Goal: Task Accomplishment & Management: Complete application form

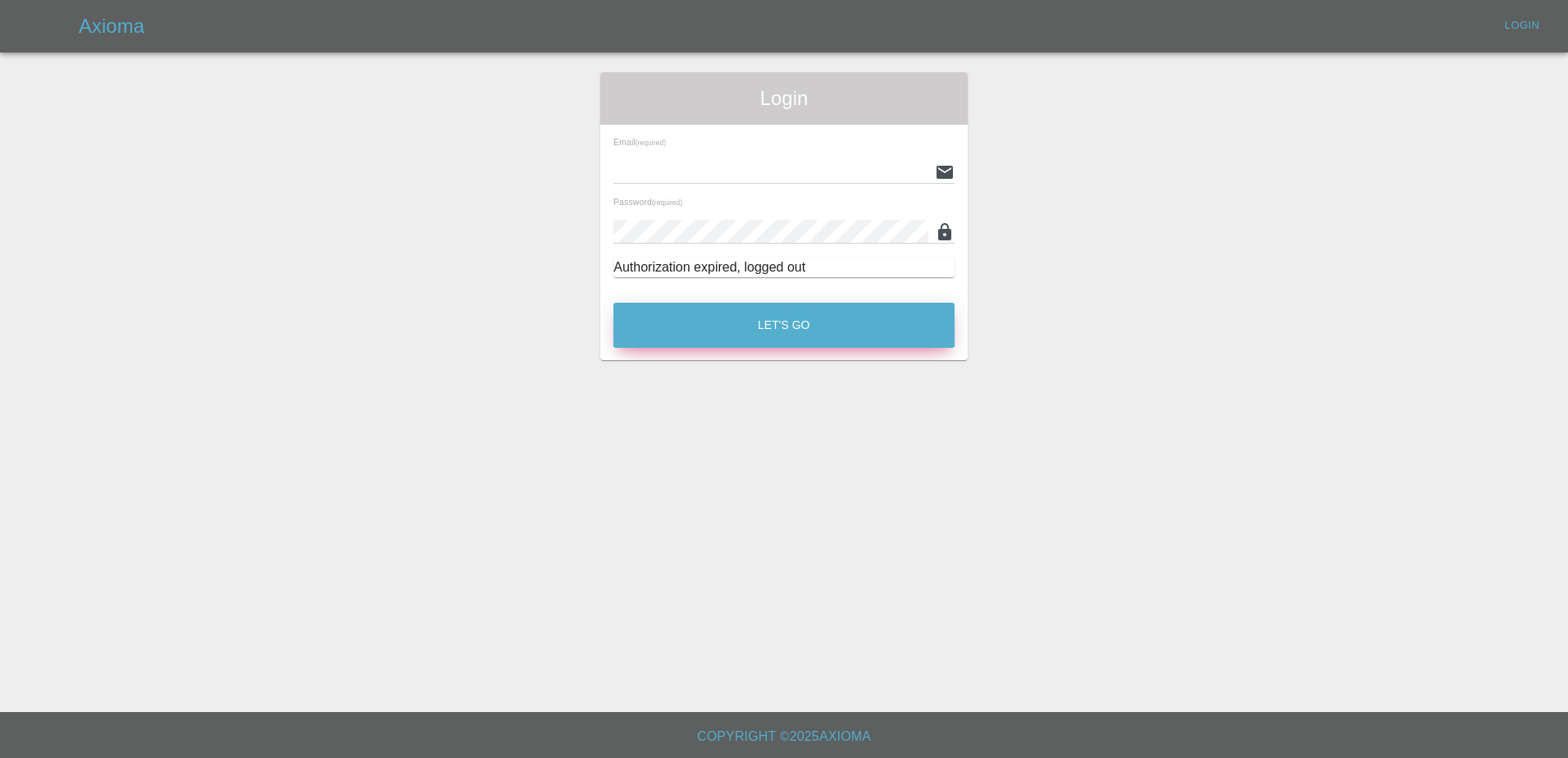
type input "[PERSON_NAME][EMAIL_ADDRESS][PERSON_NAME][DOMAIN_NAME]"
click at [791, 319] on button "Let's Go" at bounding box center [784, 325] width 341 height 45
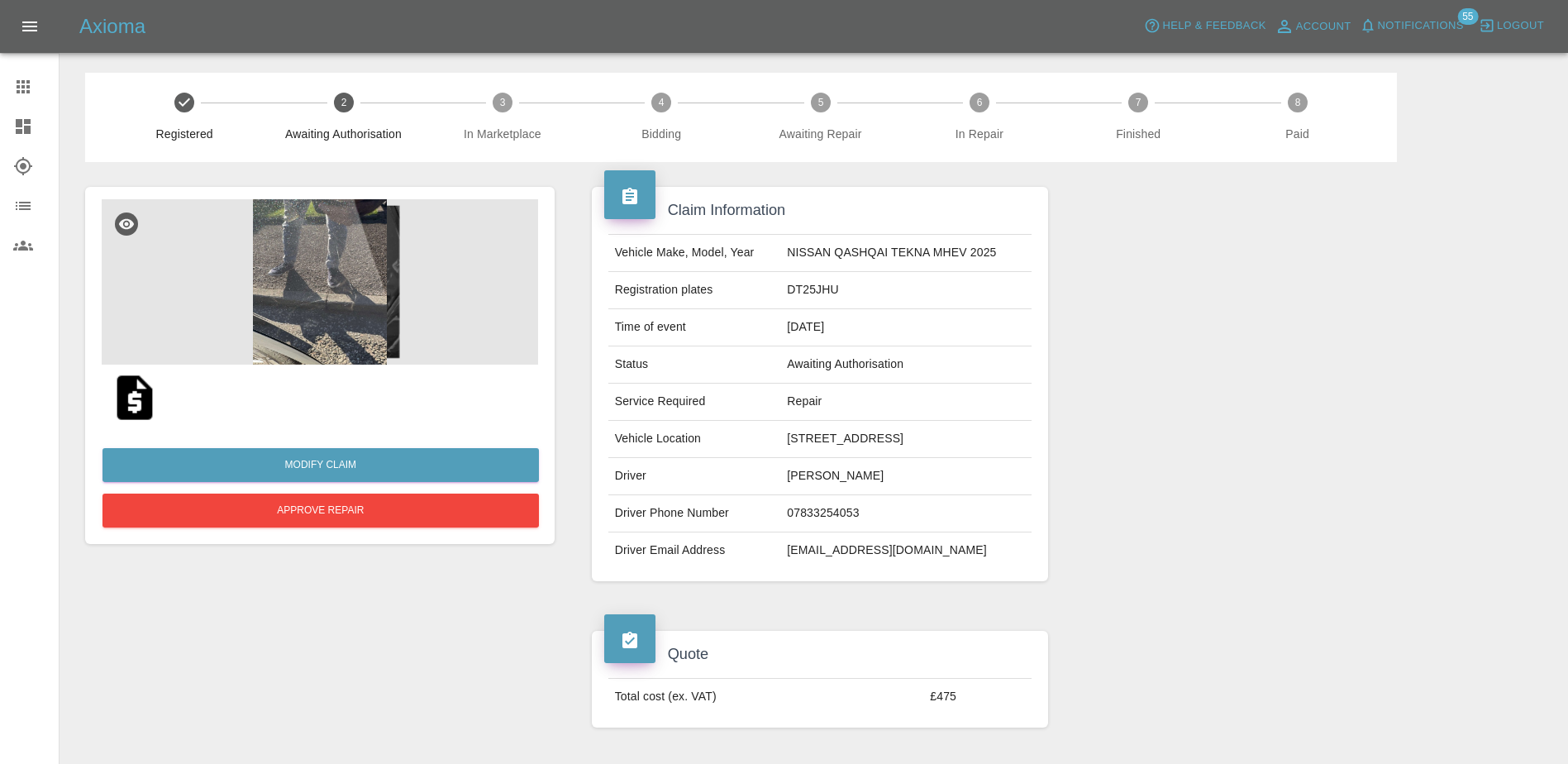
click at [5, 119] on link "Dashboard" at bounding box center [29, 127] width 58 height 40
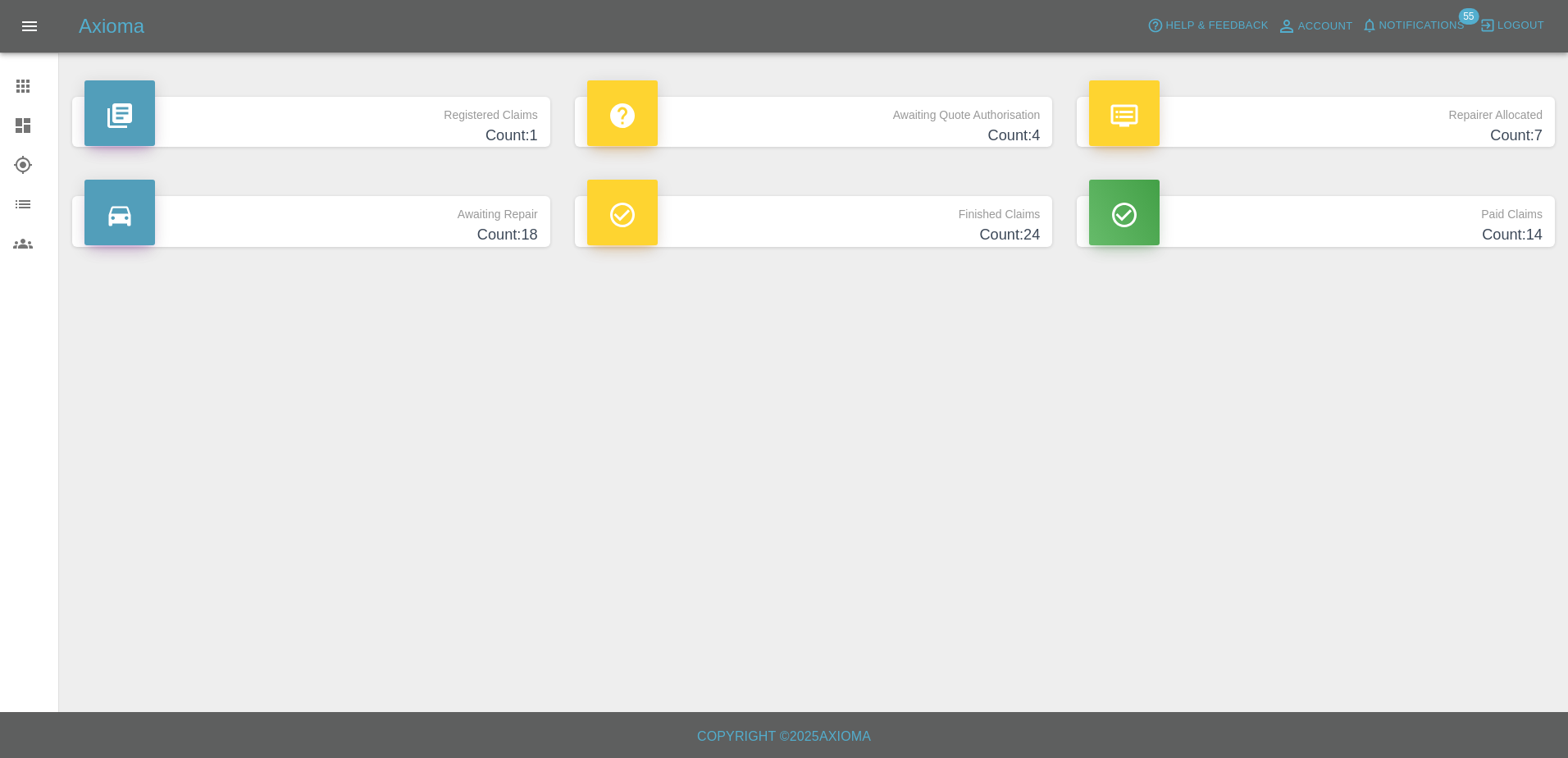
click at [695, 109] on p "Awaiting Quote Authorisation" at bounding box center [814, 110] width 454 height 27
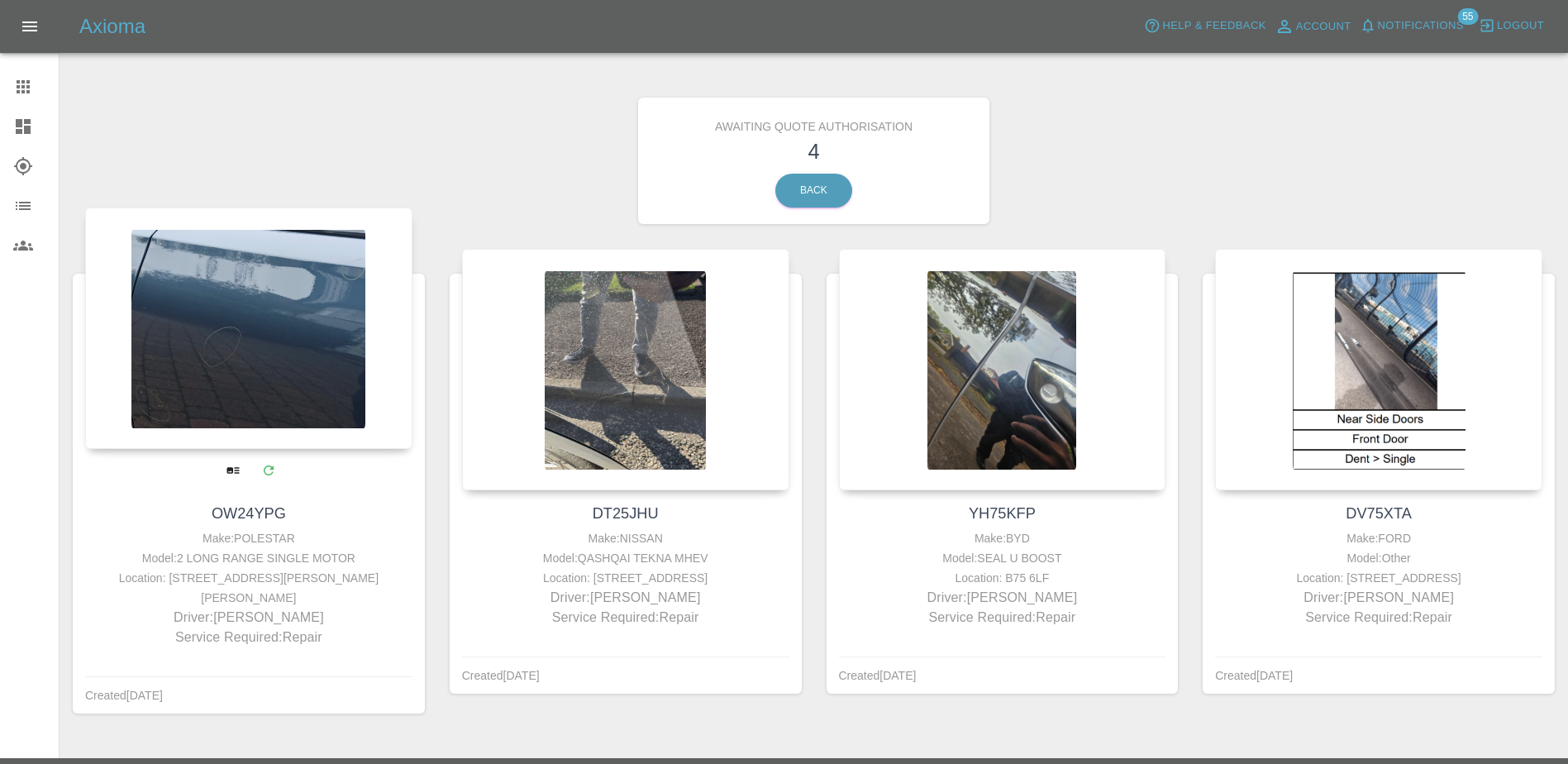
click at [265, 350] on div at bounding box center [248, 328] width 328 height 242
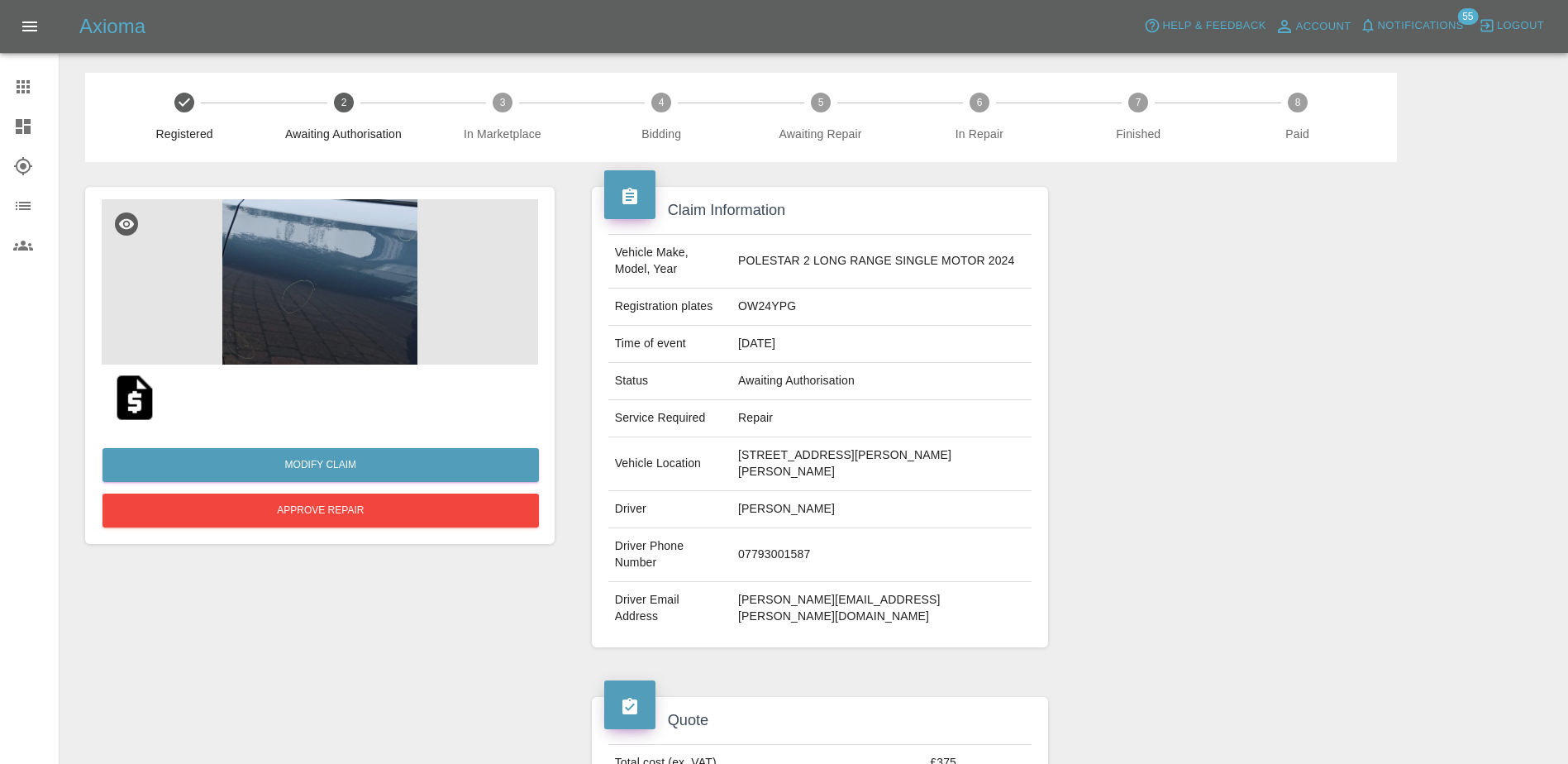
click at [351, 283] on img at bounding box center [319, 282] width 436 height 165
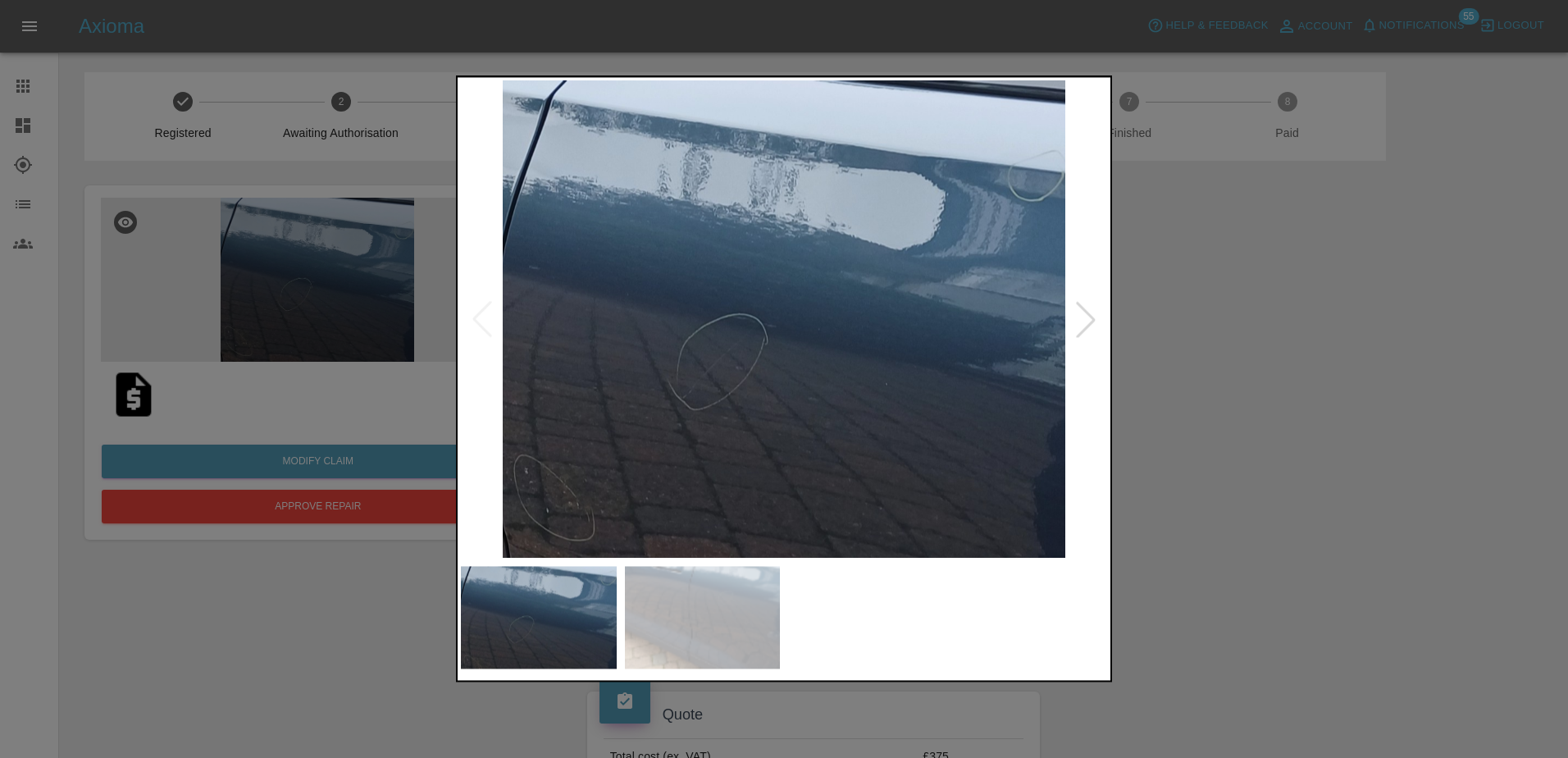
drag, startPoint x: 1185, startPoint y: 401, endPoint x: 891, endPoint y: 419, distance: 294.6
click at [1185, 402] on div at bounding box center [784, 379] width 1568 height 758
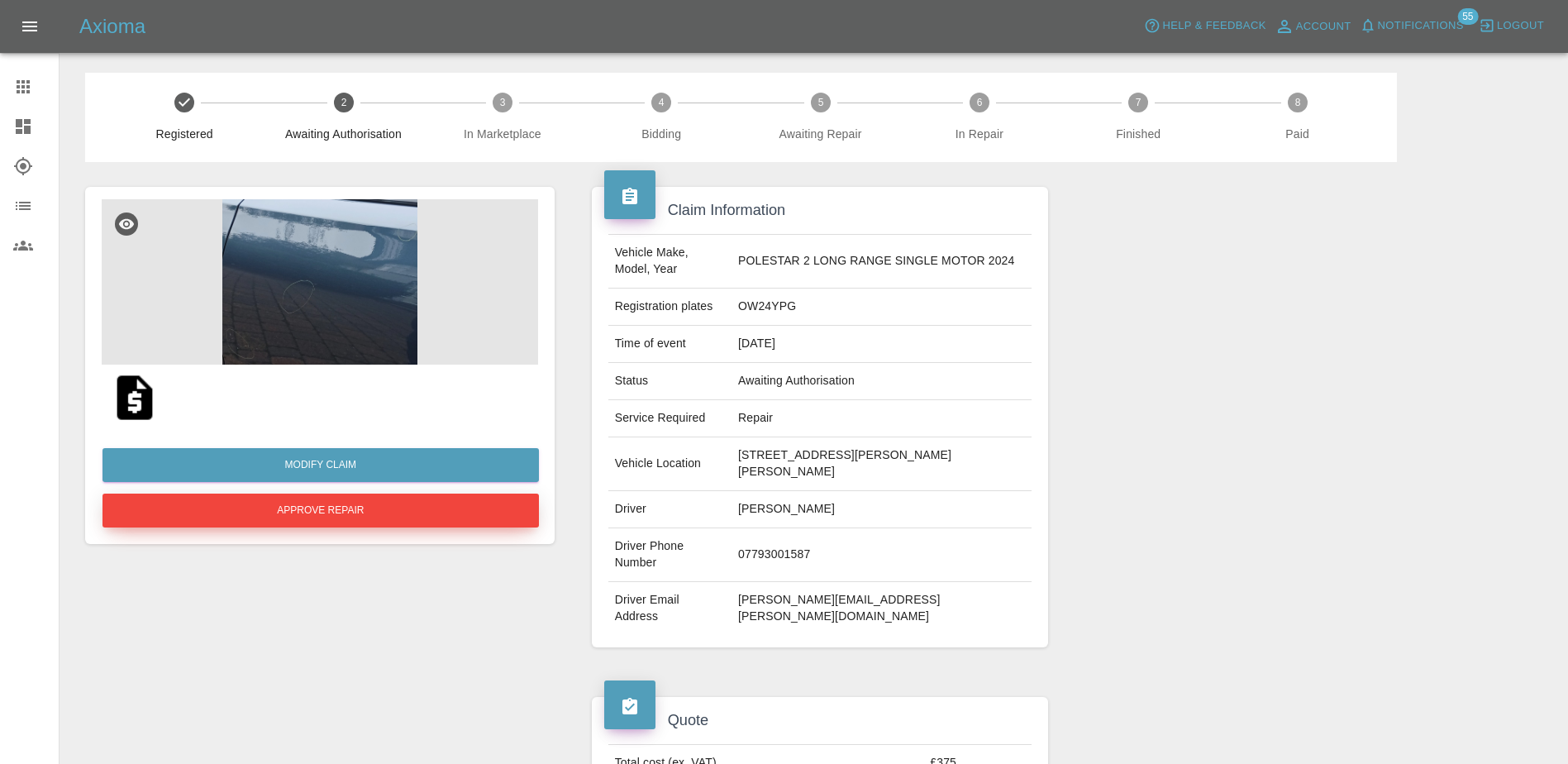
click at [372, 509] on button "Approve Repair" at bounding box center [320, 510] width 436 height 33
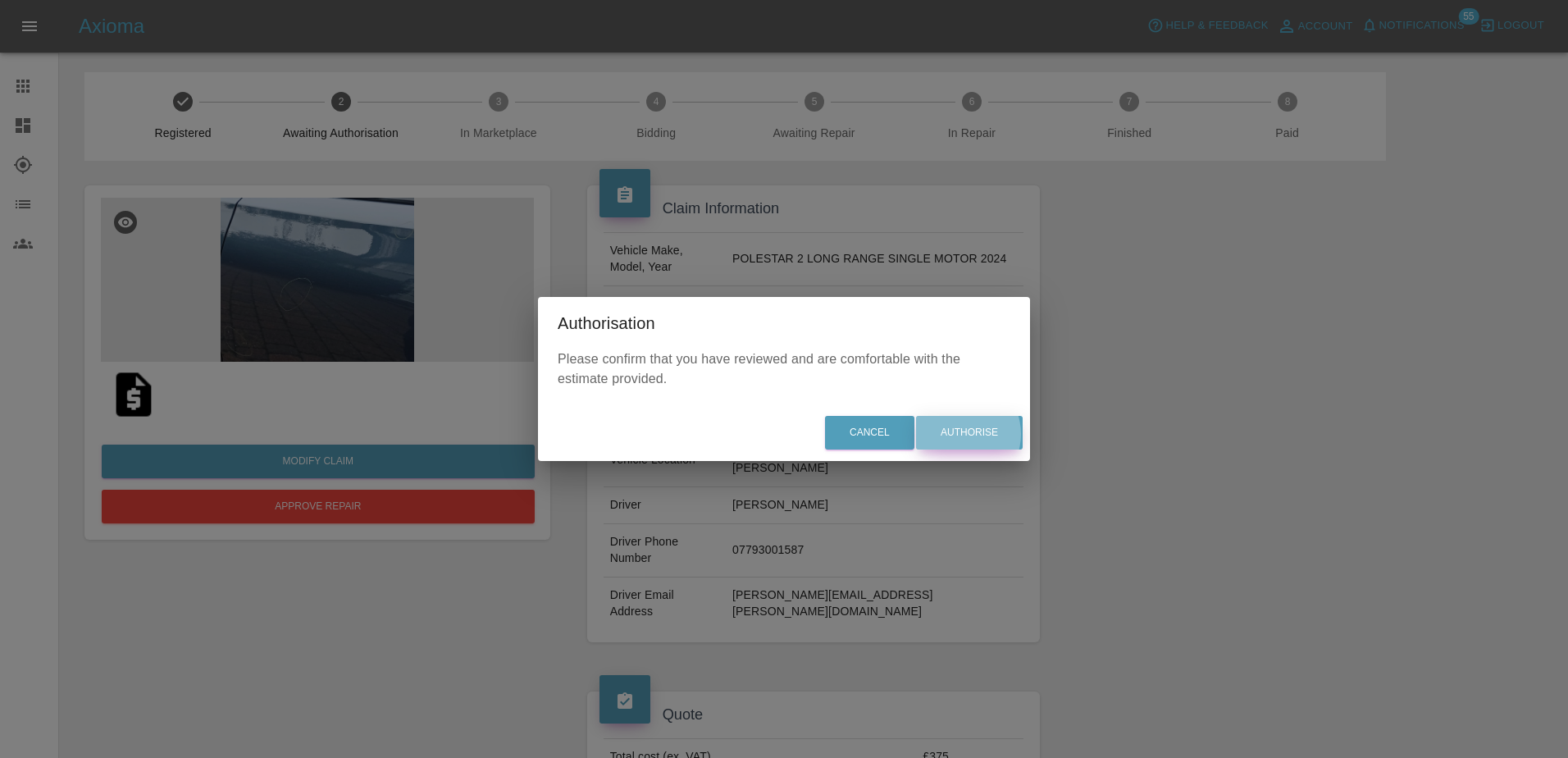
click at [963, 434] on button "Authorise" at bounding box center [969, 432] width 107 height 33
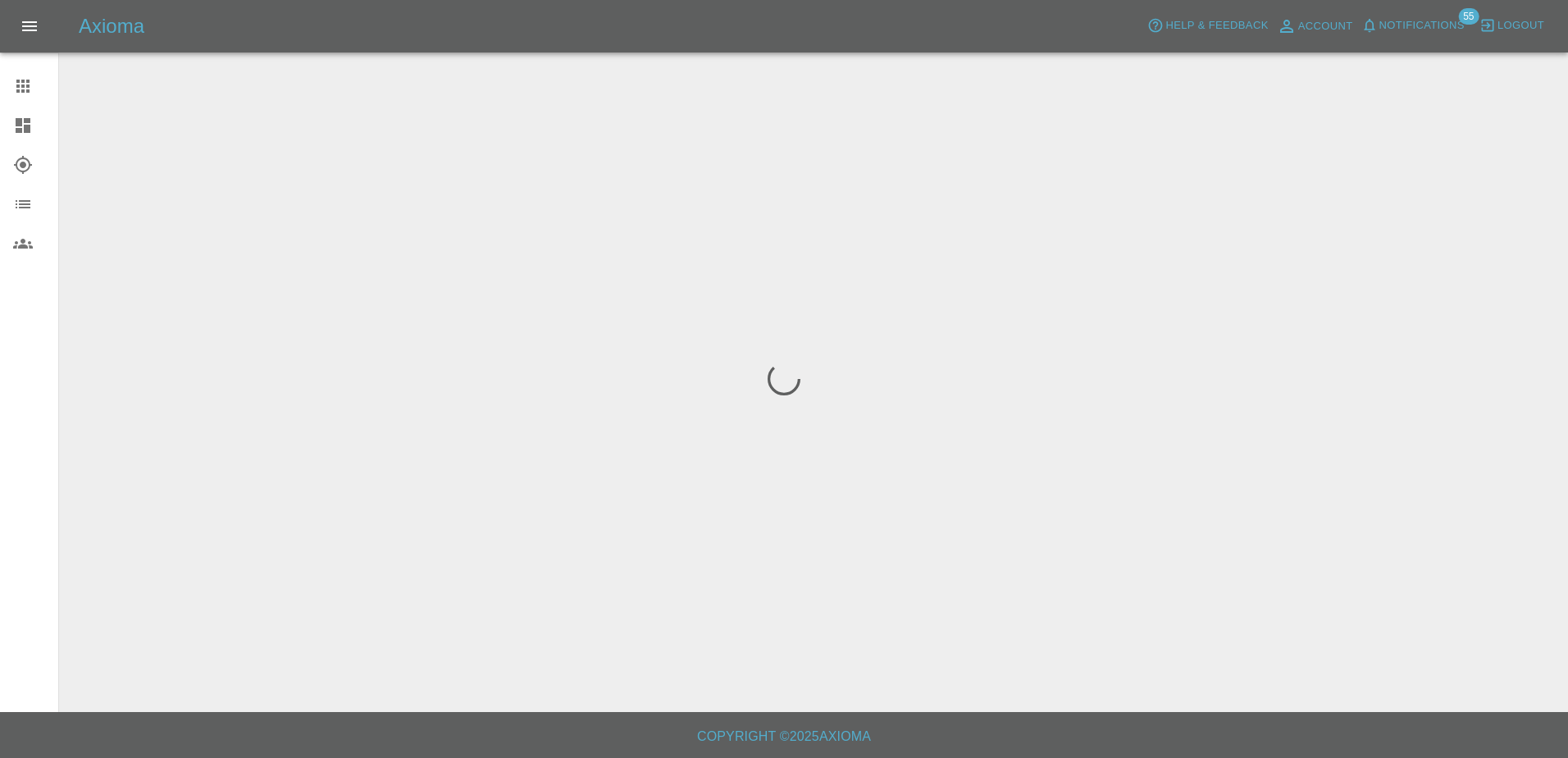
click at [31, 140] on link "Dashboard" at bounding box center [28, 126] width 58 height 40
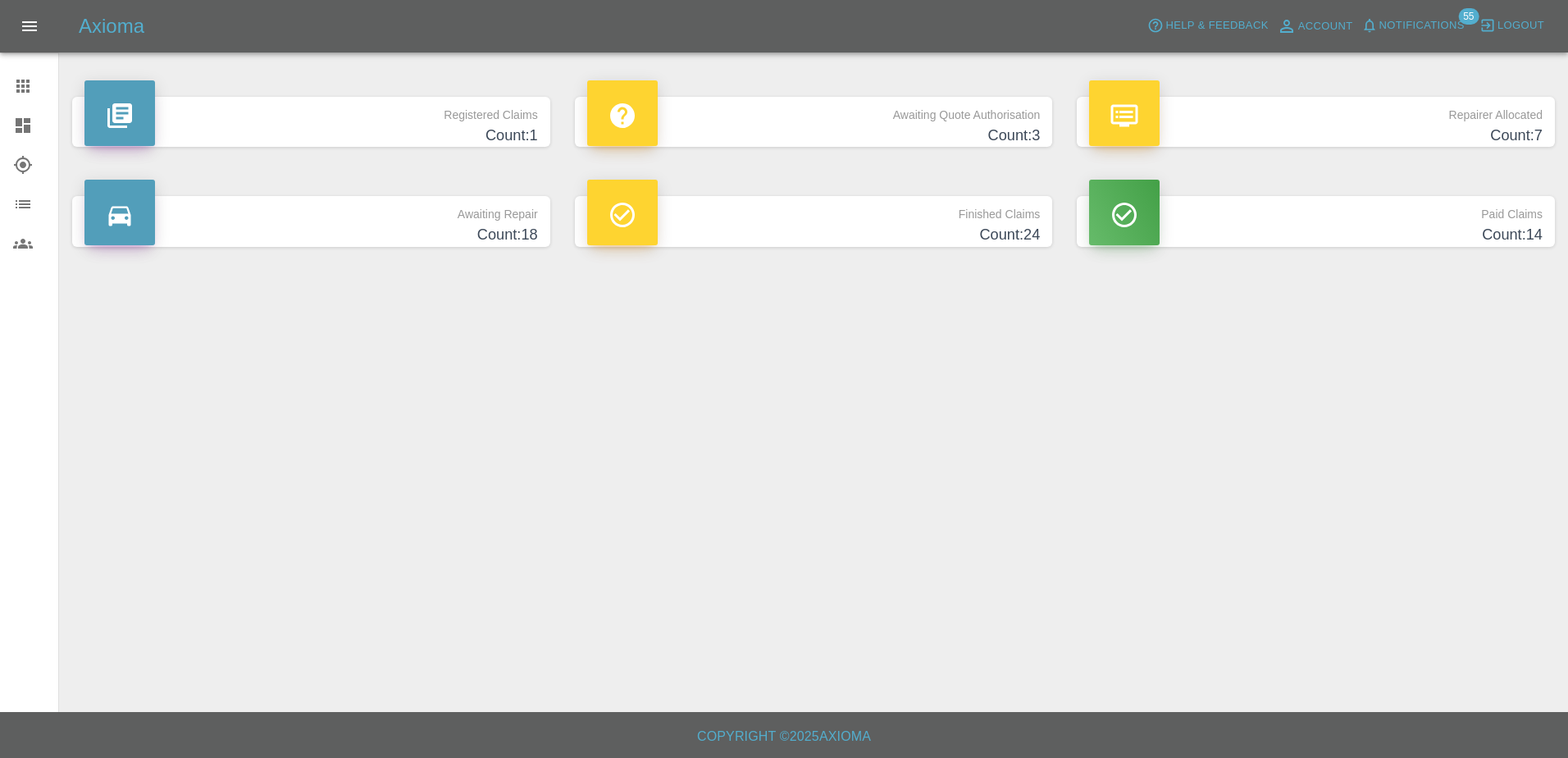
click at [643, 135] on div at bounding box center [622, 113] width 70 height 65
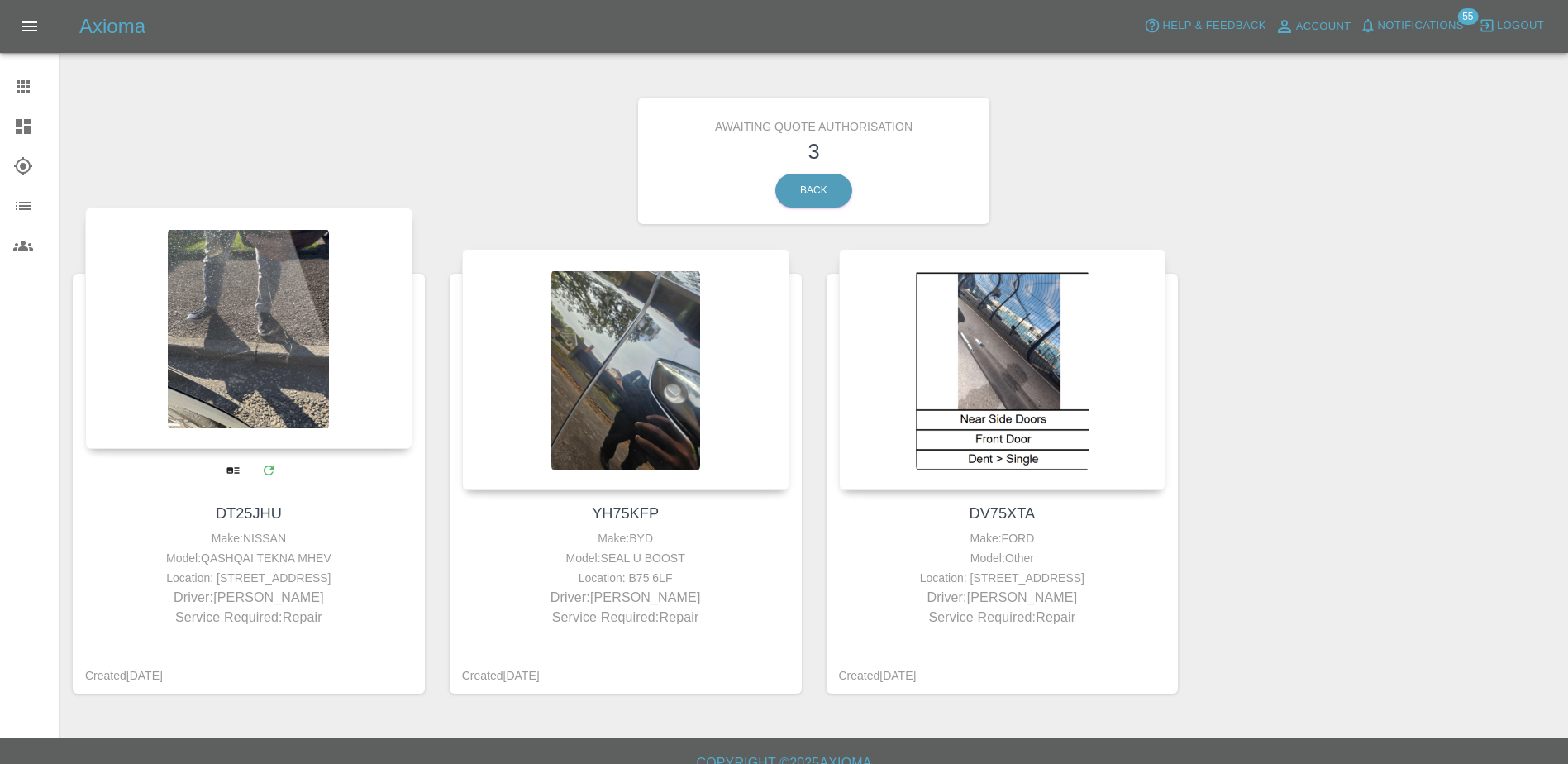
click at [203, 355] on div at bounding box center [248, 328] width 328 height 242
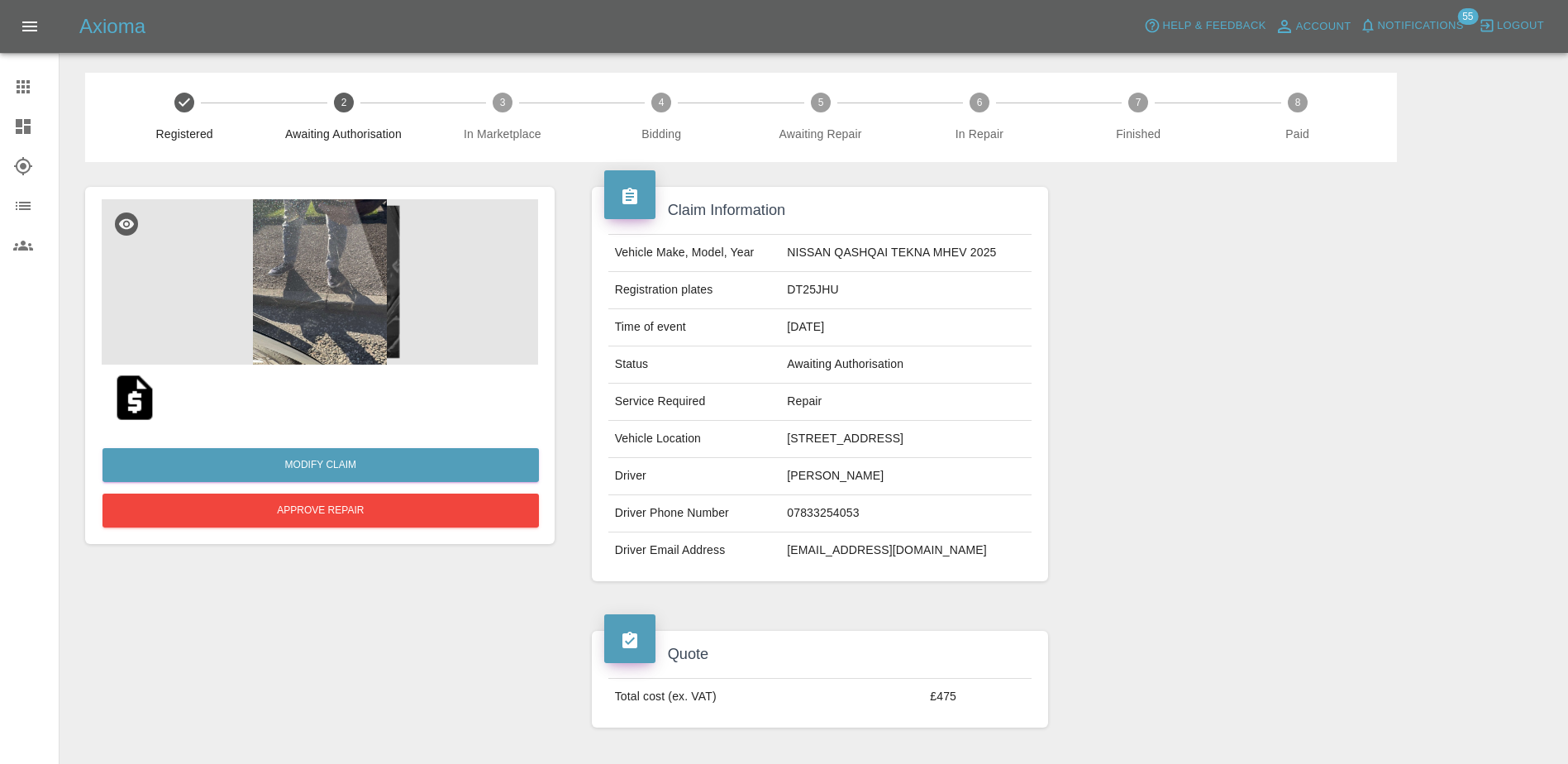
click at [378, 279] on img at bounding box center [319, 282] width 436 height 165
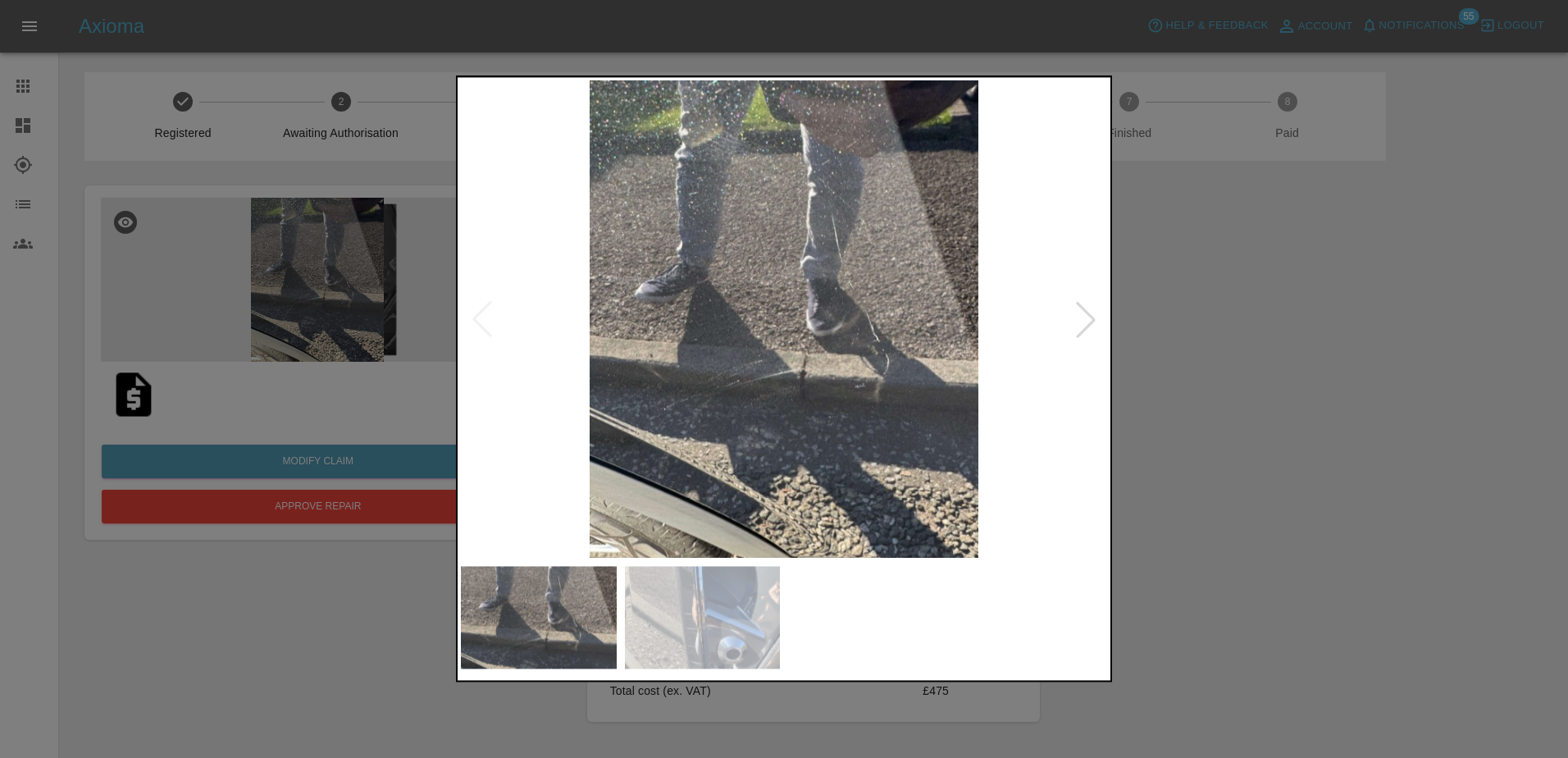
click at [1080, 322] on div at bounding box center [1086, 319] width 36 height 36
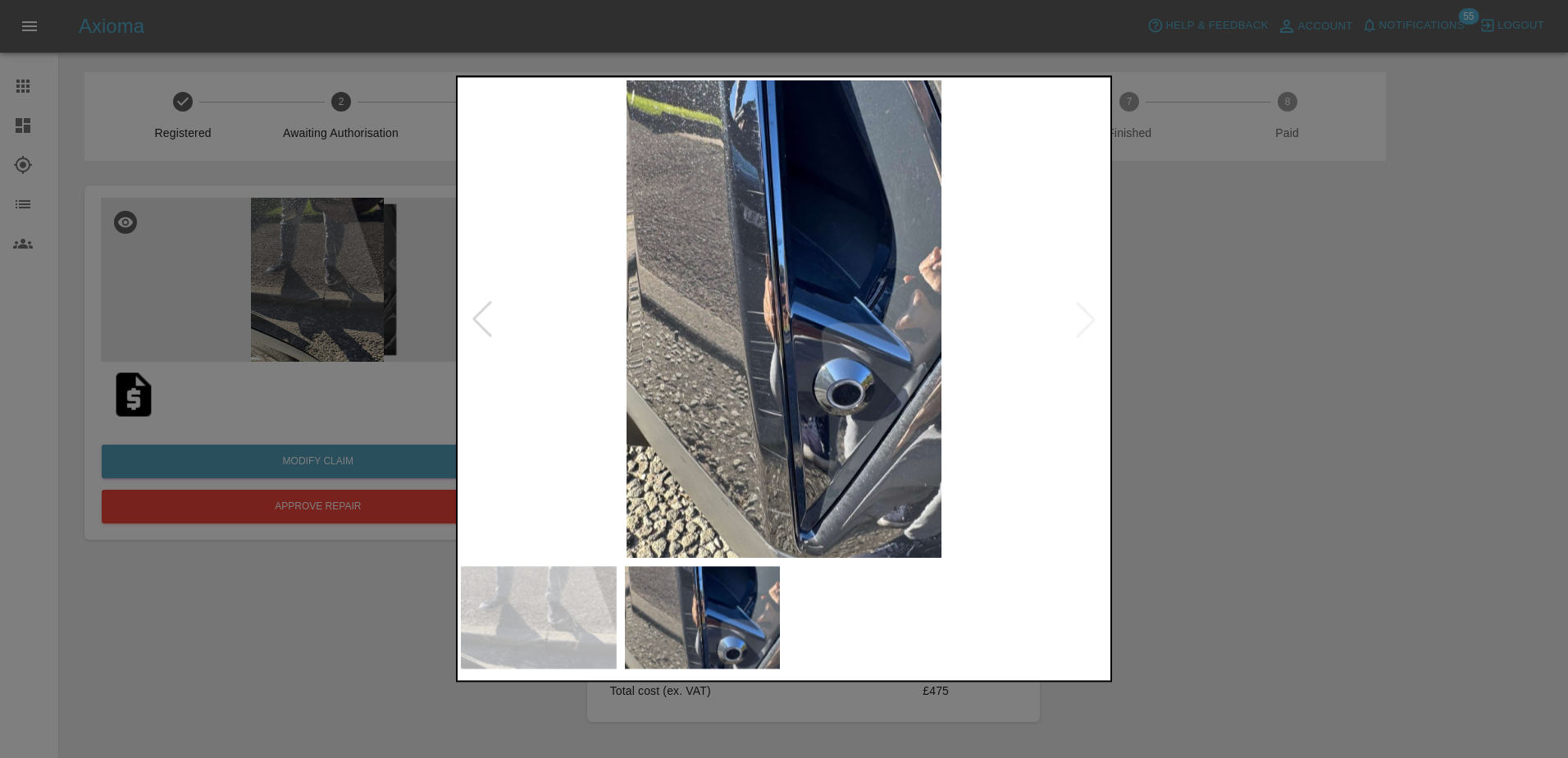
click at [1211, 328] on div at bounding box center [784, 379] width 1568 height 758
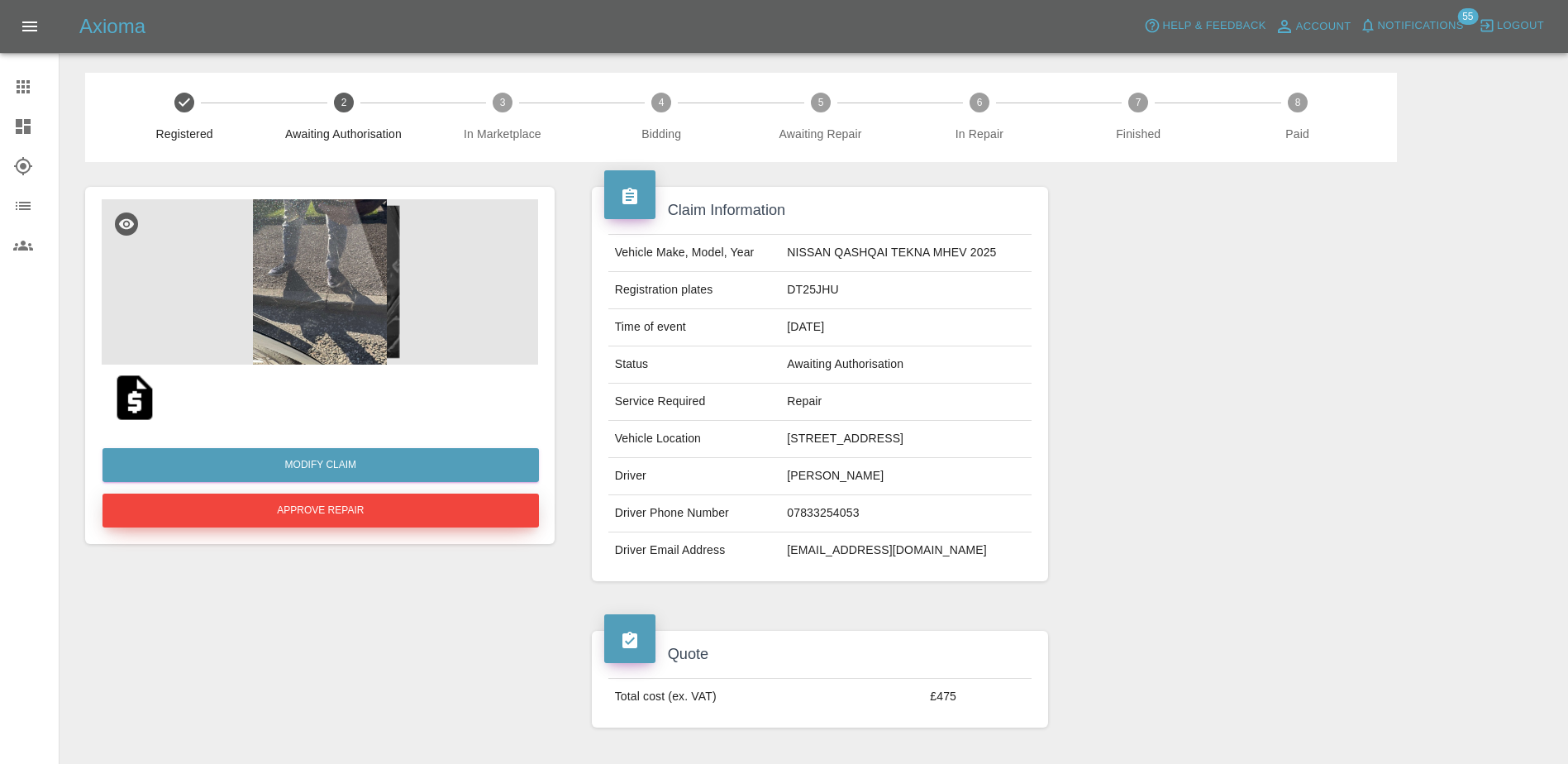
click at [392, 518] on button "Approve Repair" at bounding box center [320, 510] width 436 height 33
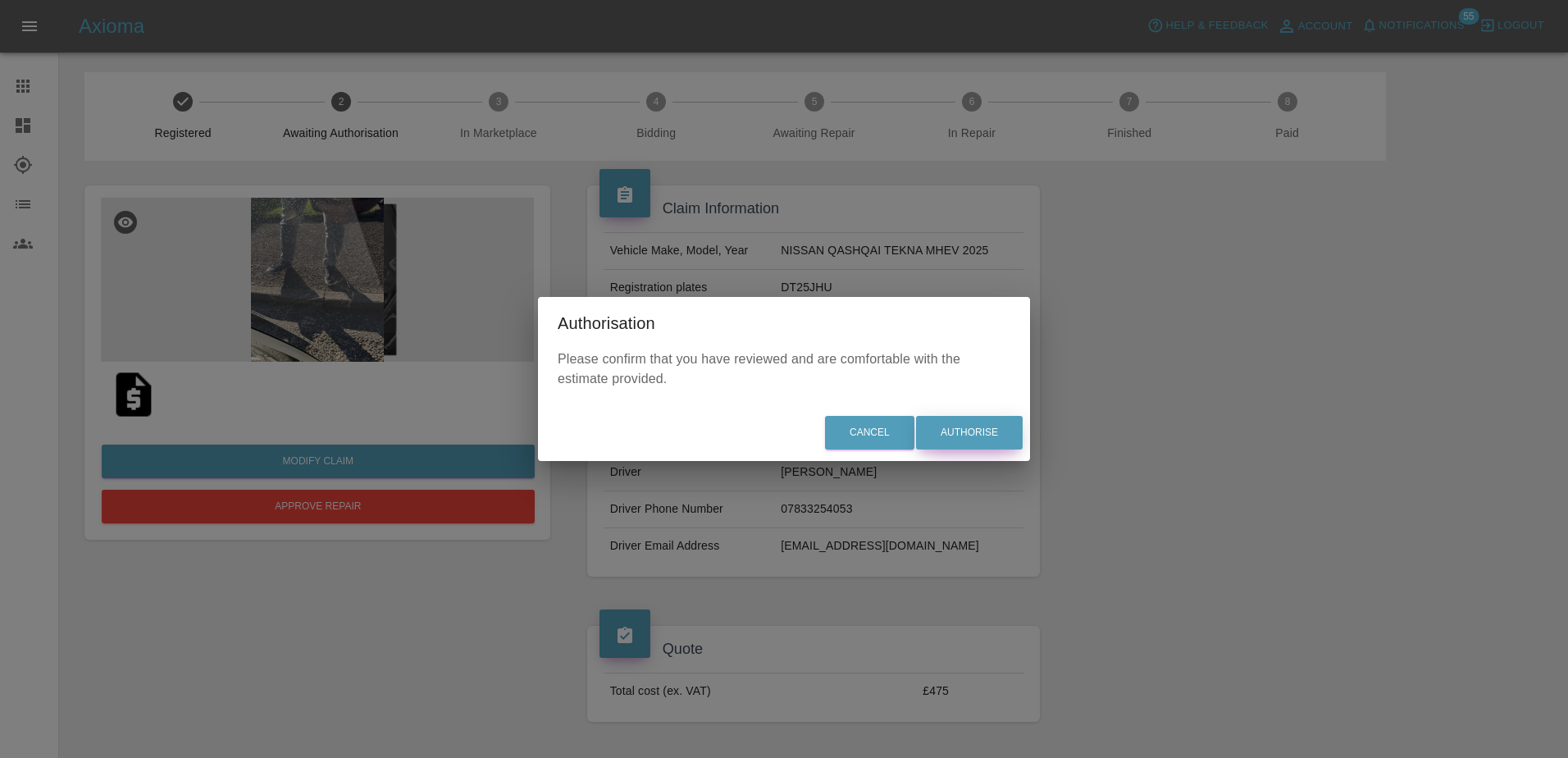
click at [960, 419] on button "Authorise" at bounding box center [969, 432] width 107 height 33
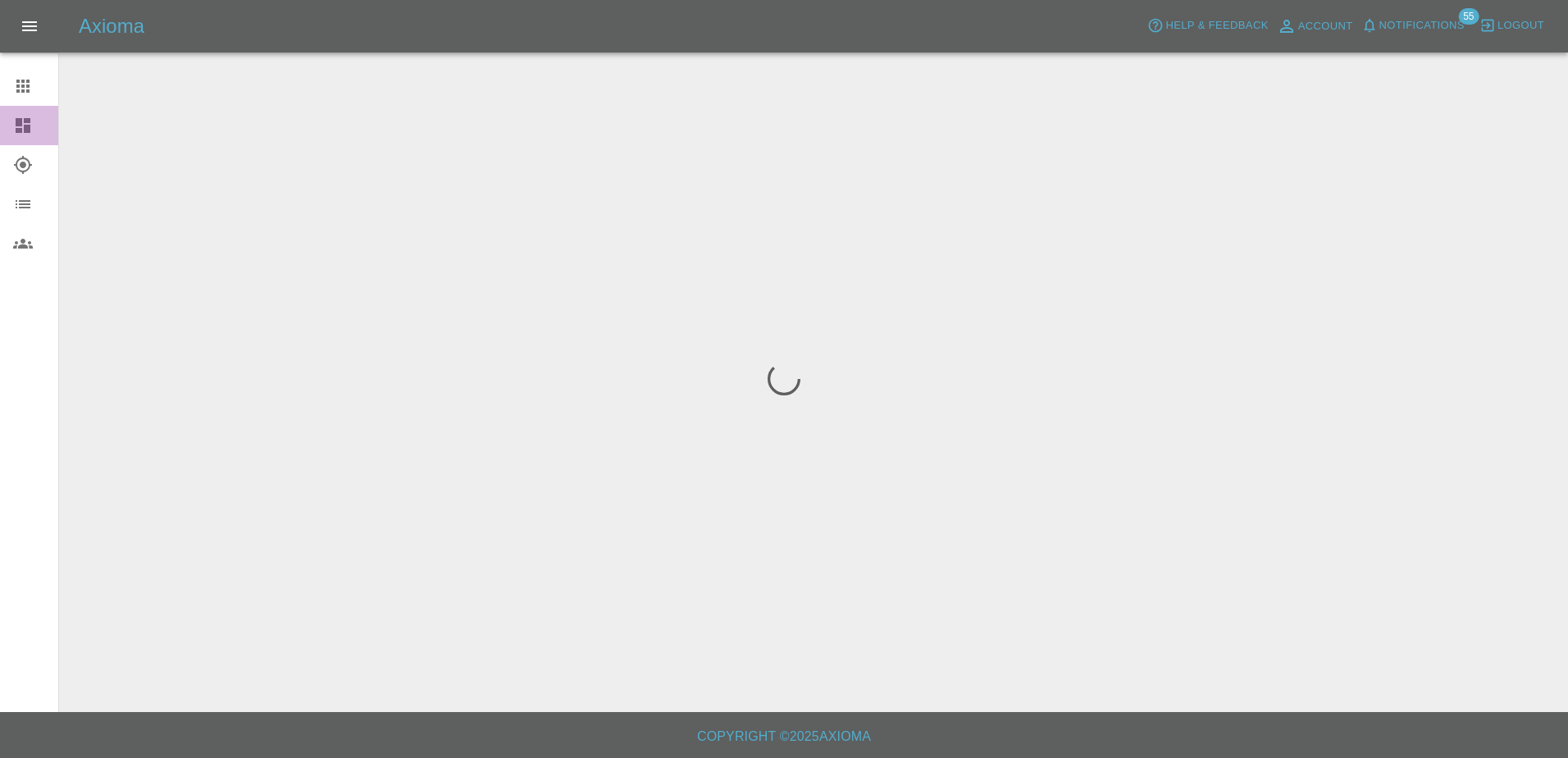
click at [36, 141] on link "Dashboard" at bounding box center [28, 126] width 58 height 40
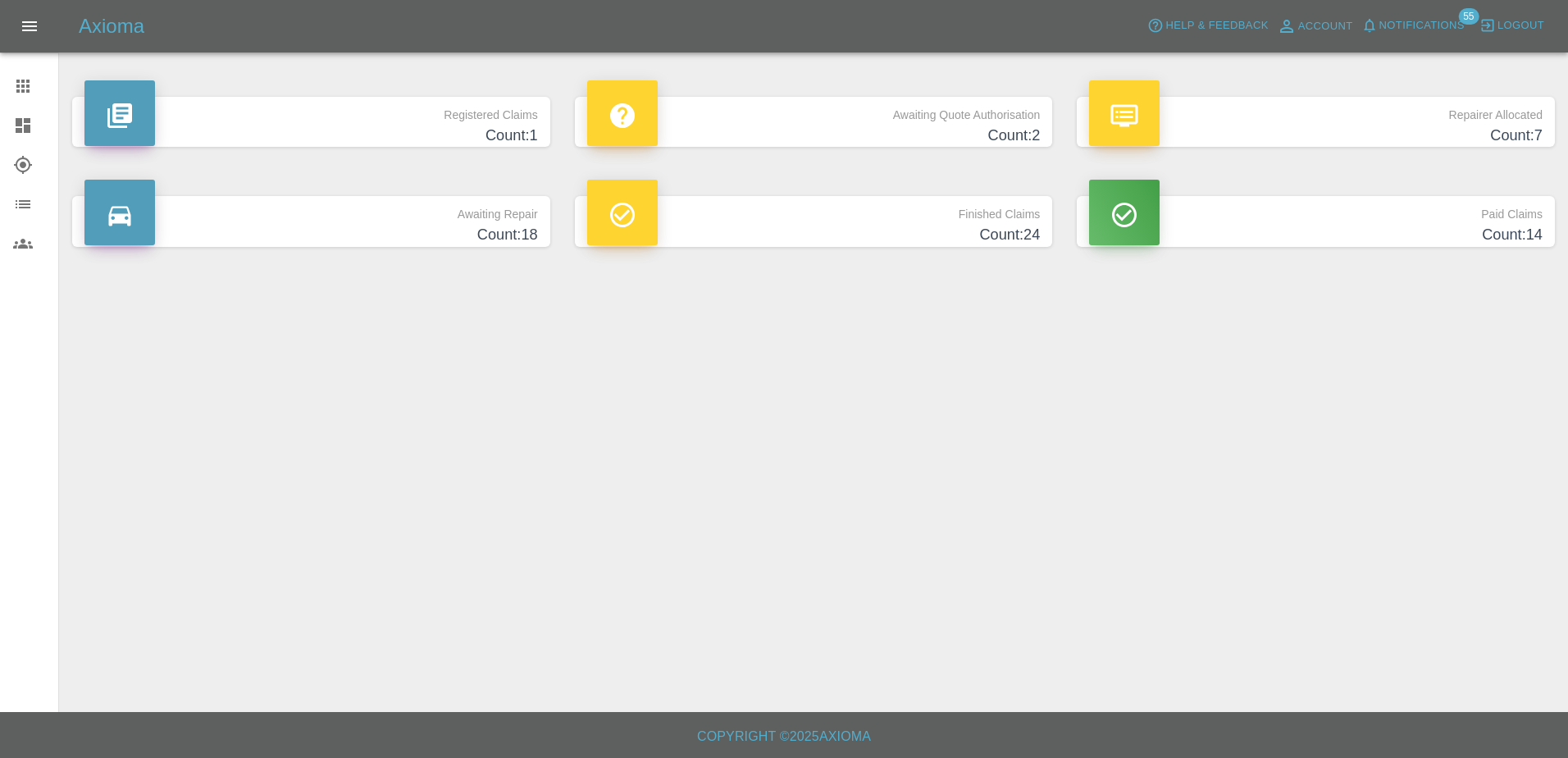
click at [774, 144] on h4 "Count: 2" at bounding box center [814, 135] width 454 height 22
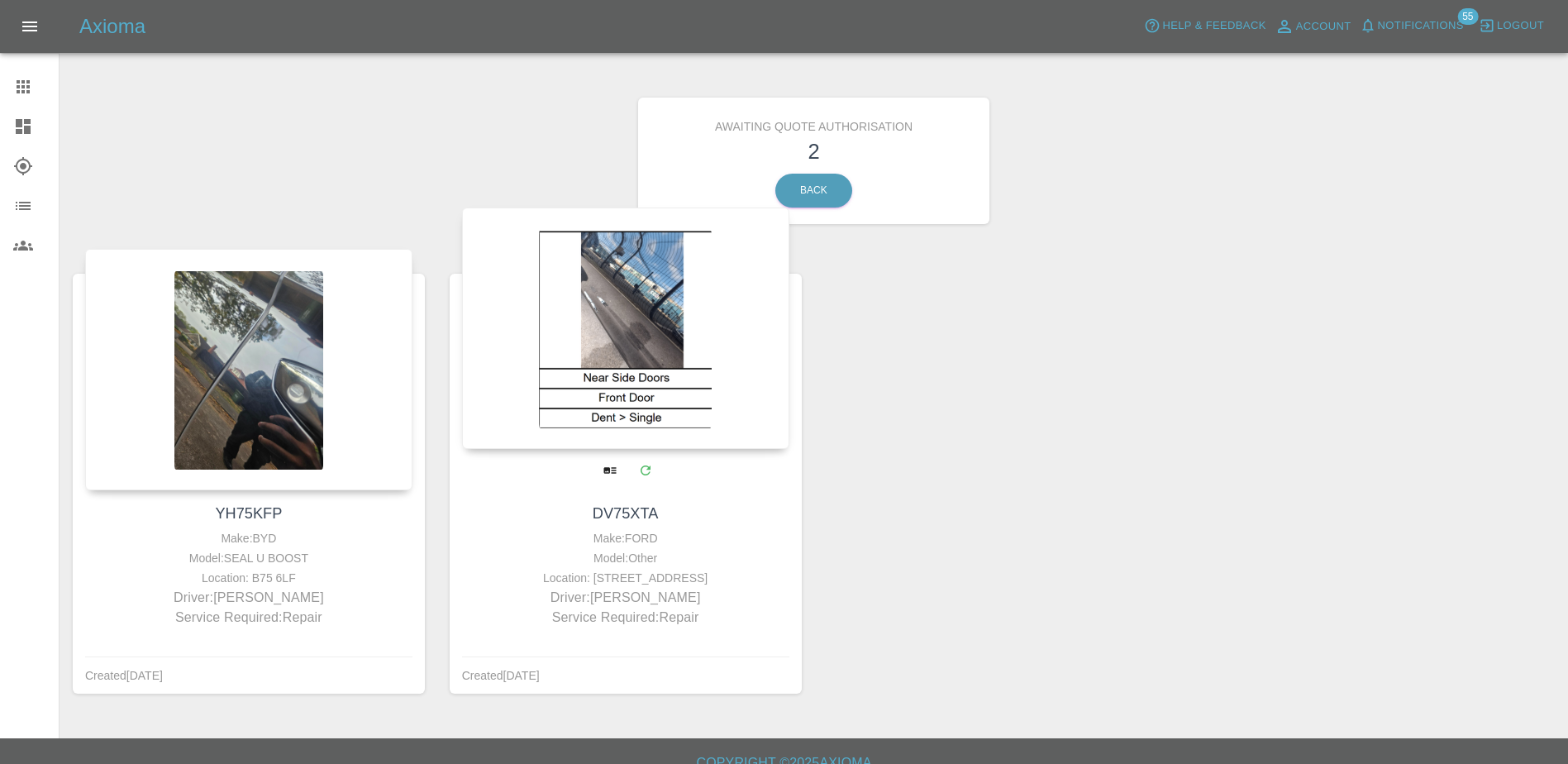
click at [670, 402] on div at bounding box center [625, 328] width 328 height 242
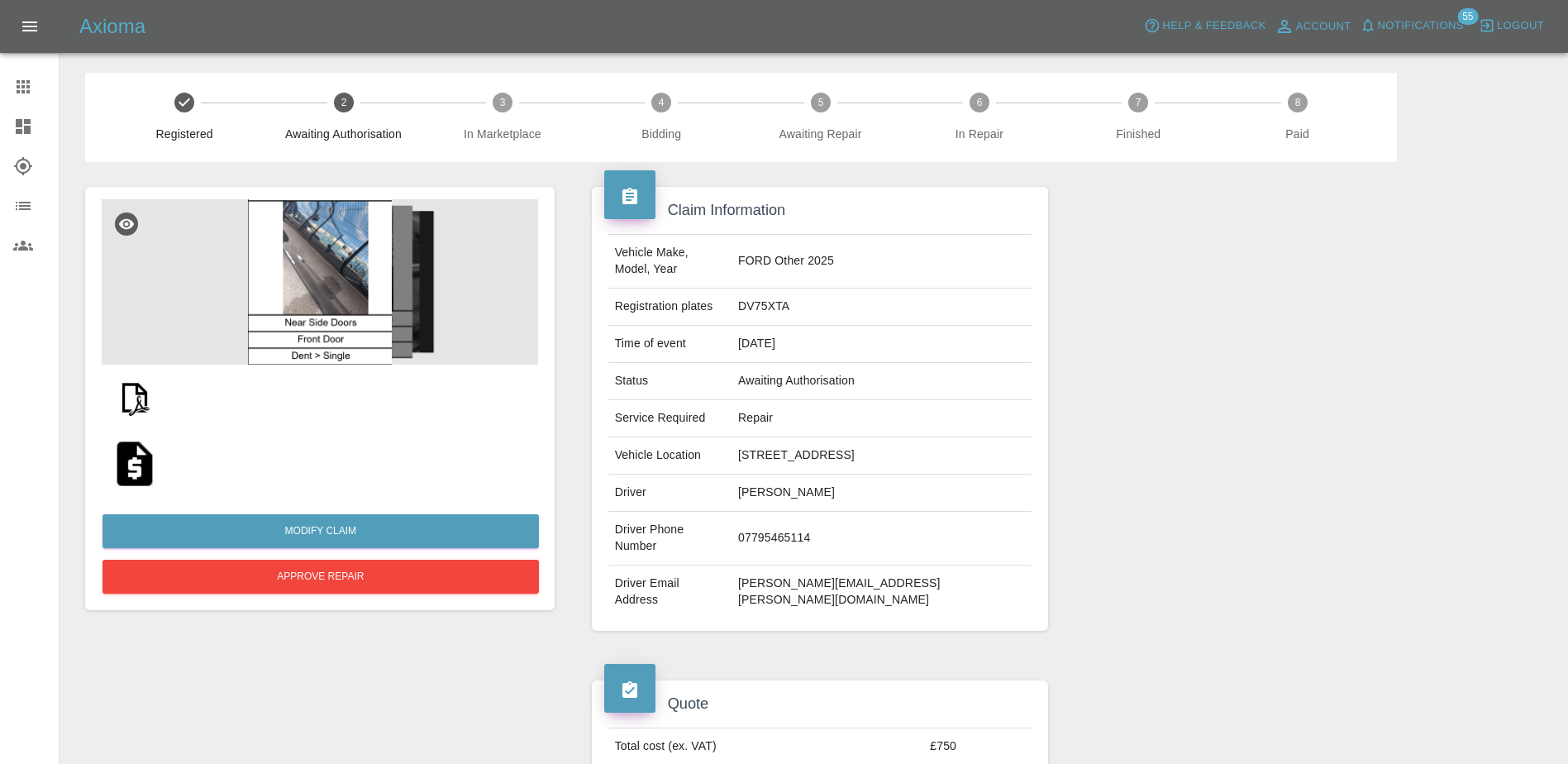
click at [27, 117] on icon at bounding box center [23, 126] width 20 height 20
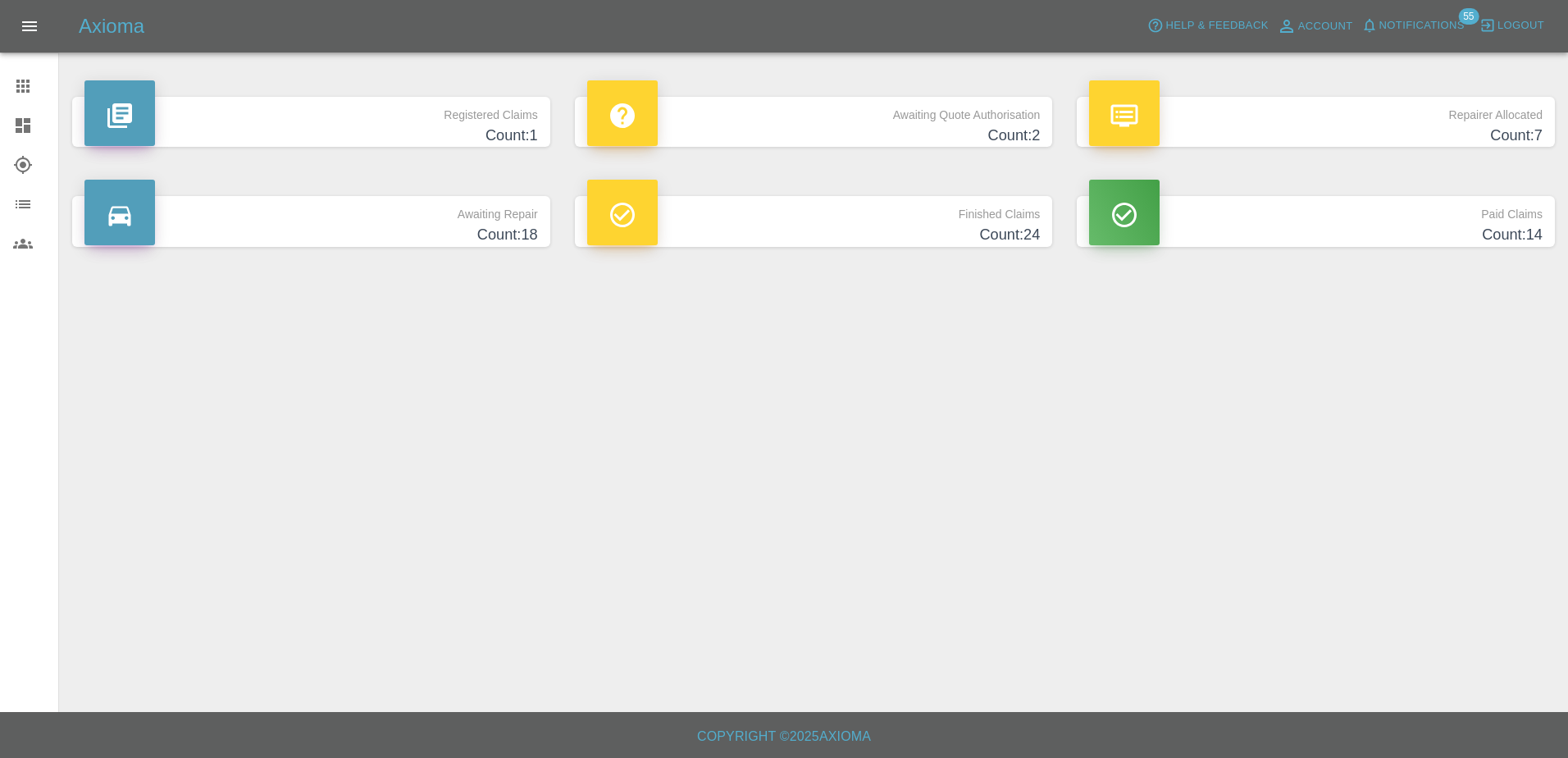
click at [676, 96] on div "Awaiting Quote Authorisation Count: 2" at bounding box center [814, 121] width 503 height 99
click at [684, 142] on h4 "Count: 2" at bounding box center [814, 135] width 454 height 22
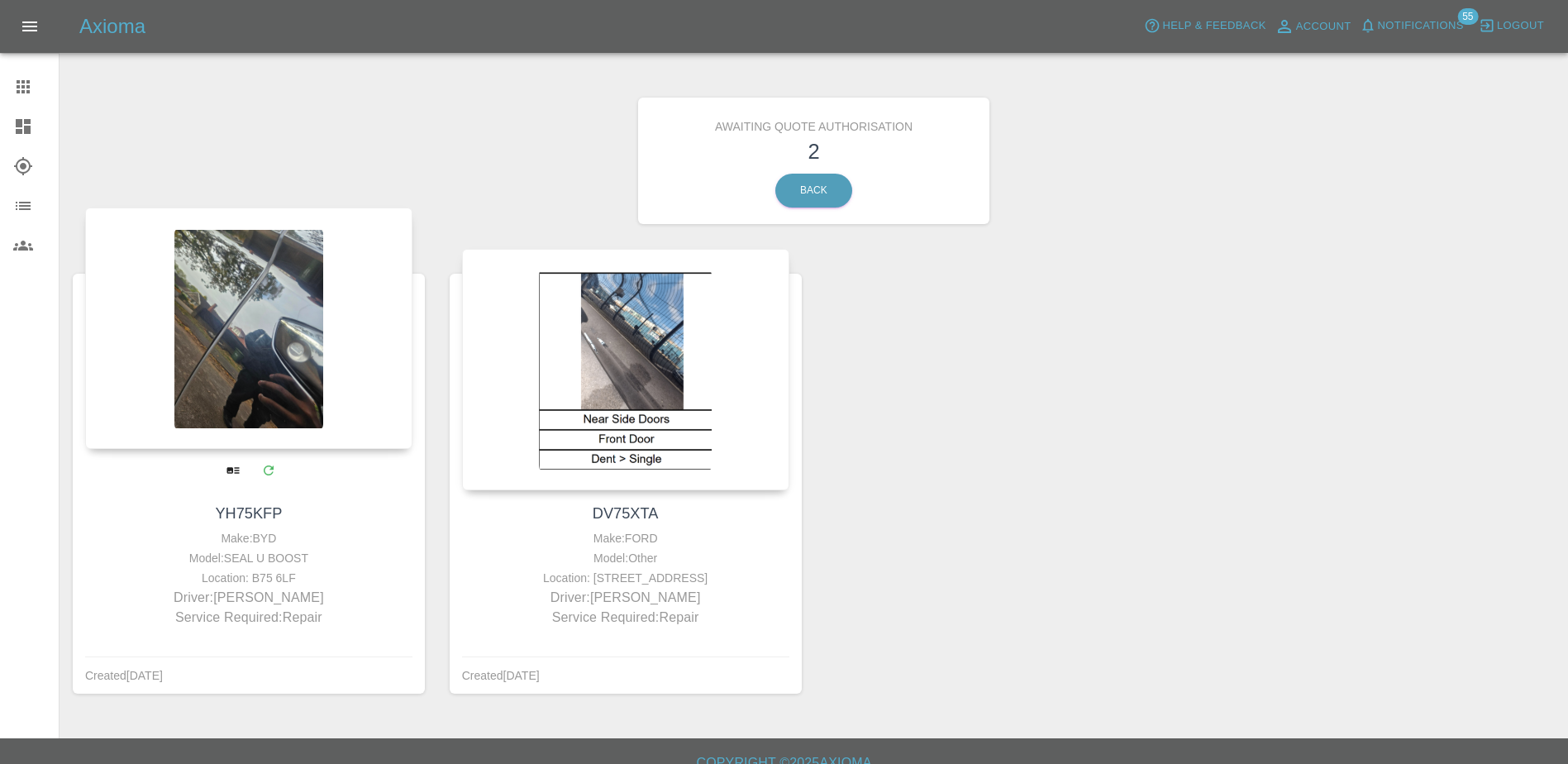
click at [311, 333] on div at bounding box center [248, 328] width 328 height 242
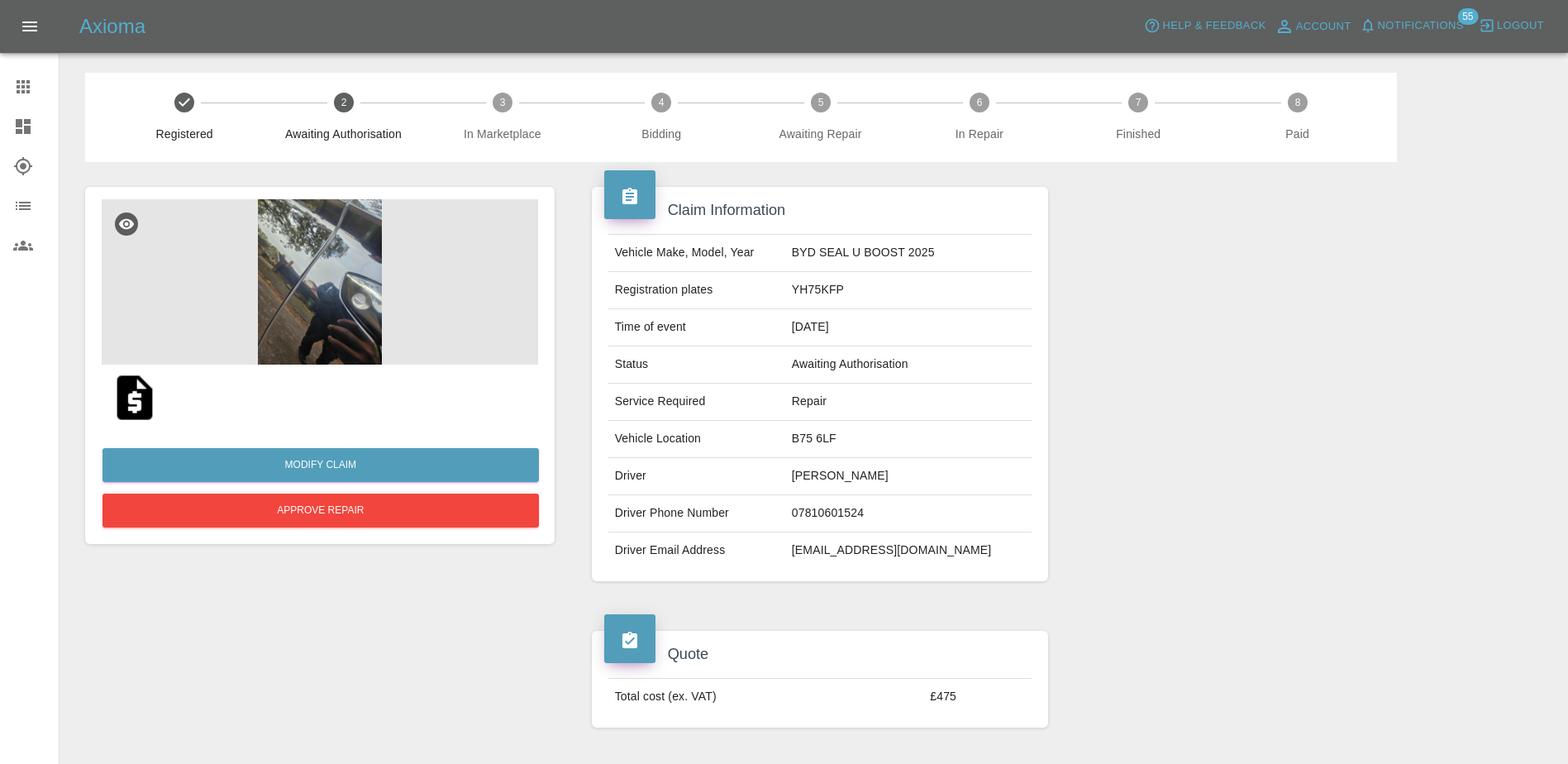
click at [331, 311] on img at bounding box center [319, 282] width 436 height 165
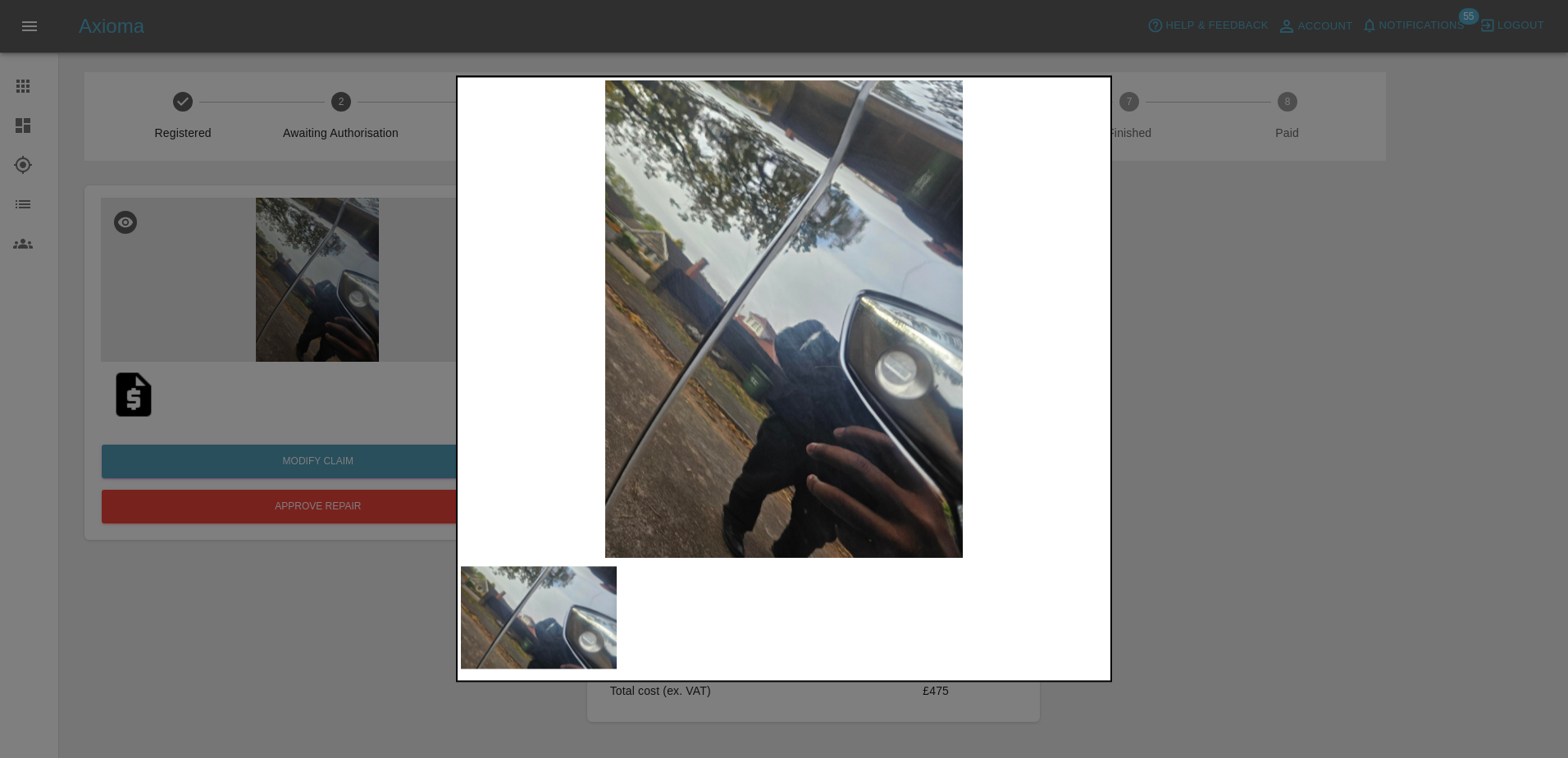
click at [1151, 367] on div at bounding box center [784, 379] width 1568 height 758
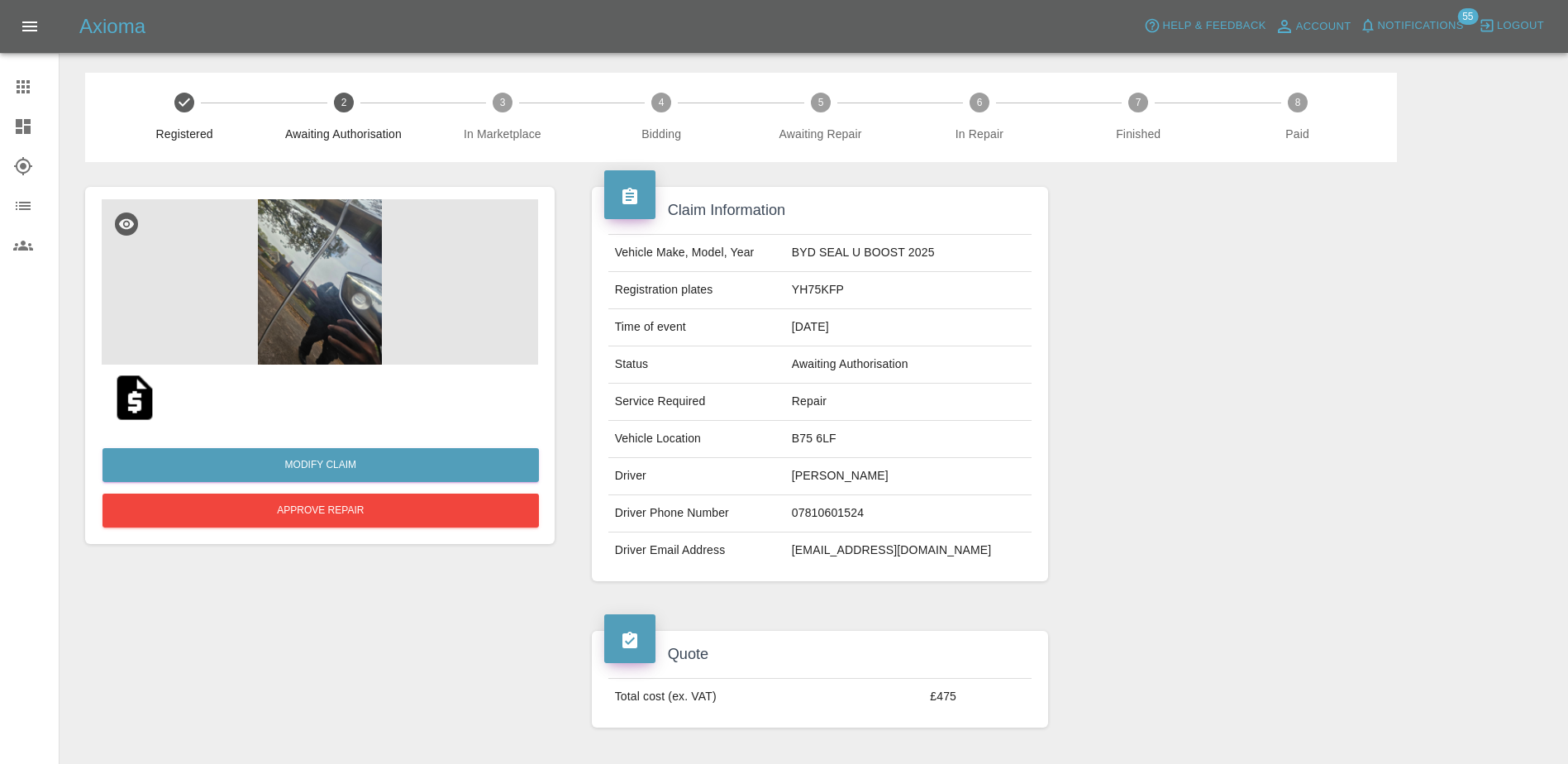
click at [15, 75] on link "Claims" at bounding box center [29, 87] width 58 height 40
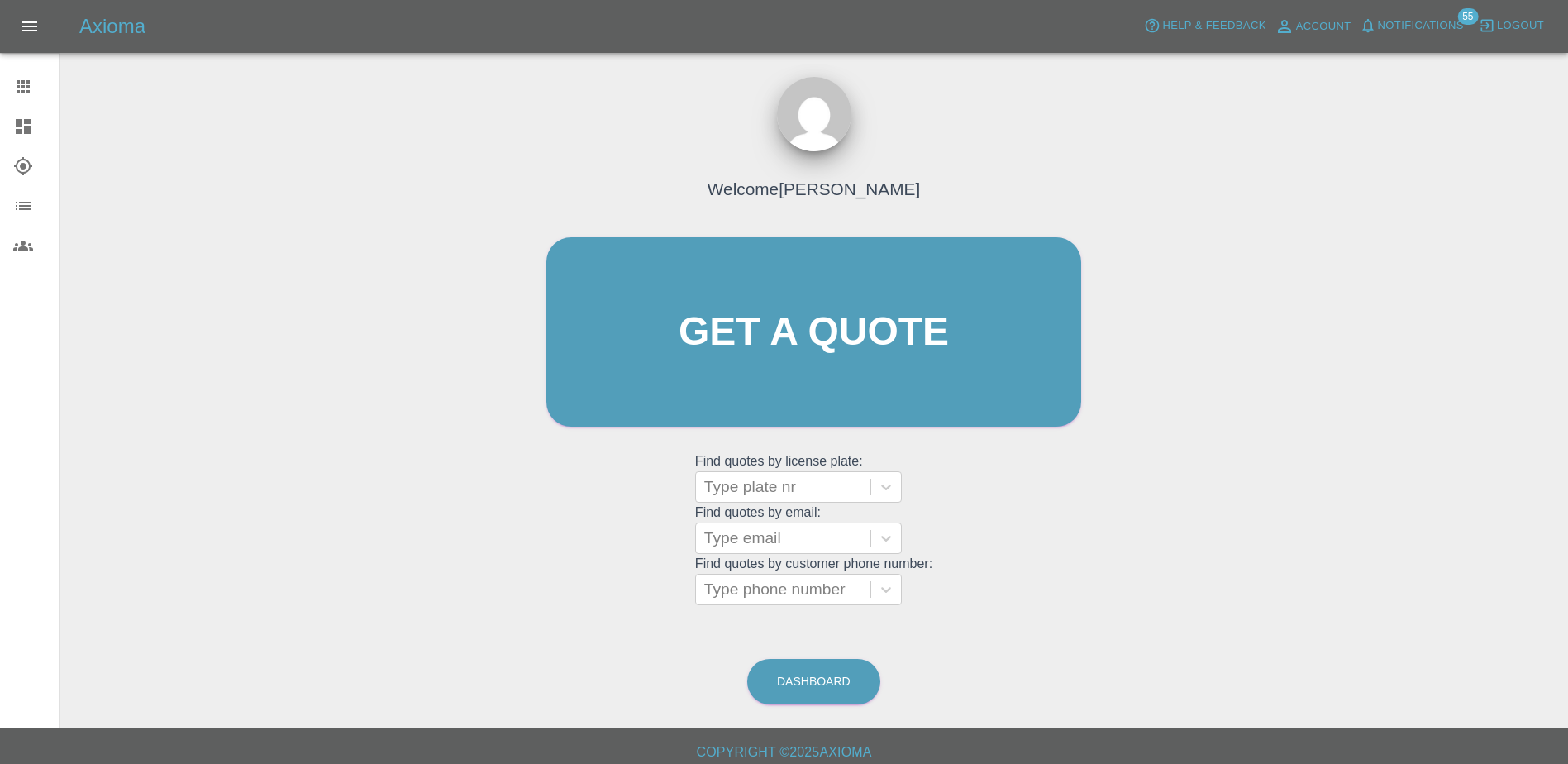
click at [771, 468] on grid "Find quotes by license plate: Type plate nr" at bounding box center [814, 478] width 237 height 49
click at [791, 508] on grid "Find quotes by email: Type email" at bounding box center [814, 529] width 237 height 49
click at [787, 499] on div "Type plate nr" at bounding box center [783, 486] width 175 height 30
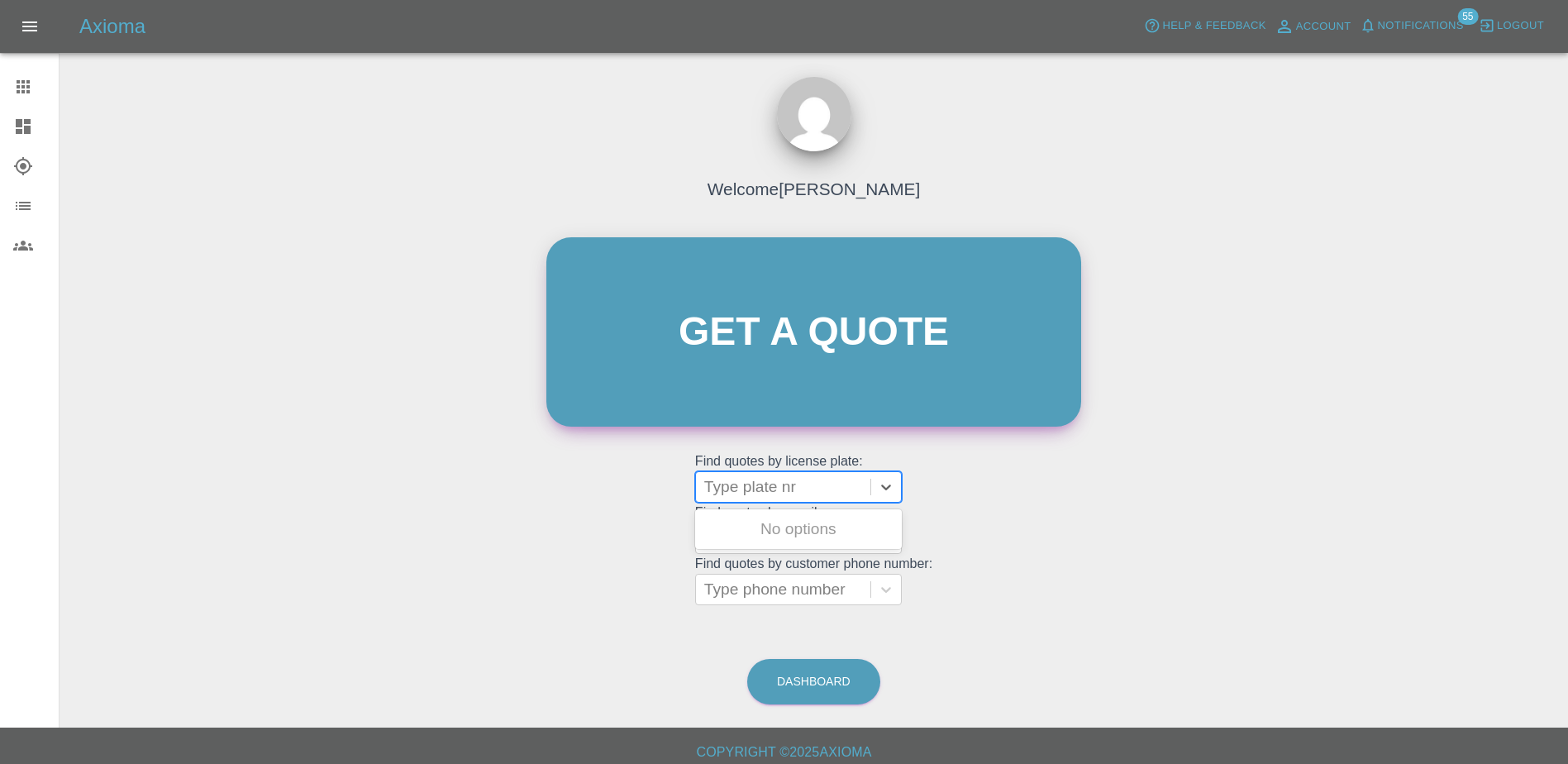
click at [759, 367] on link "Get a quote" at bounding box center [814, 331] width 535 height 189
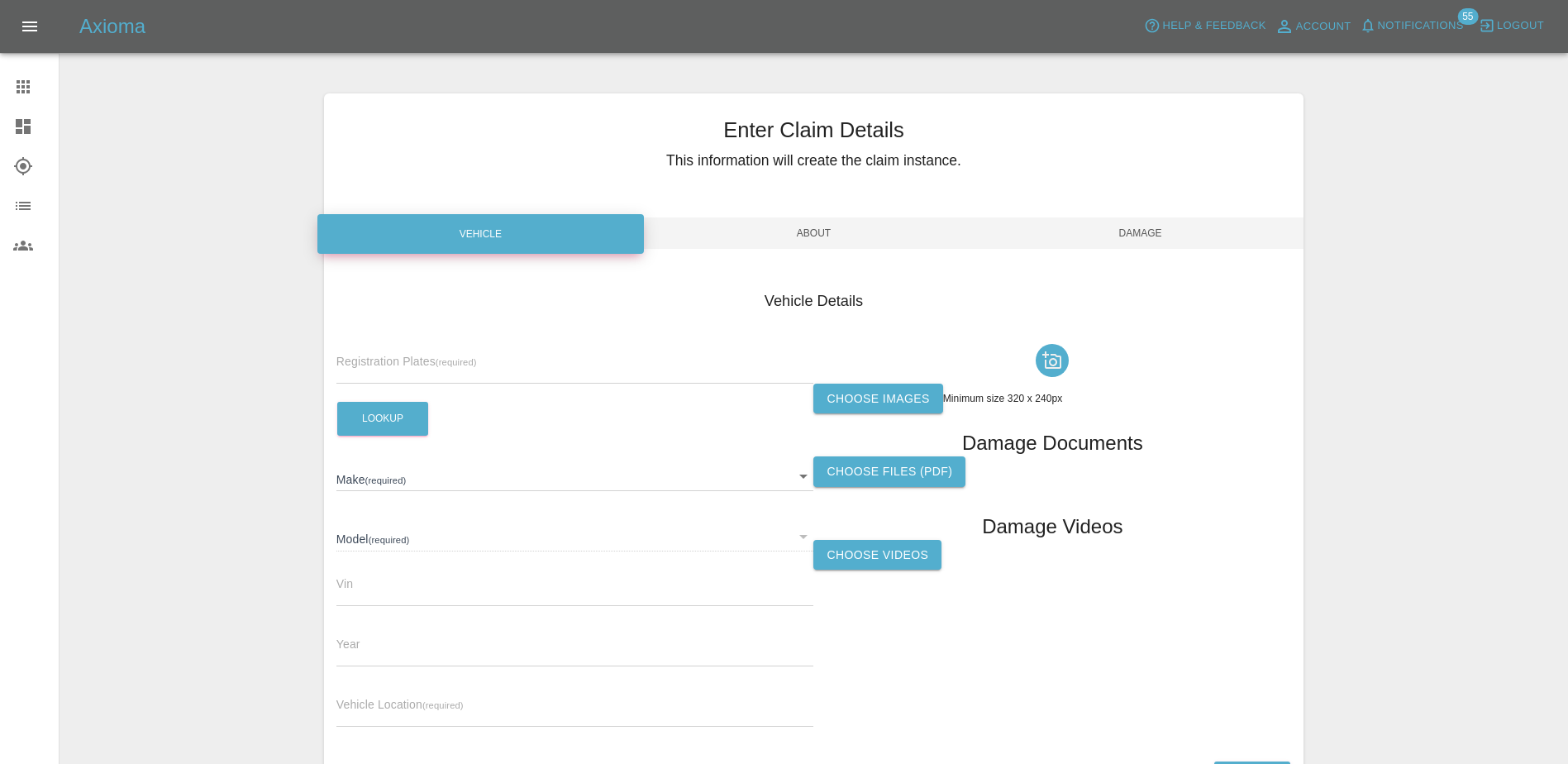
click at [501, 375] on input "text" at bounding box center [575, 371] width 477 height 24
click at [423, 361] on input "text" at bounding box center [575, 371] width 477 height 24
paste input "DY75HXC"
type input "DY75HXC"
click at [391, 413] on button "Lookup" at bounding box center [382, 418] width 91 height 33
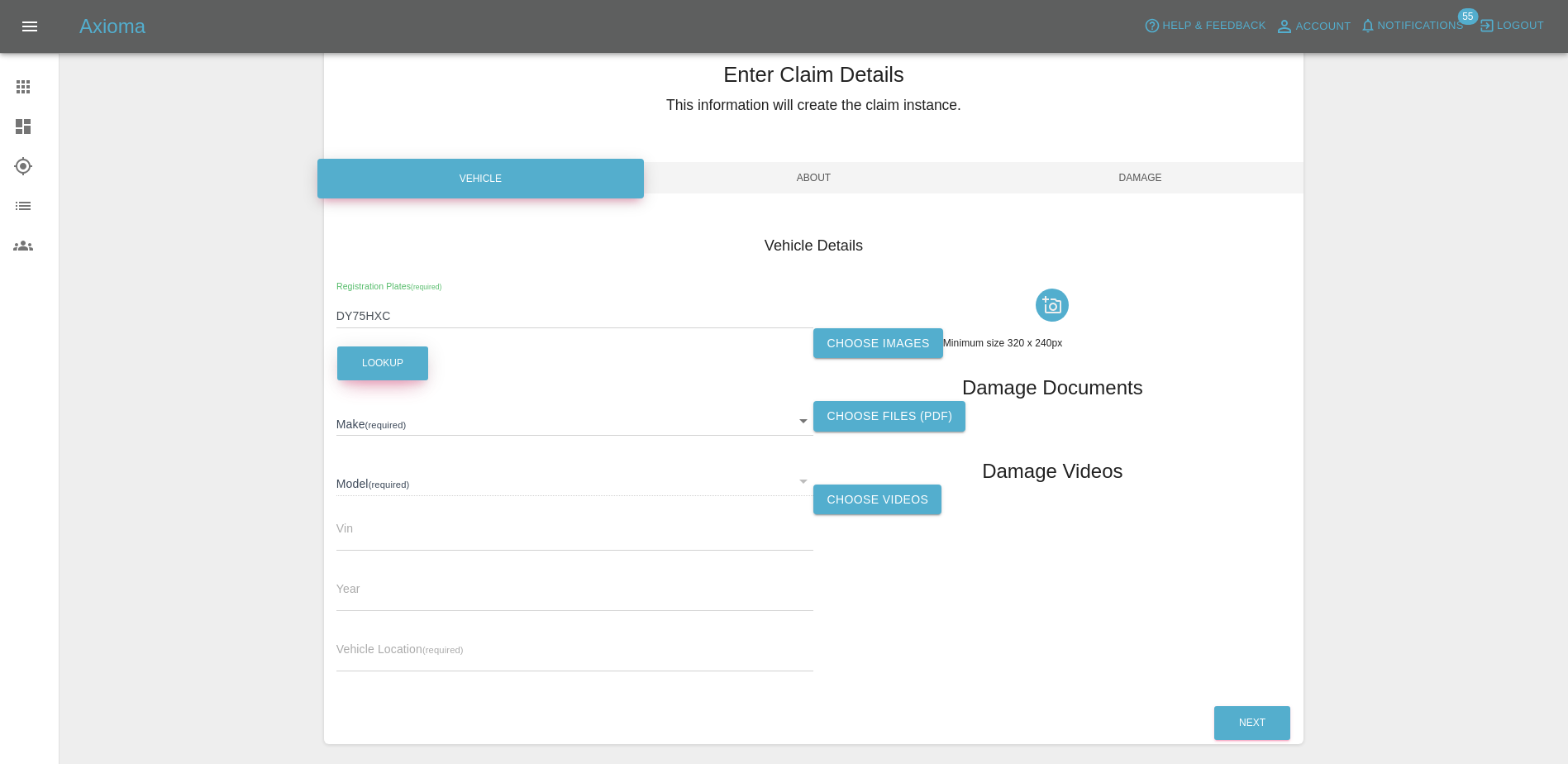
scroll to position [83, 0]
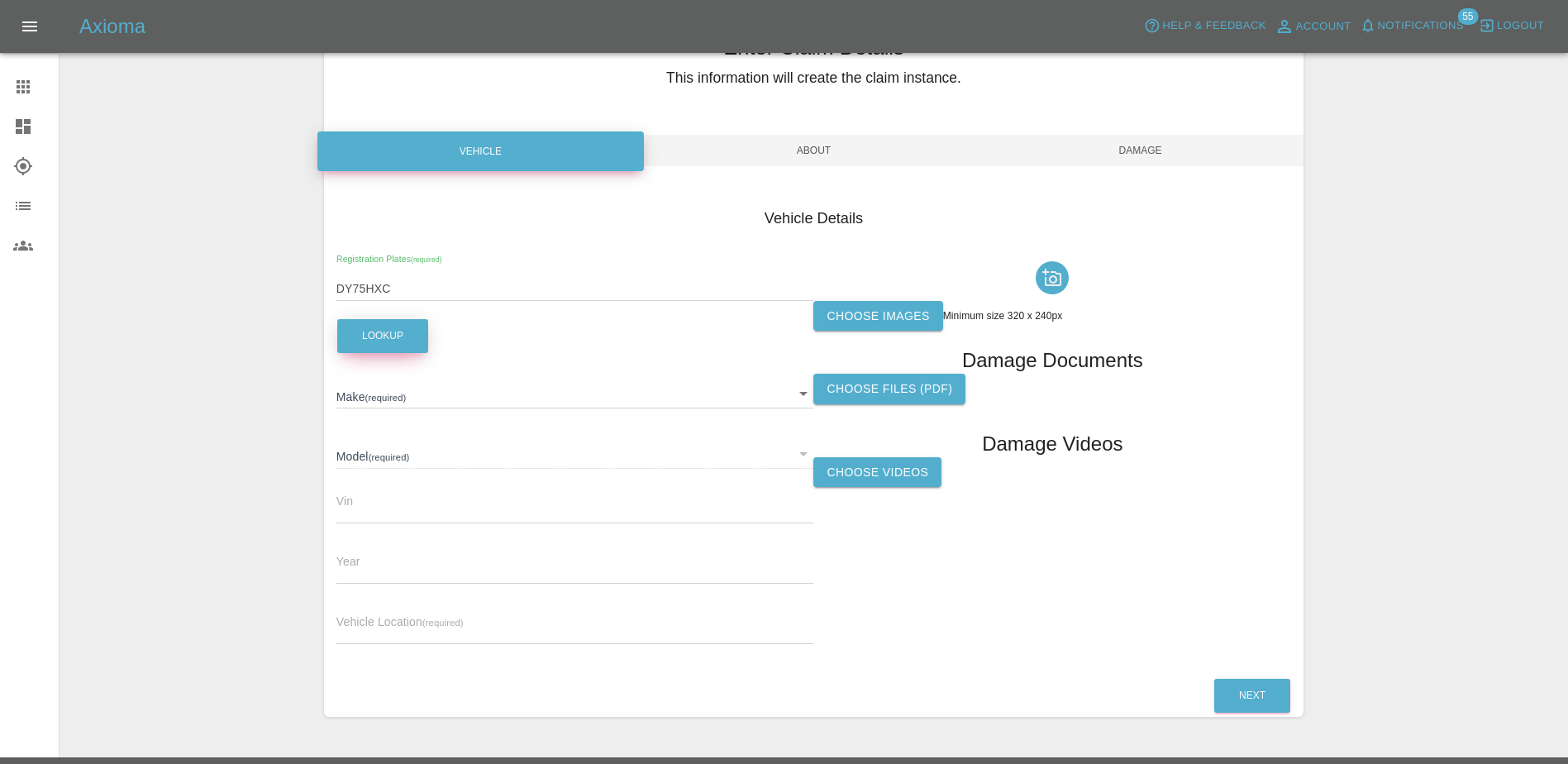
type input "MG"
type input "ZS HYBRID TROPHY"
type input "2025"
click at [472, 620] on input "text" at bounding box center [575, 631] width 477 height 24
click at [420, 632] on input "text" at bounding box center [575, 631] width 477 height 24
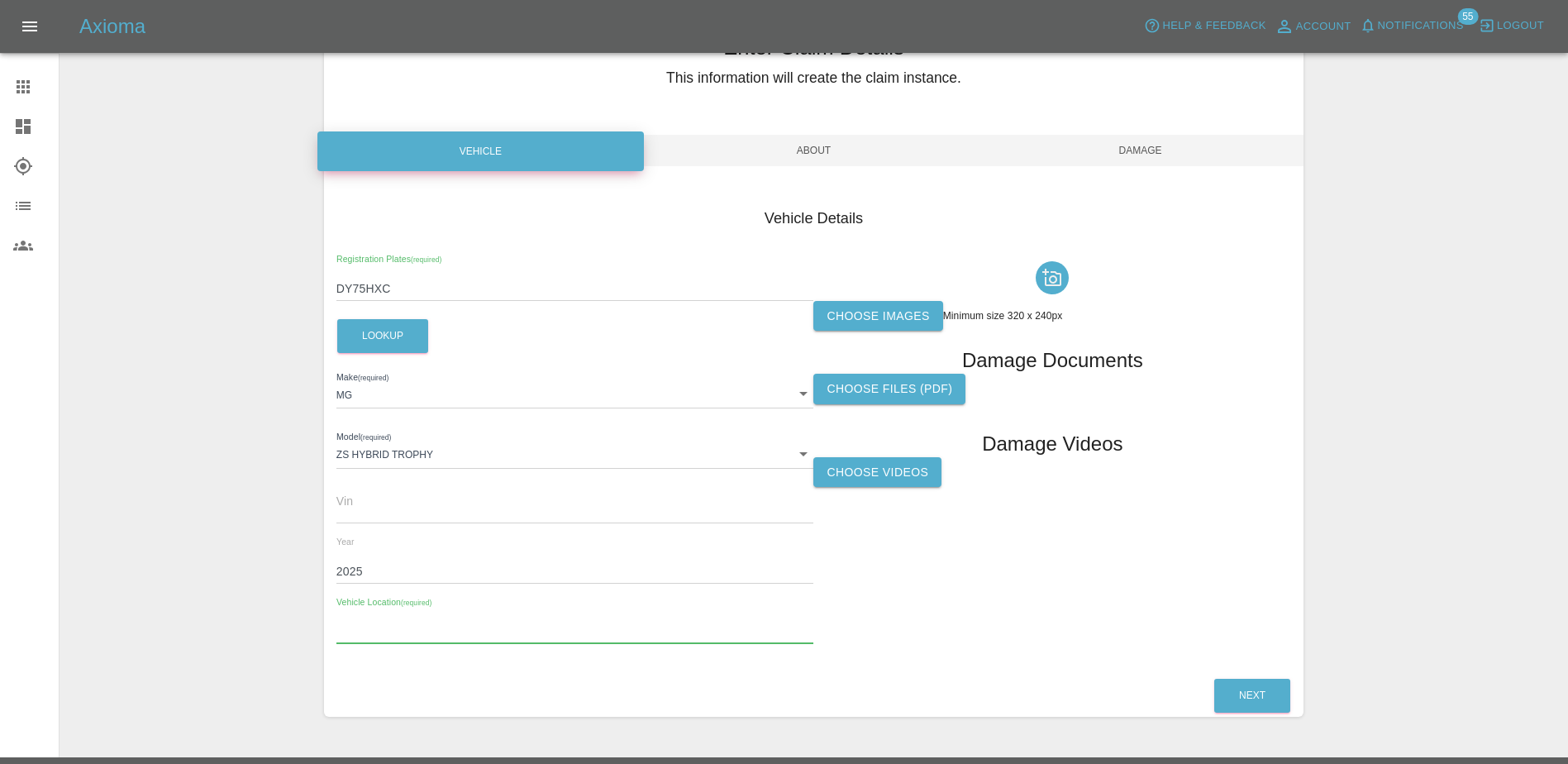
paste input "[STREET_ADDRESS]"
type input "[STREET_ADDRESS]"
click at [881, 319] on label "Choose images" at bounding box center [878, 316] width 129 height 31
click at [0, 0] on input "Choose images" at bounding box center [0, 0] width 0 height 0
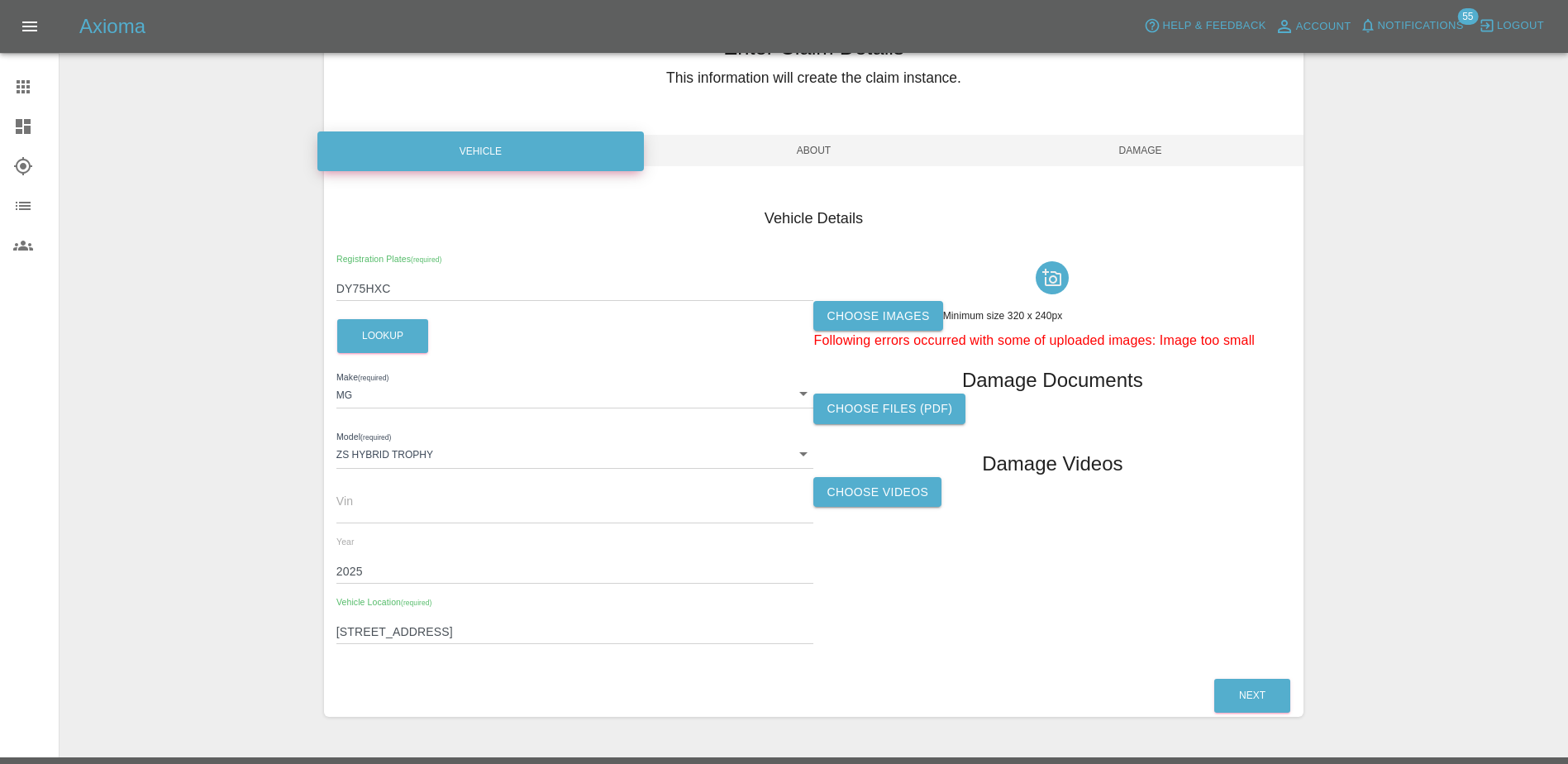
click at [831, 292] on div at bounding box center [1052, 278] width 477 height 46
click at [843, 309] on label "Choose images" at bounding box center [878, 316] width 129 height 31
click at [0, 0] on input "Choose images" at bounding box center [0, 0] width 0 height 0
click at [964, 365] on div "Choose images Minimum size 320 x 240px Following errors occurred with some of u…" at bounding box center [1052, 456] width 477 height 403
click at [1181, 317] on div "Choose images Minimum size 320 x 240px" at bounding box center [1052, 316] width 477 height 31
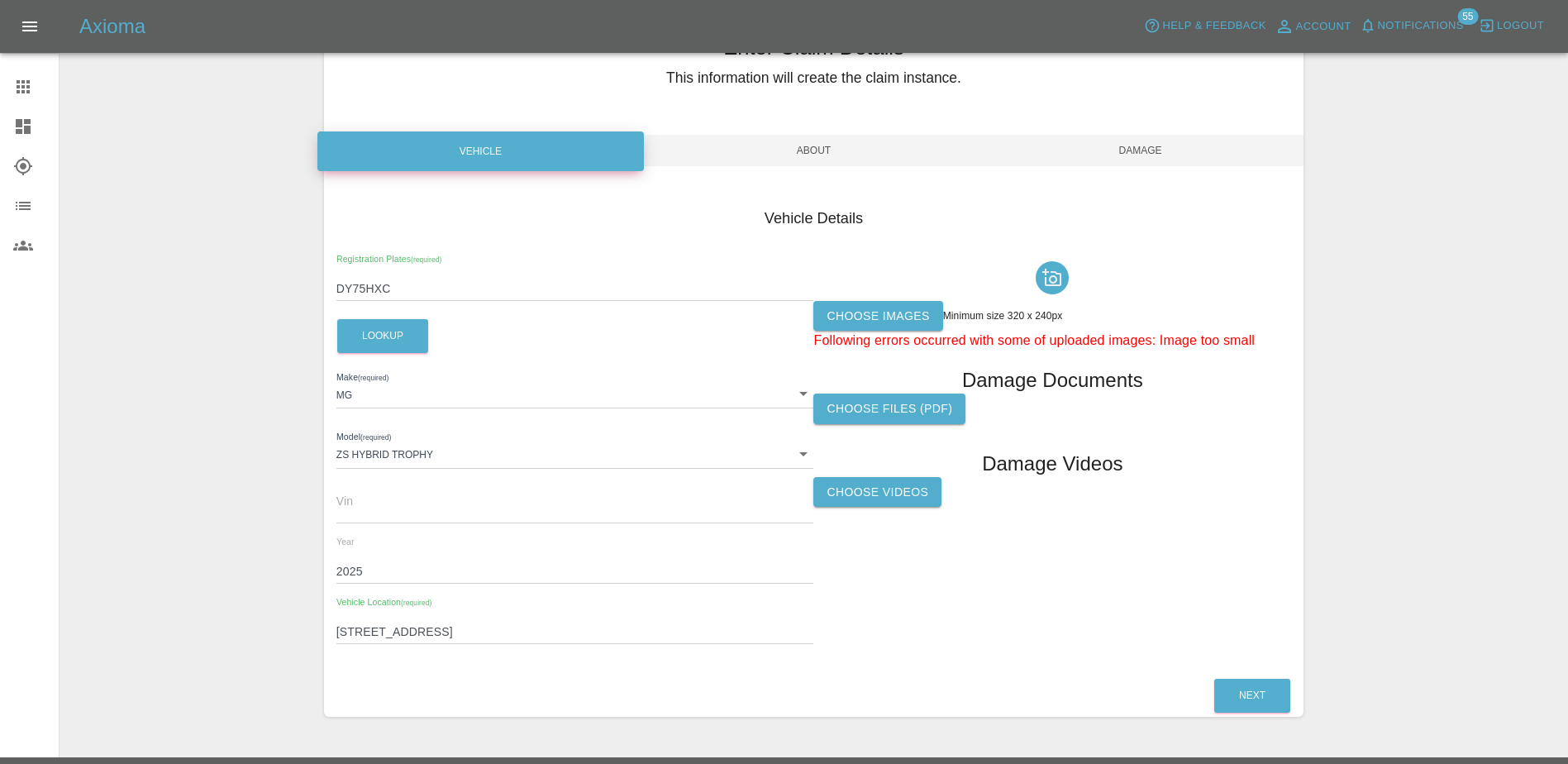
drag, startPoint x: 1151, startPoint y: 264, endPoint x: 1158, endPoint y: 280, distance: 17.5
click at [1158, 280] on div at bounding box center [1052, 278] width 477 height 46
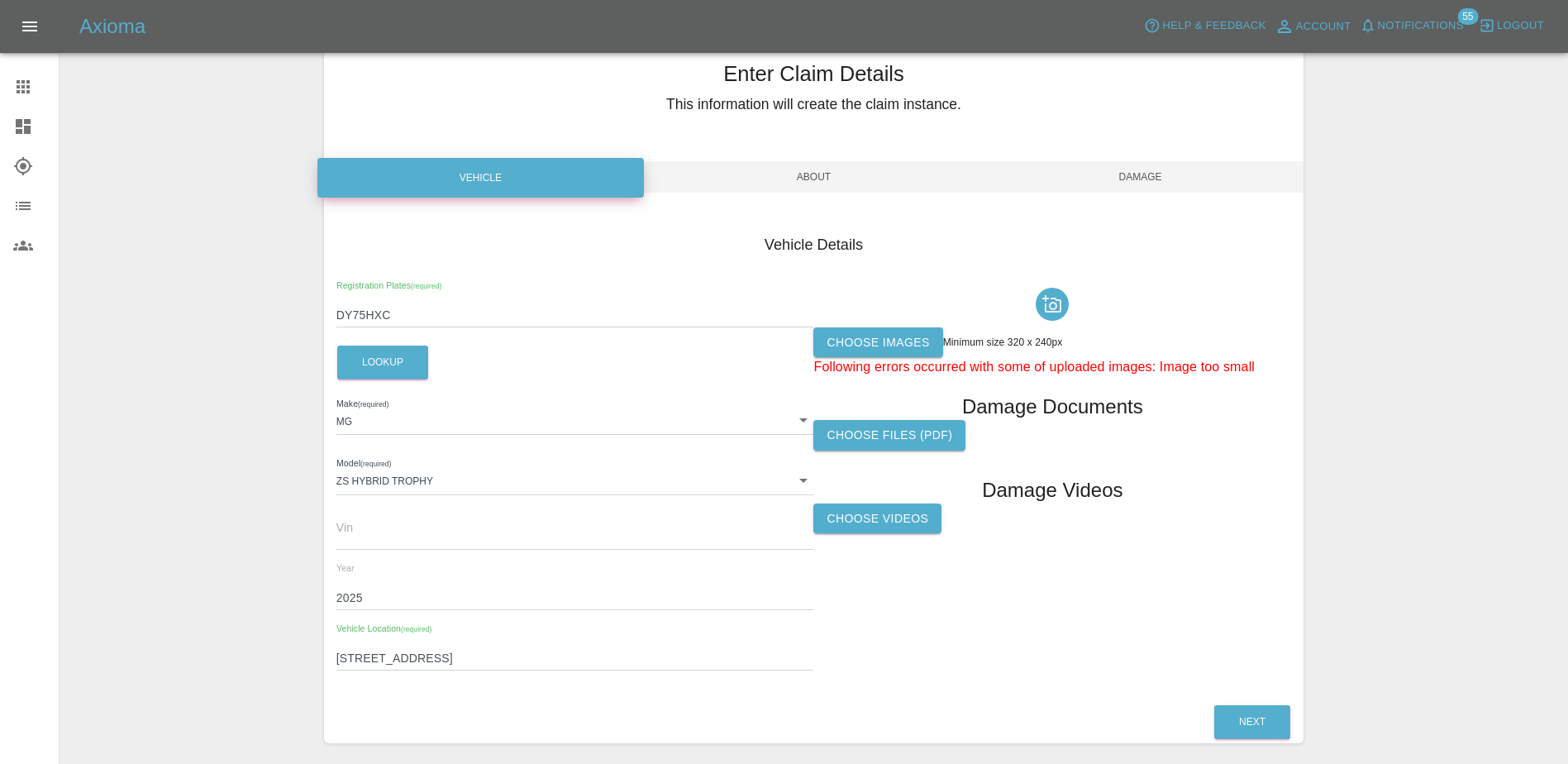
scroll to position [122, 0]
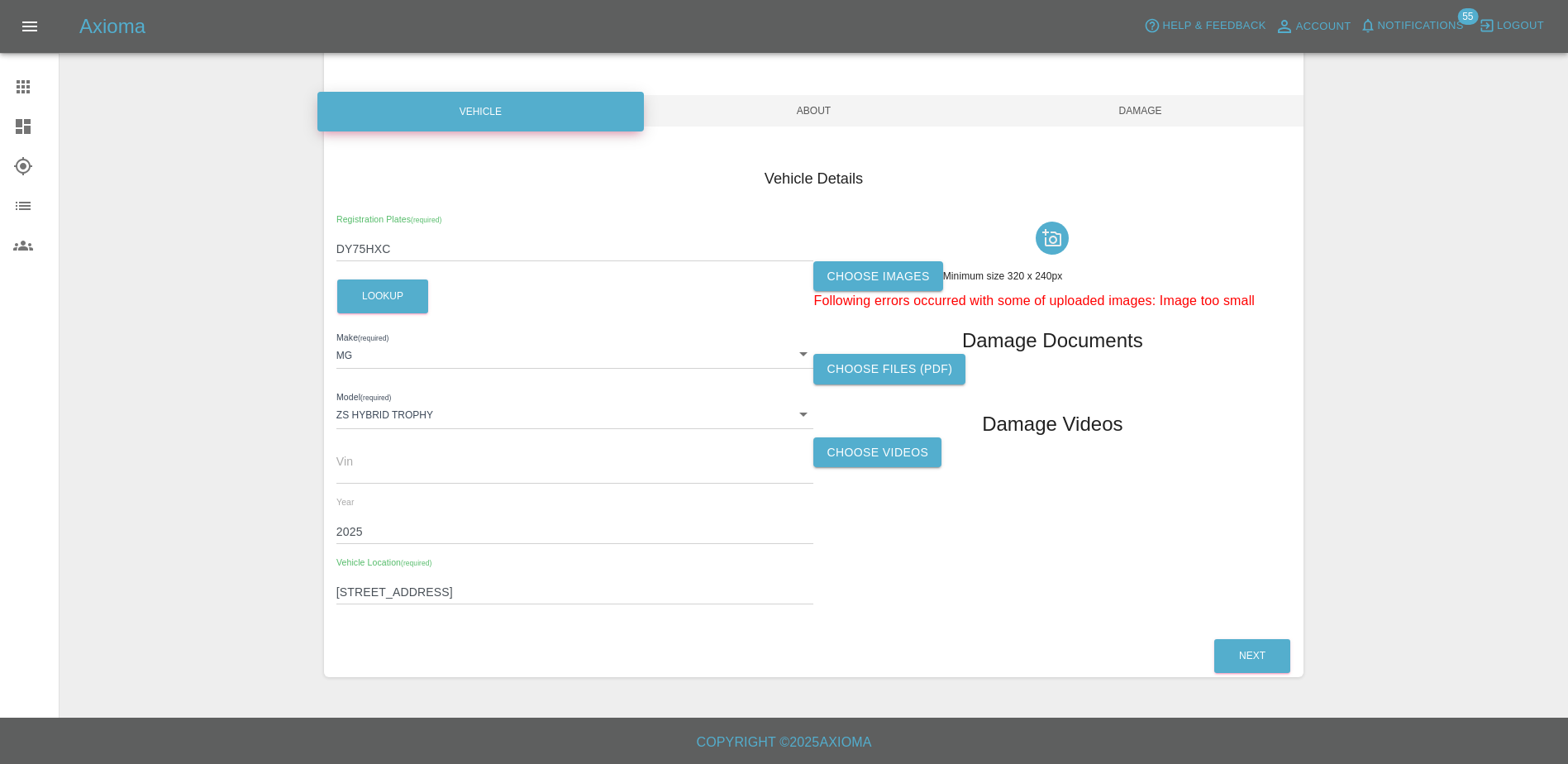
click at [888, 281] on label "Choose images" at bounding box center [878, 277] width 129 height 31
click at [0, 0] on input "Choose images" at bounding box center [0, 0] width 0 height 0
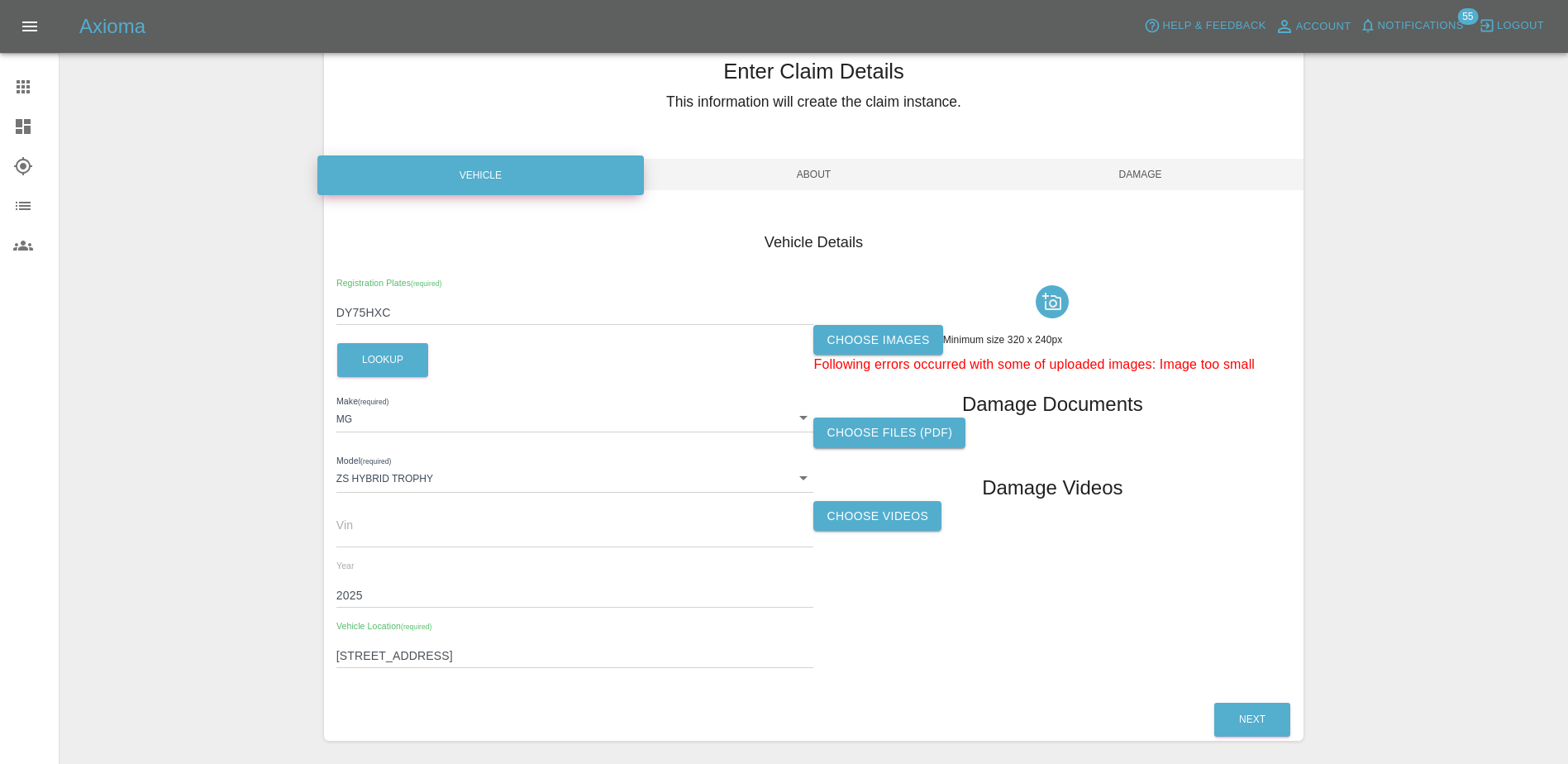
scroll to position [0, 0]
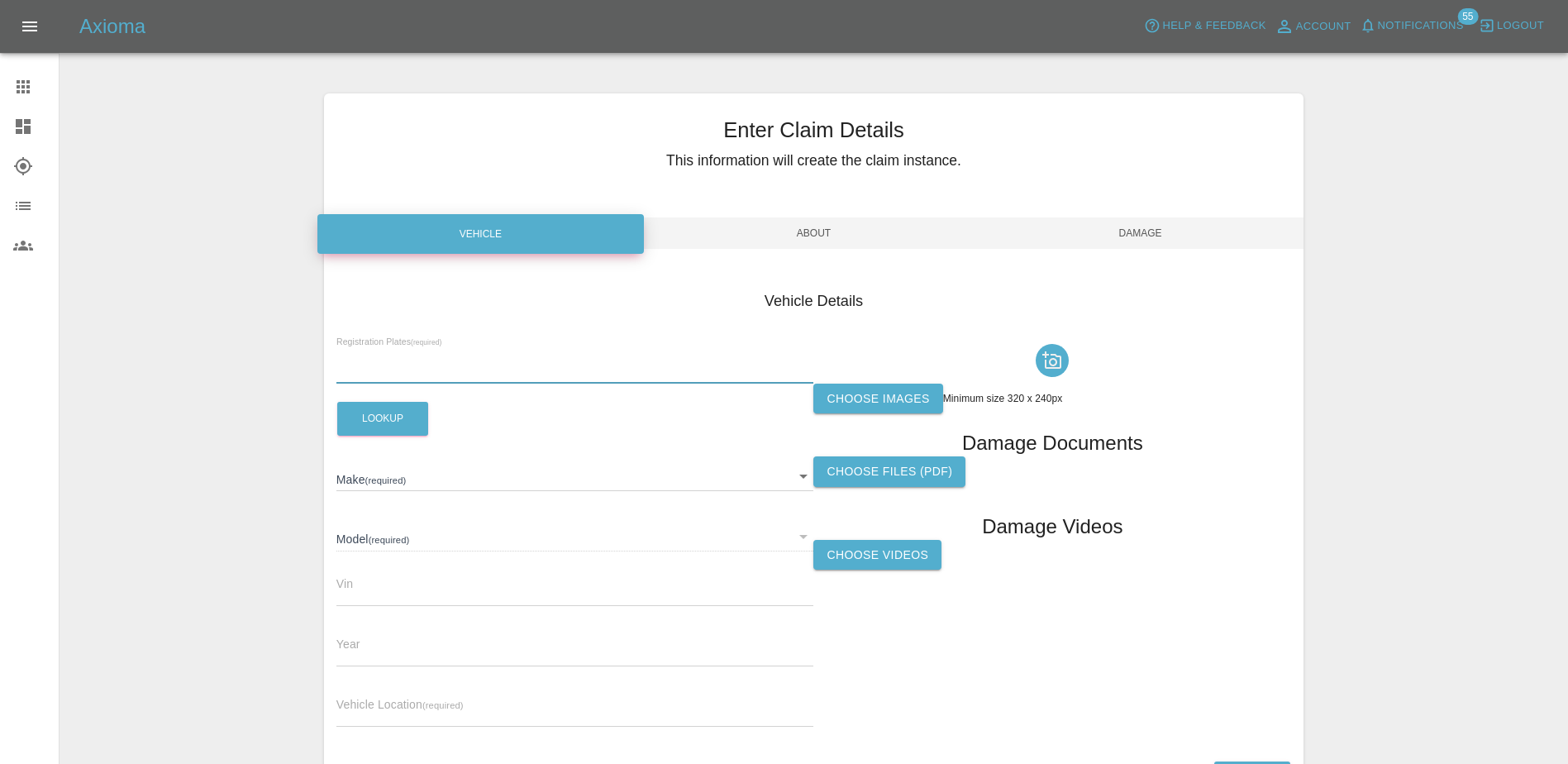
click at [563, 363] on input "text" at bounding box center [575, 371] width 477 height 24
click at [858, 385] on label "Choose images" at bounding box center [878, 399] width 129 height 31
click at [0, 0] on input "Choose images" at bounding box center [0, 0] width 0 height 0
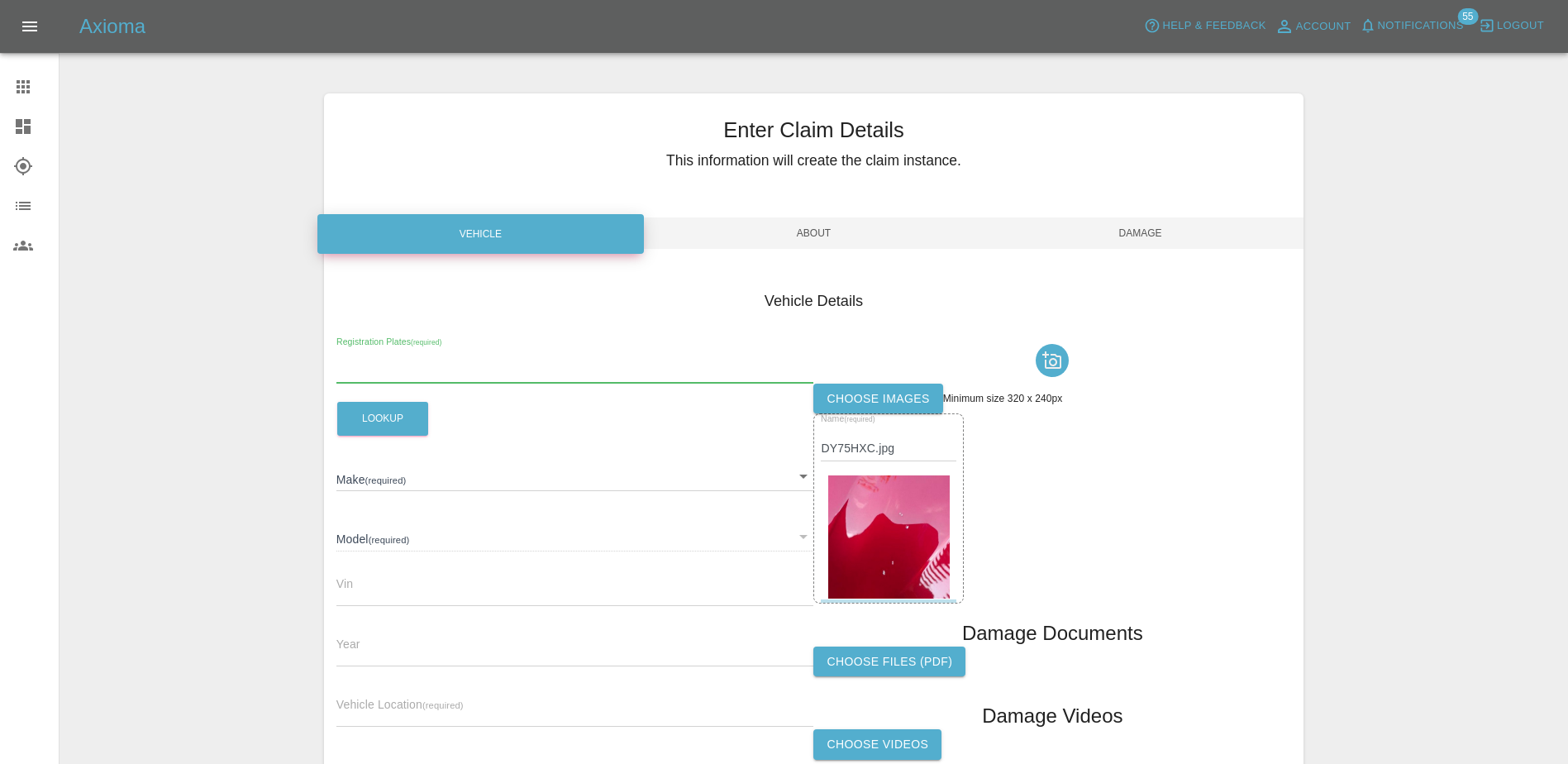
click at [457, 364] on input "text" at bounding box center [575, 371] width 477 height 24
click at [416, 373] on input "text" at bounding box center [575, 371] width 477 height 24
paste input "[STREET_ADDRESS]"
type input "[STREET_ADDRESS]"
click at [405, 429] on button "Lookup" at bounding box center [382, 418] width 91 height 33
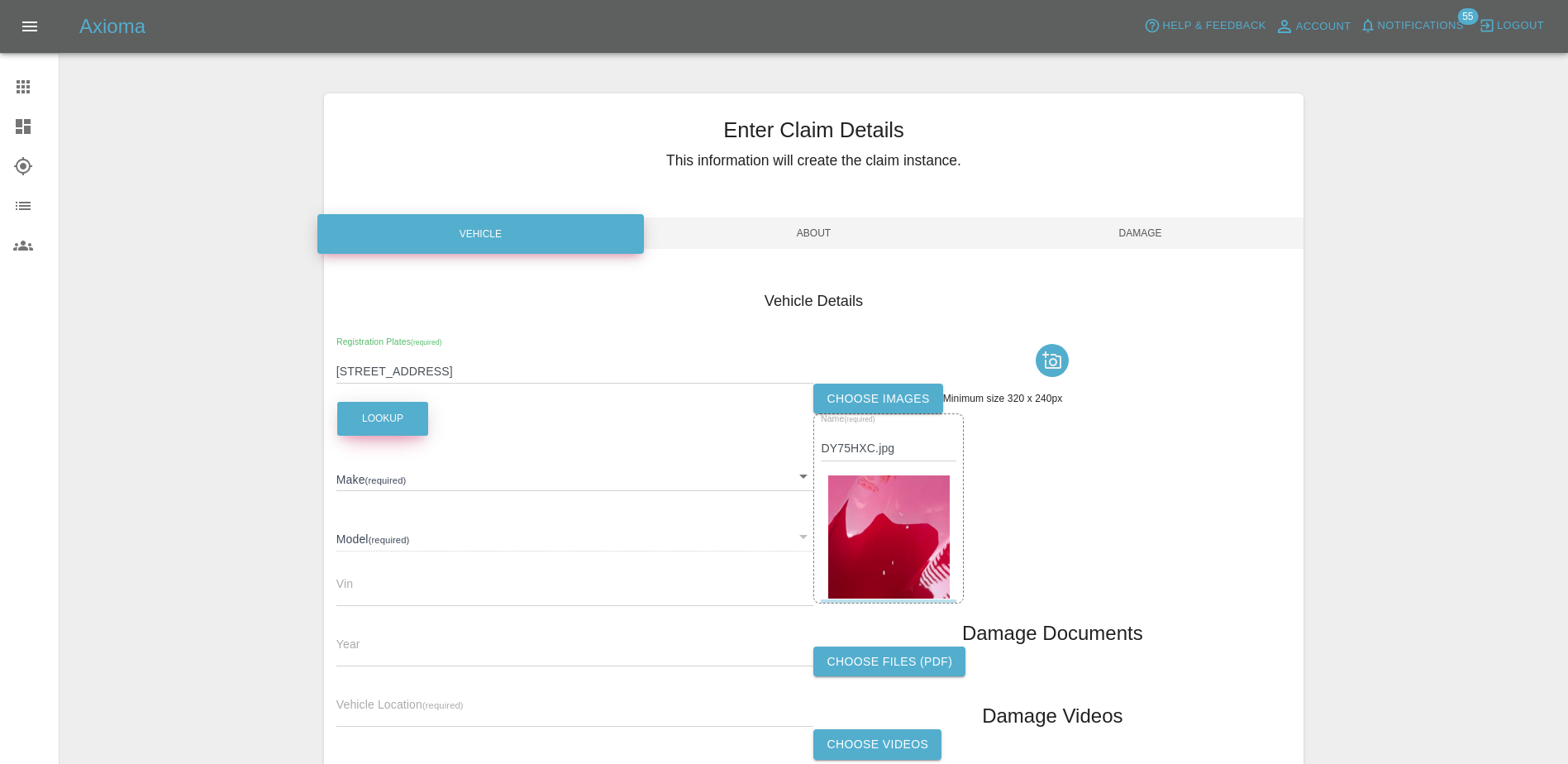
type input "N/A"
type input "0"
drag, startPoint x: 596, startPoint y: 374, endPoint x: 301, endPoint y: 382, distance: 295.1
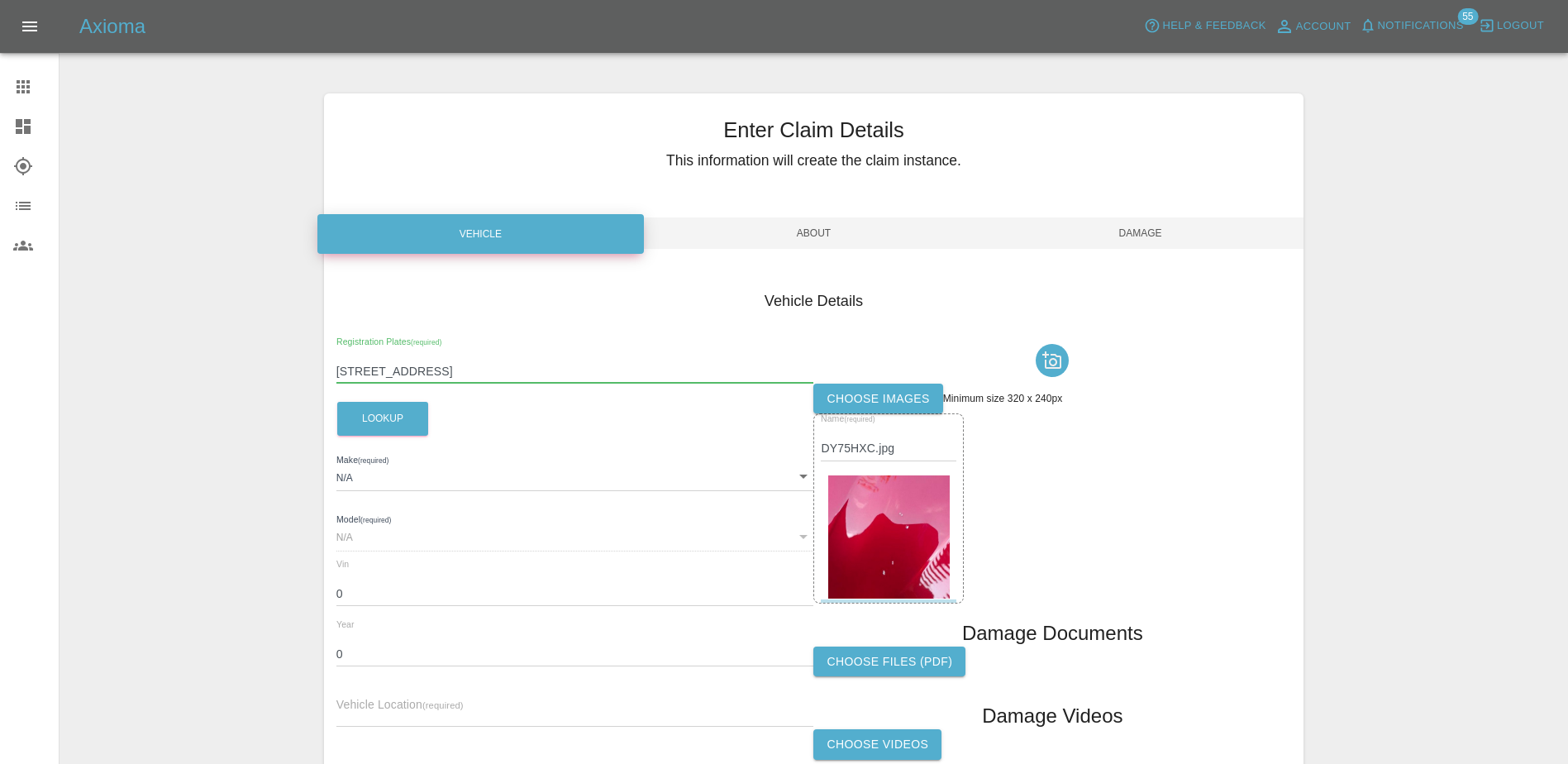
click at [299, 383] on div "Enter Claim Details This information will create the claim instance. Vehicle Ab…" at bounding box center [814, 460] width 1507 height 776
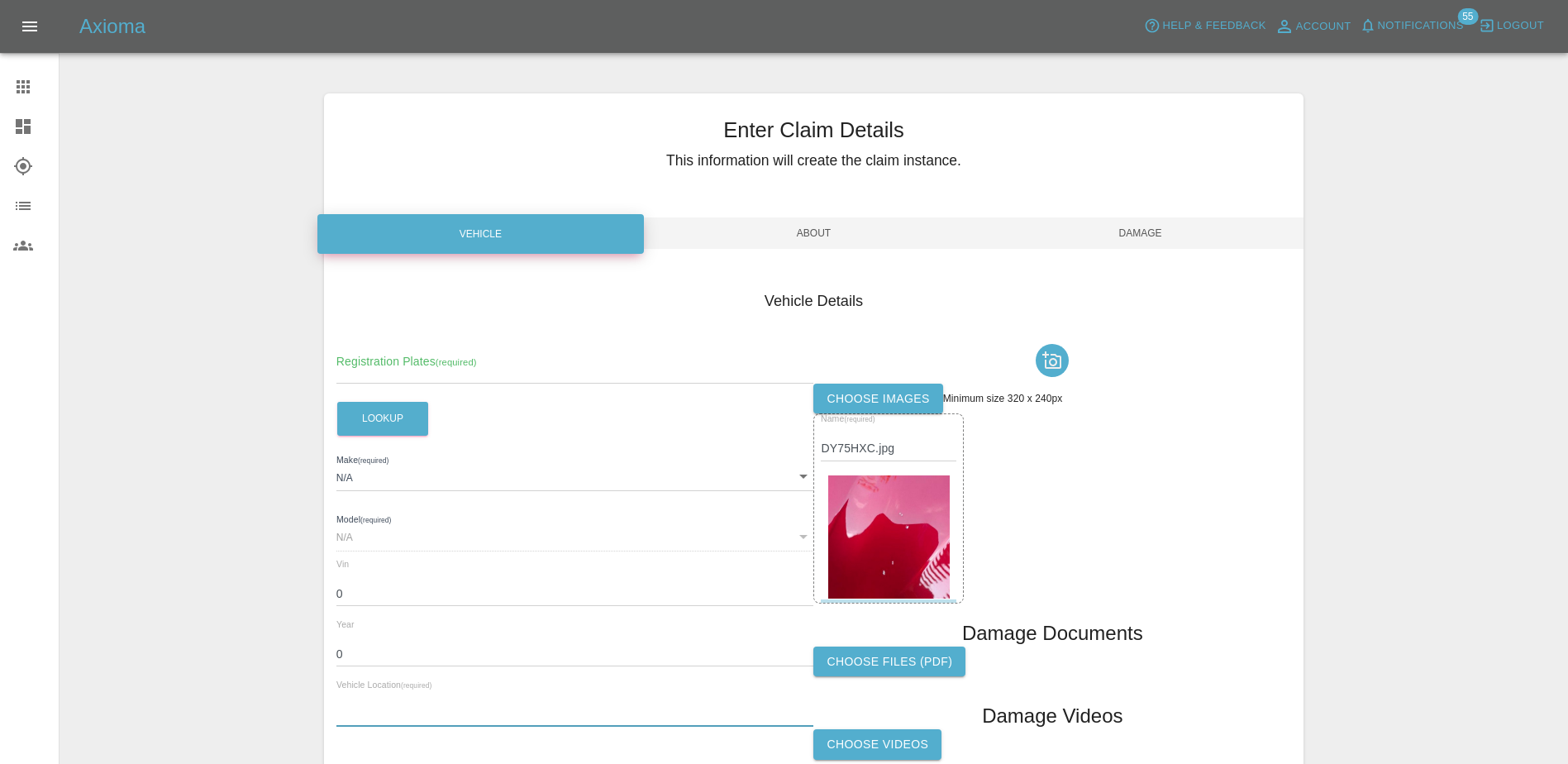
click at [415, 714] on input "text" at bounding box center [575, 714] width 477 height 24
paste input "[STREET_ADDRESS]"
type input "[STREET_ADDRESS]"
drag, startPoint x: 410, startPoint y: 368, endPoint x: 429, endPoint y: 360, distance: 20.6
click at [410, 368] on input "text" at bounding box center [575, 371] width 477 height 24
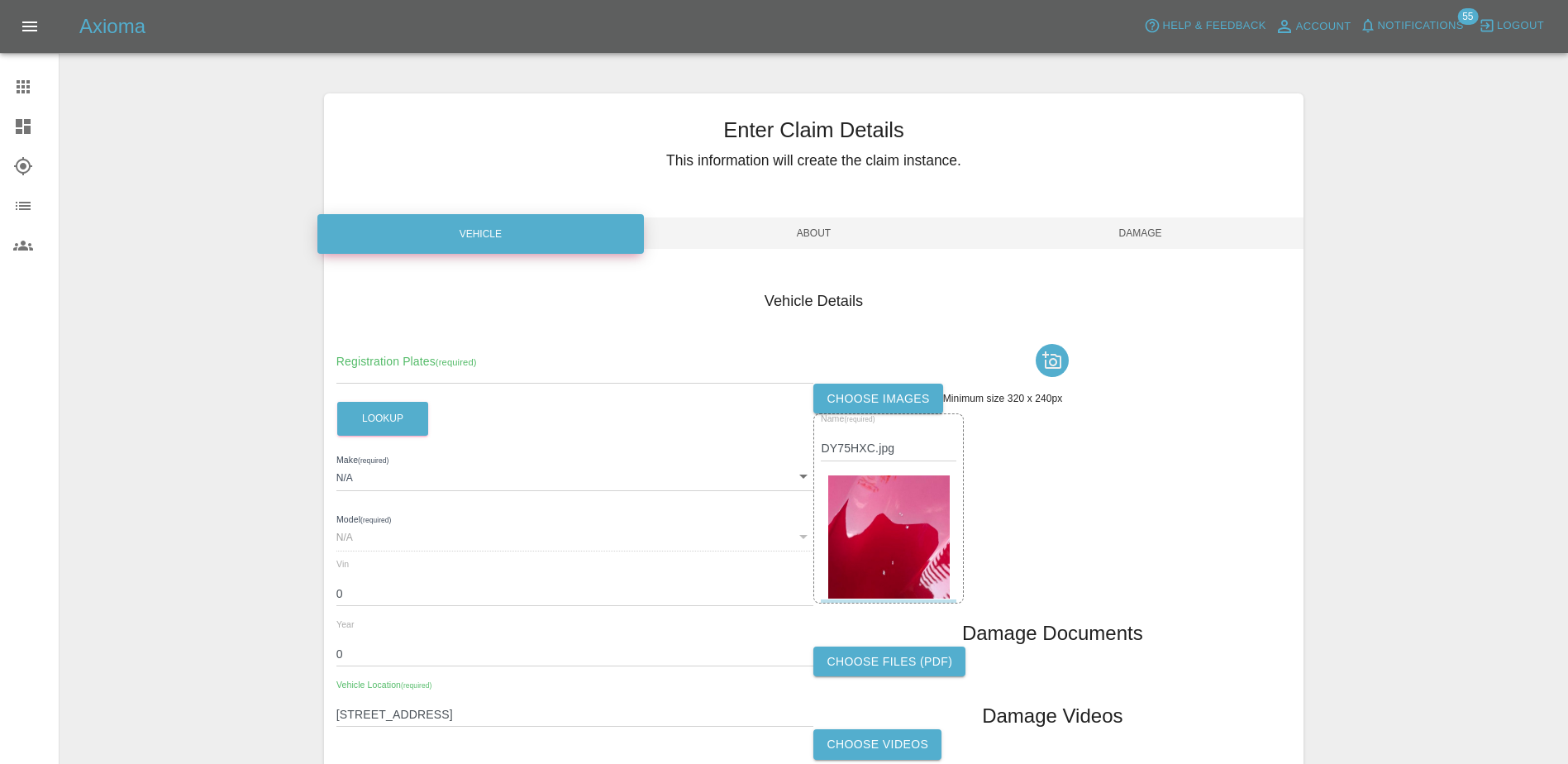
click at [473, 358] on small "(required)" at bounding box center [456, 362] width 41 height 10
click at [393, 373] on input "text" at bounding box center [575, 371] width 477 height 24
paste input "DY75HXC"
type input "DY75HXC"
click at [397, 435] on button "Lookup" at bounding box center [382, 418] width 91 height 33
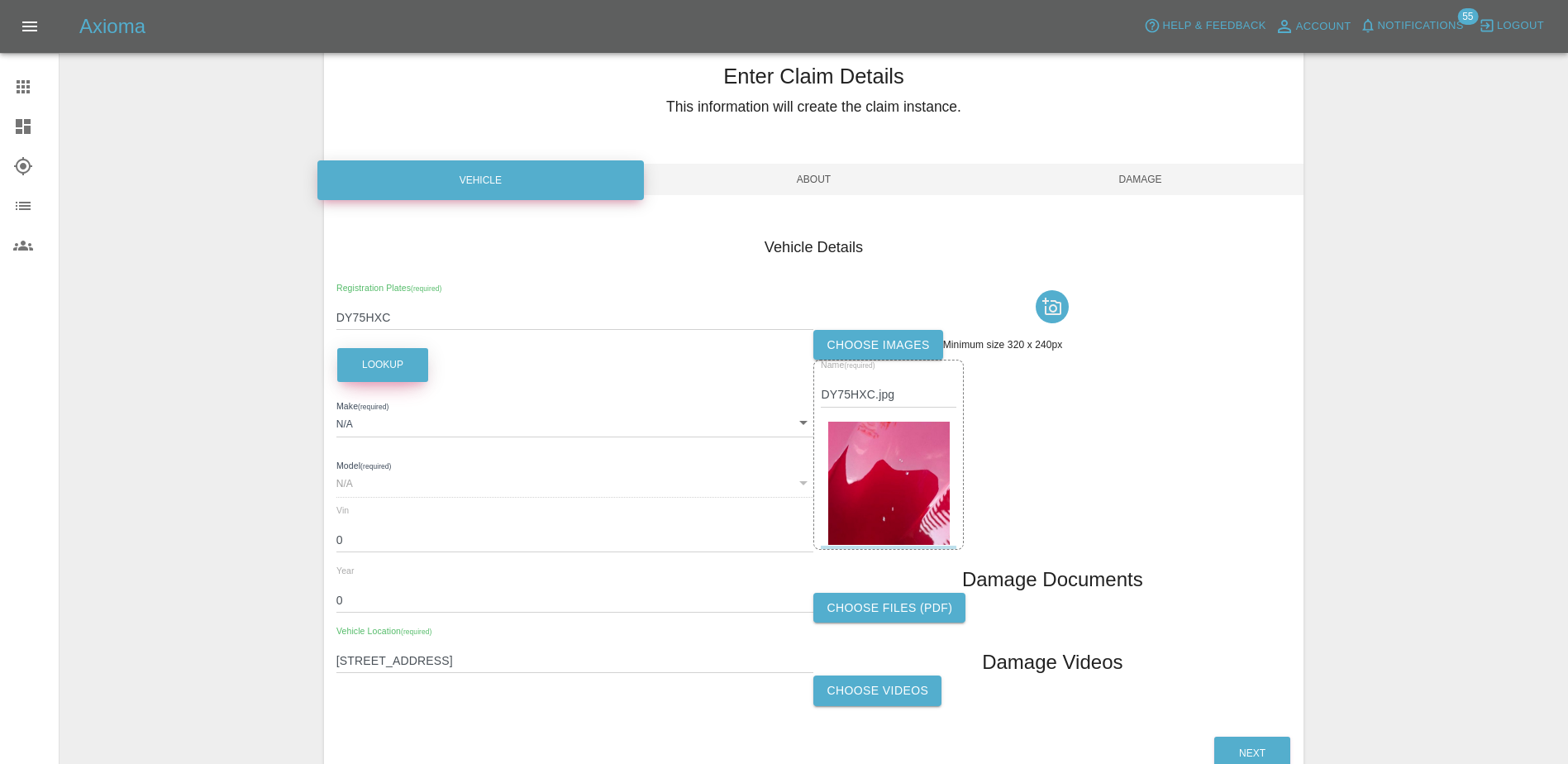
scroll to position [83, 0]
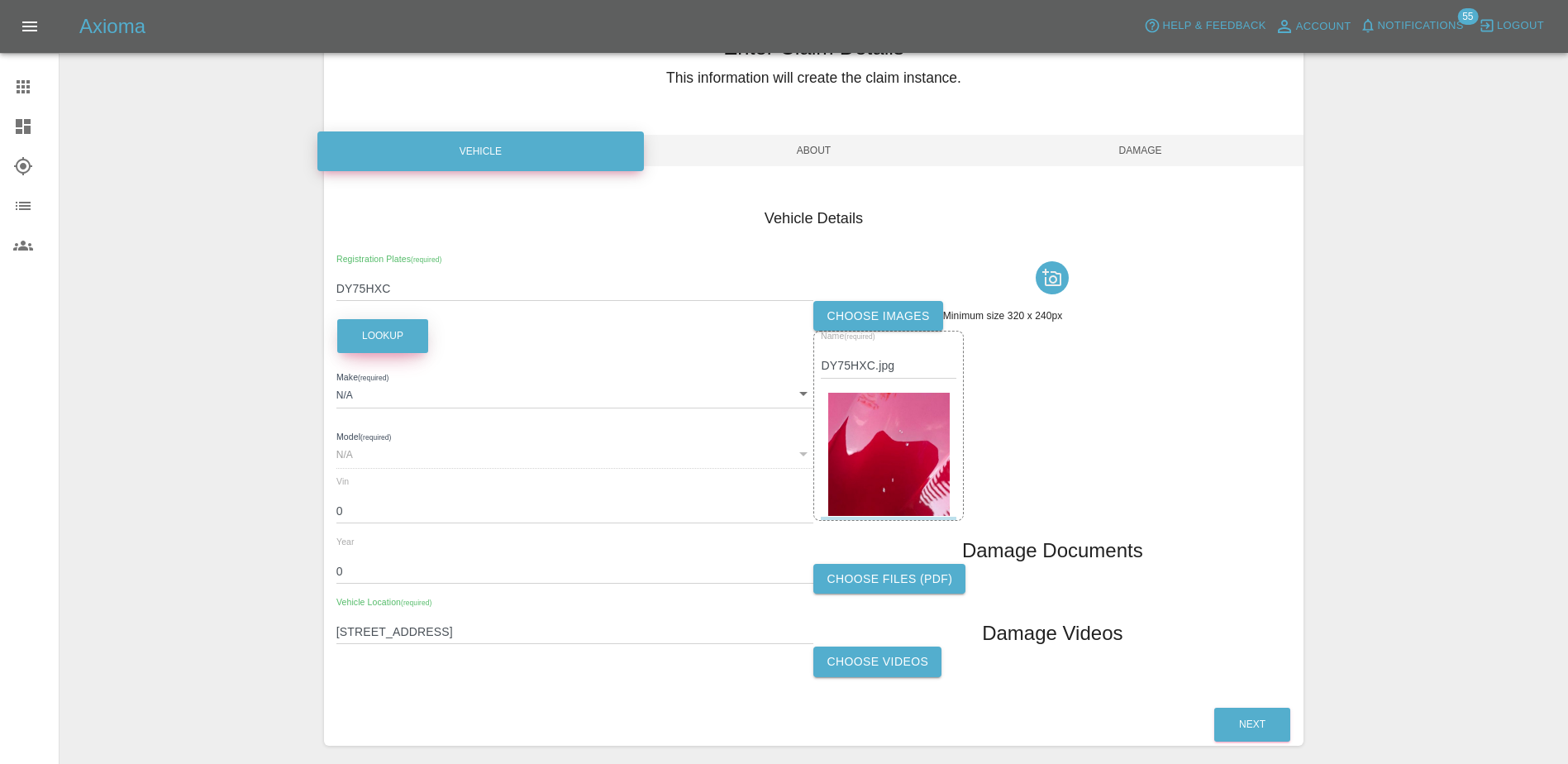
type input "MG"
type input "ZS HYBRID TROPHY"
type input "2025"
click at [1246, 735] on button "Next" at bounding box center [1253, 724] width 76 height 33
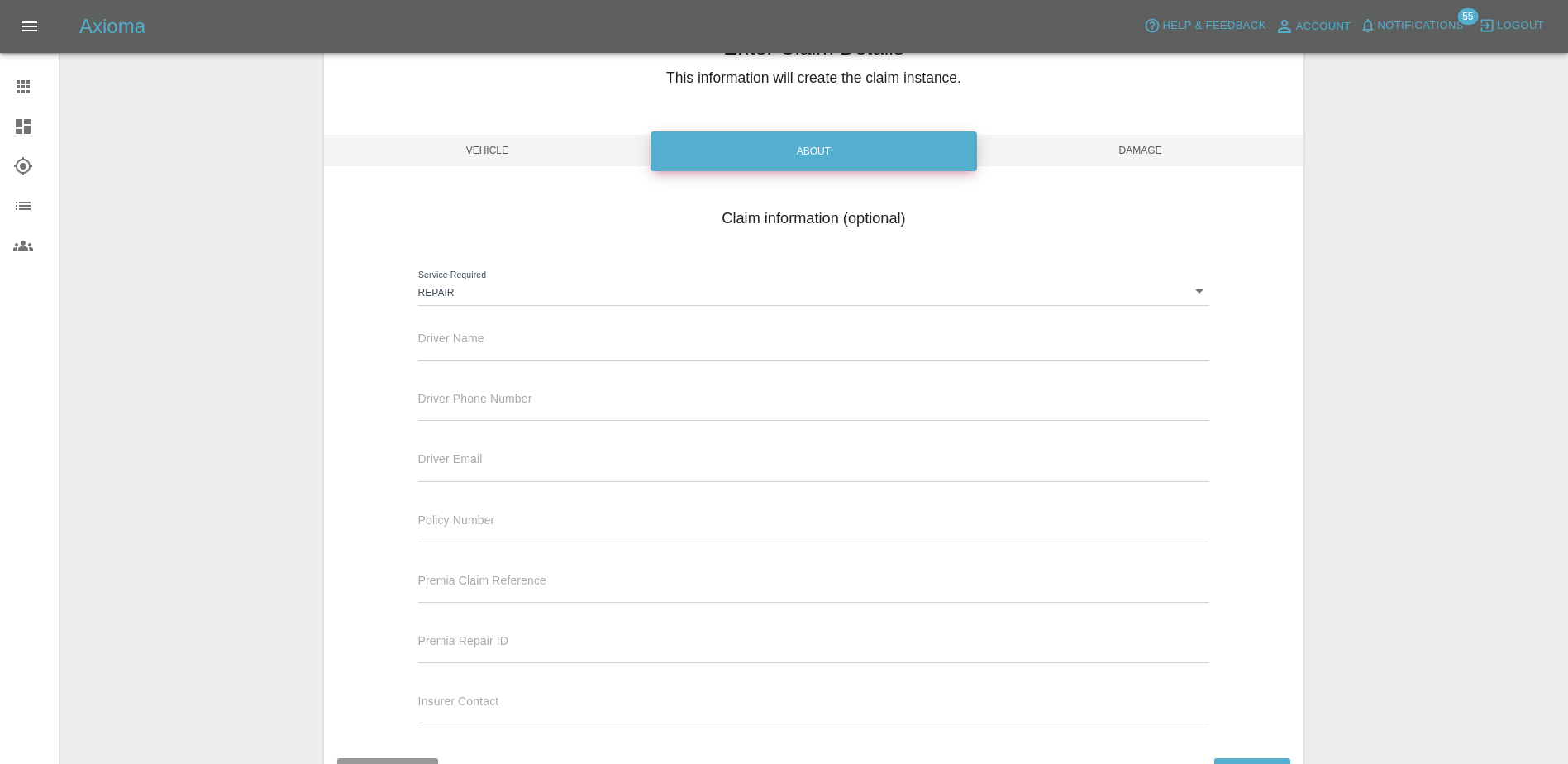
click at [477, 326] on div "Driver Name" at bounding box center [814, 337] width 792 height 46
click at [489, 339] on input "text" at bounding box center [814, 348] width 792 height 24
click at [428, 337] on input "text" at bounding box center [814, 348] width 792 height 24
paste input "Christopher Perks"
type input "Christopher Perks"
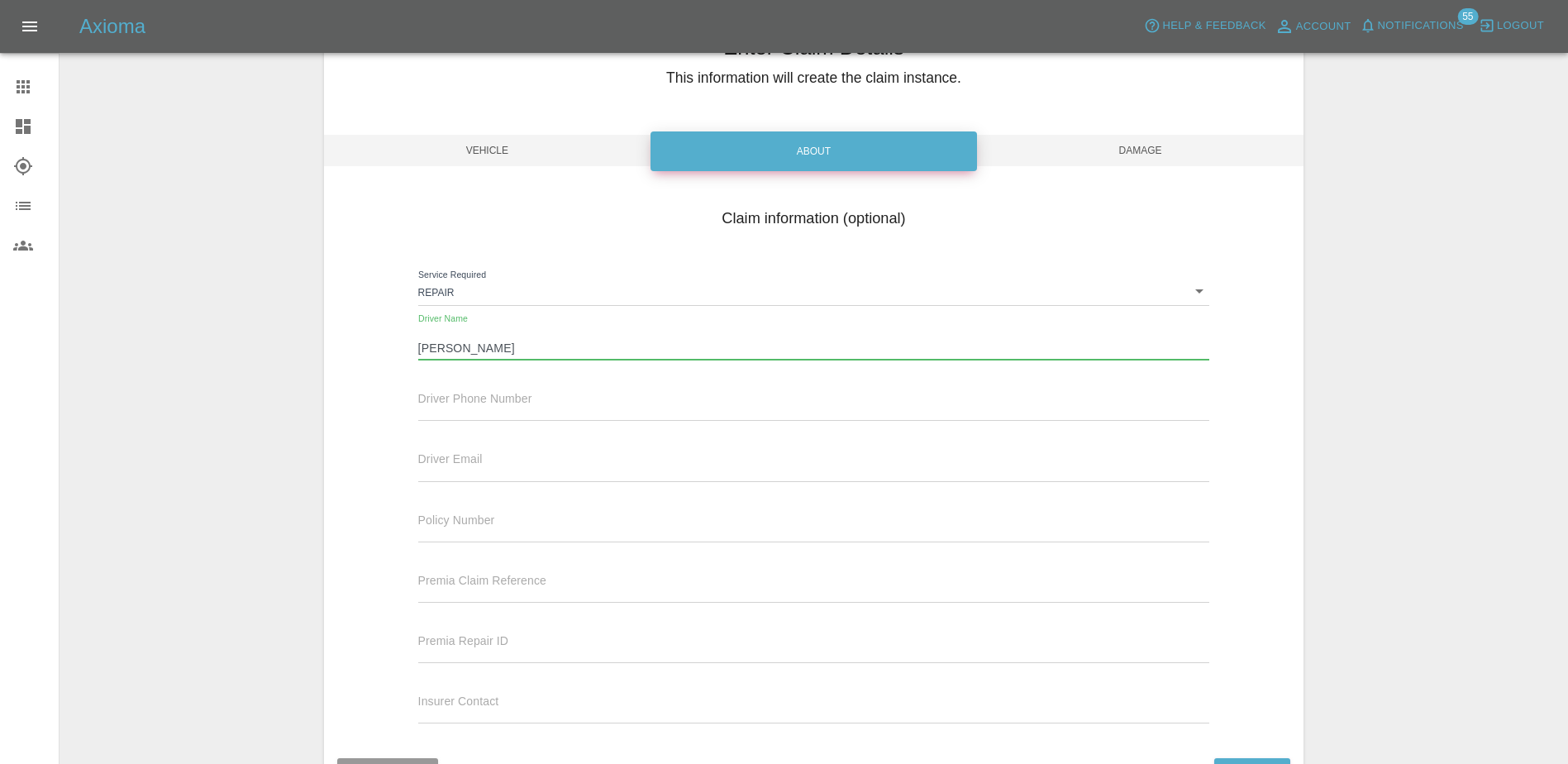
click at [488, 398] on input "text" at bounding box center [814, 409] width 792 height 24
click at [502, 410] on input "text" at bounding box center [814, 409] width 792 height 24
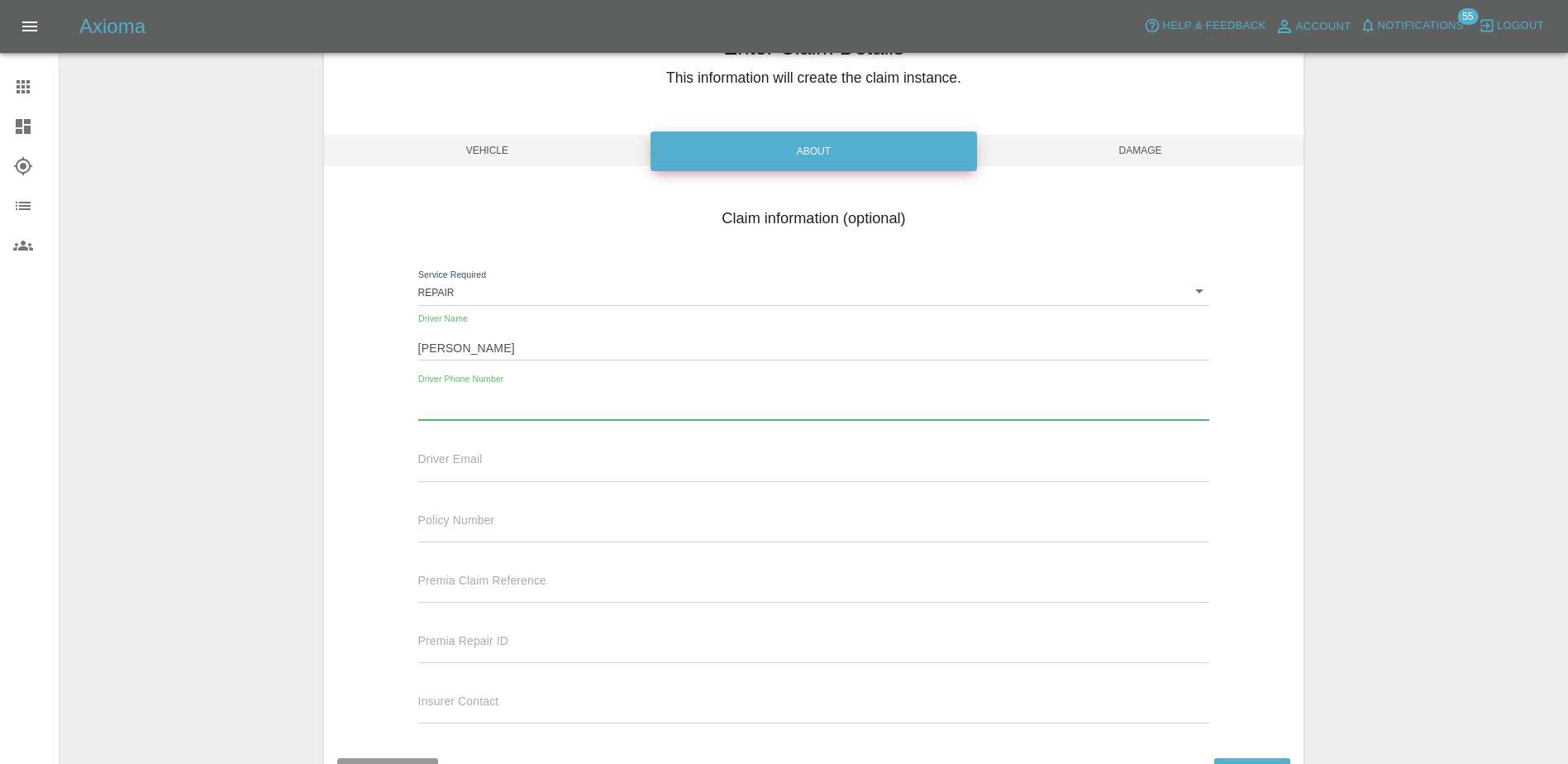
paste input "07712886916"
type input "07712886916"
click at [466, 458] on input "text" at bounding box center [814, 469] width 792 height 24
click at [509, 460] on input "text" at bounding box center [814, 469] width 792 height 24
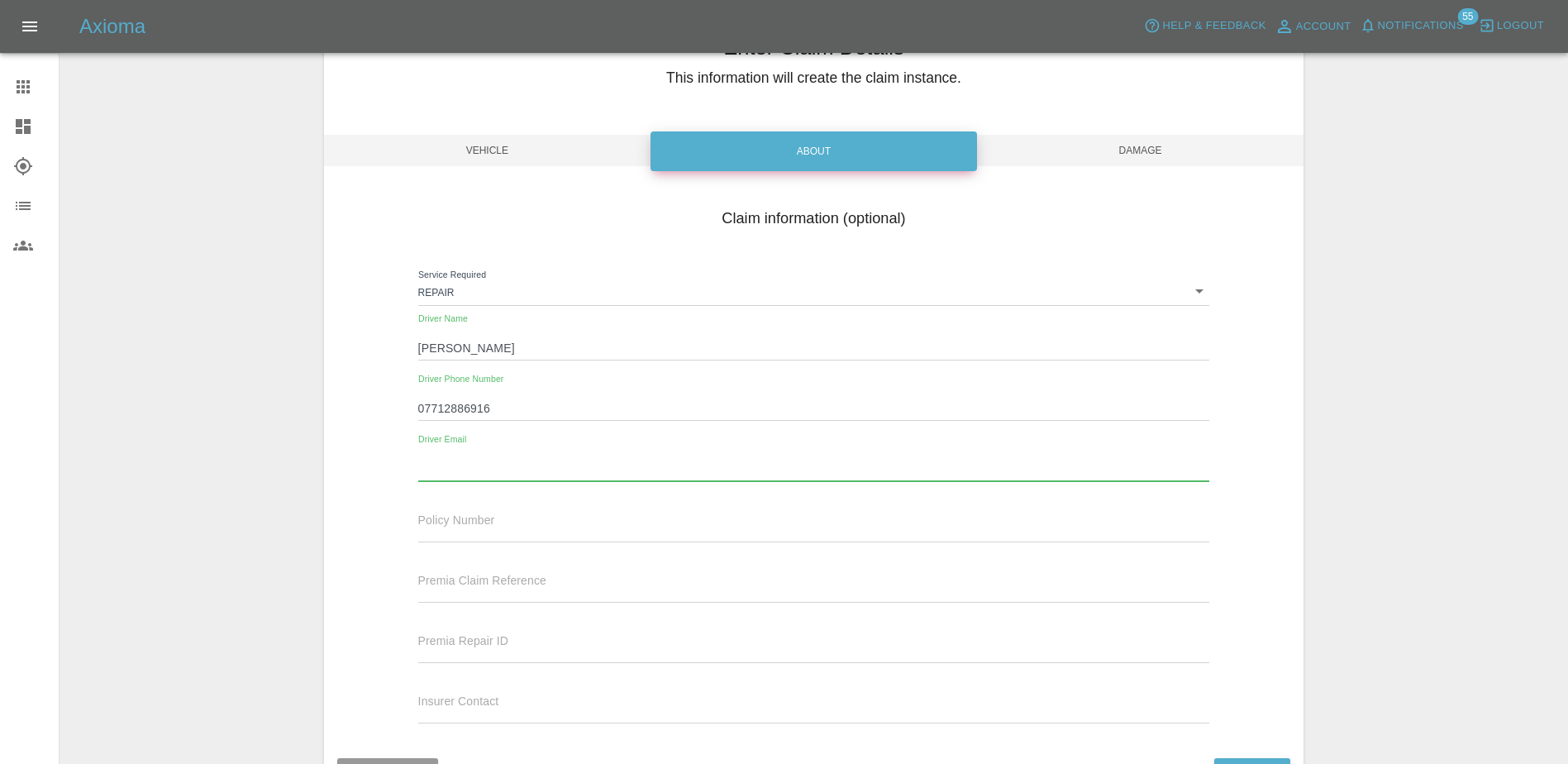
paste input "c.perks_1@btinternet.com"
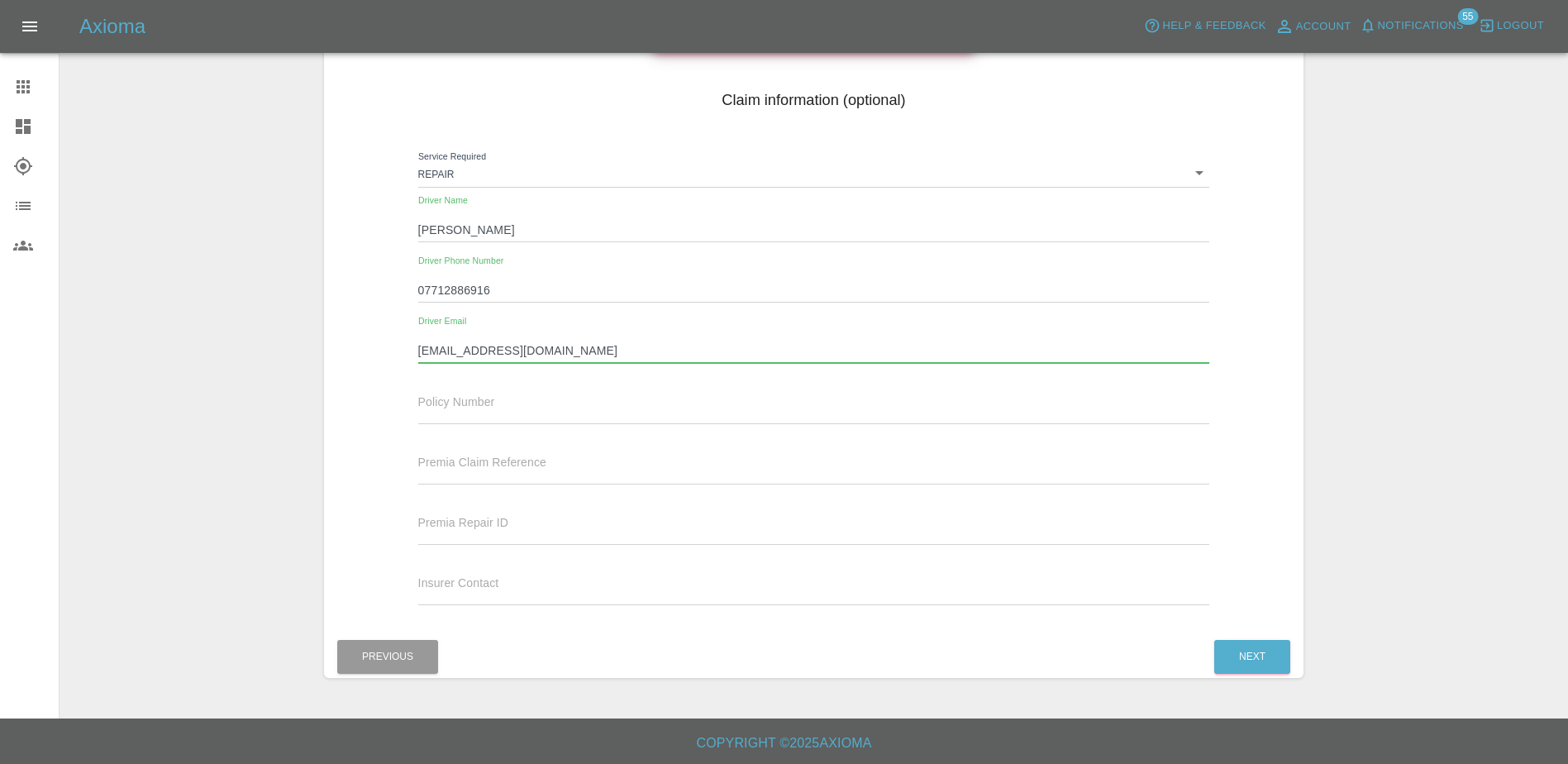
scroll to position [202, 0]
type input "c.perks_1@btinternet.com"
click at [1239, 652] on button "Next" at bounding box center [1253, 655] width 76 height 33
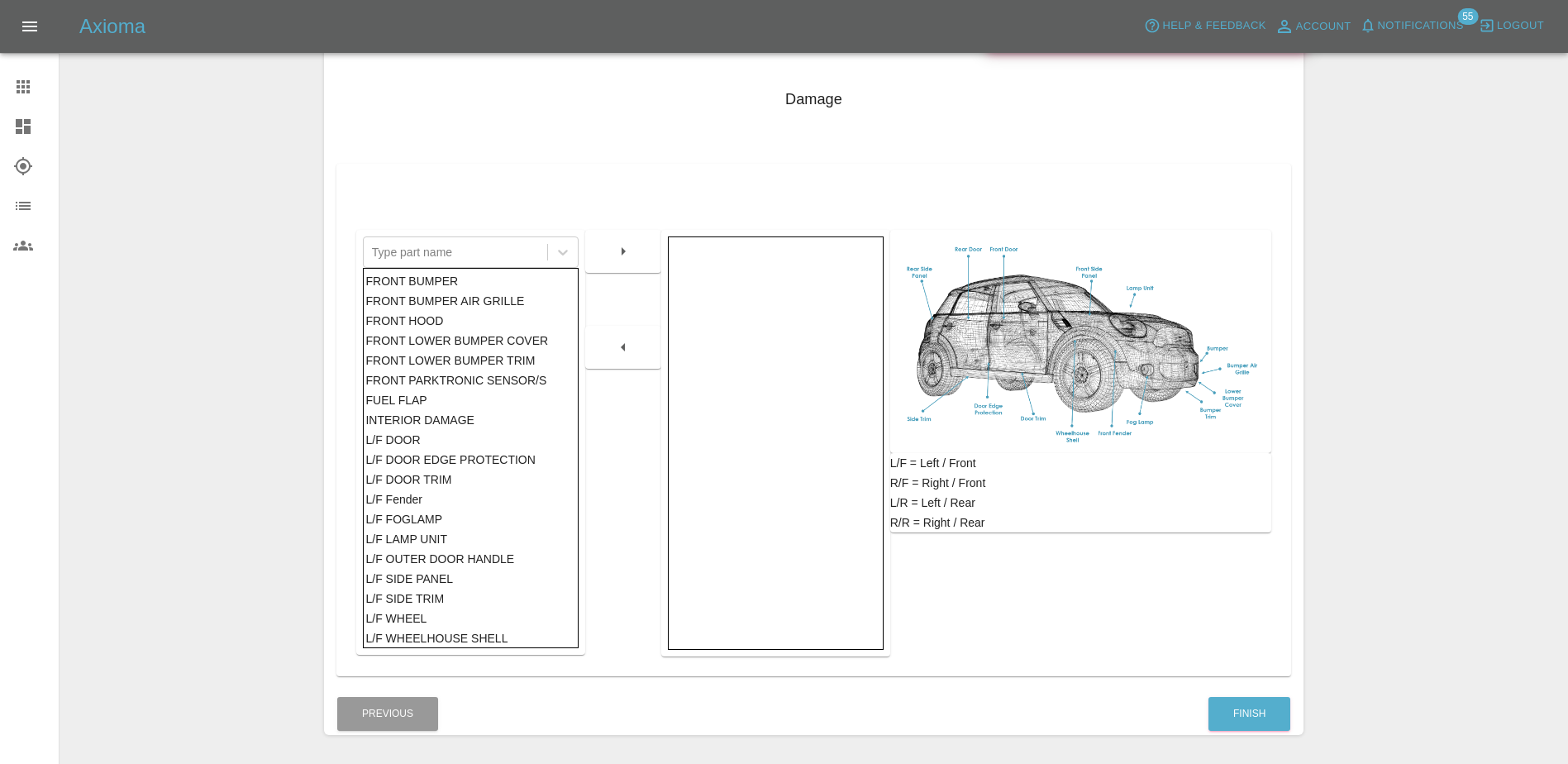
click at [449, 316] on div "FRONT HOOD" at bounding box center [471, 321] width 210 height 20
click at [619, 244] on icon "button" at bounding box center [623, 251] width 20 height 20
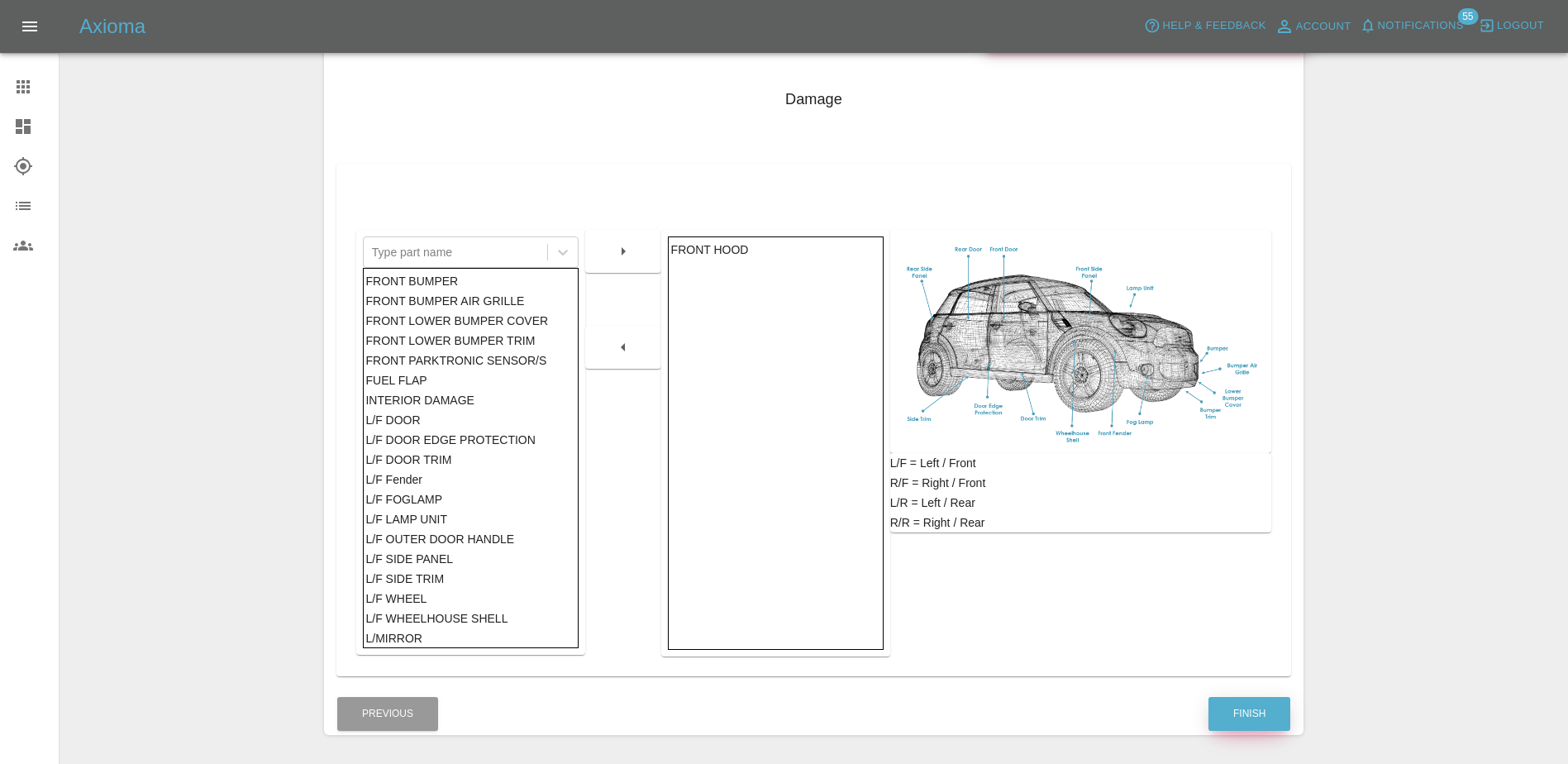
click at [1253, 711] on button "Finish" at bounding box center [1250, 713] width 82 height 33
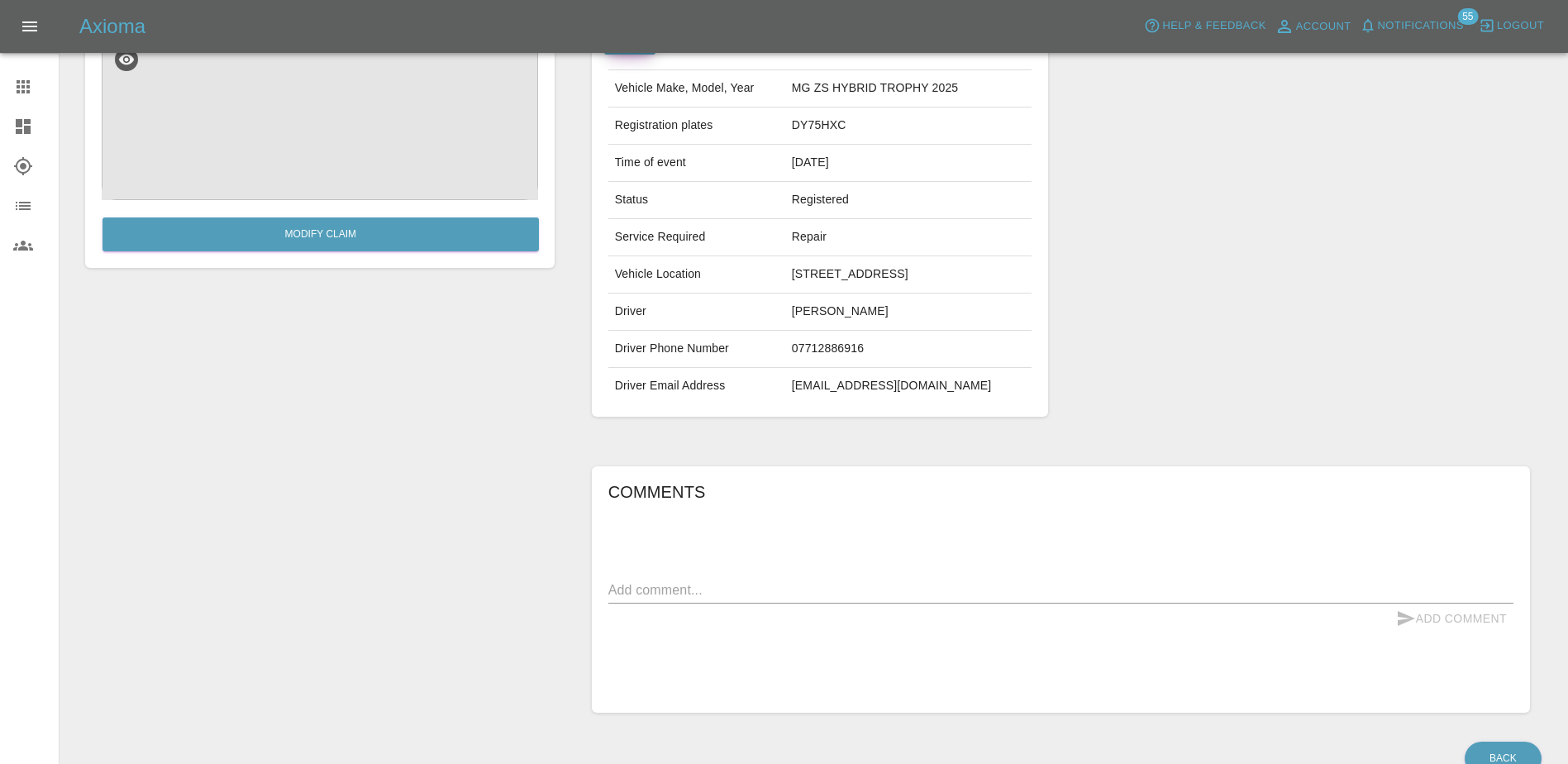
scroll to position [165, 0]
click at [803, 591] on textarea at bounding box center [1061, 589] width 905 height 19
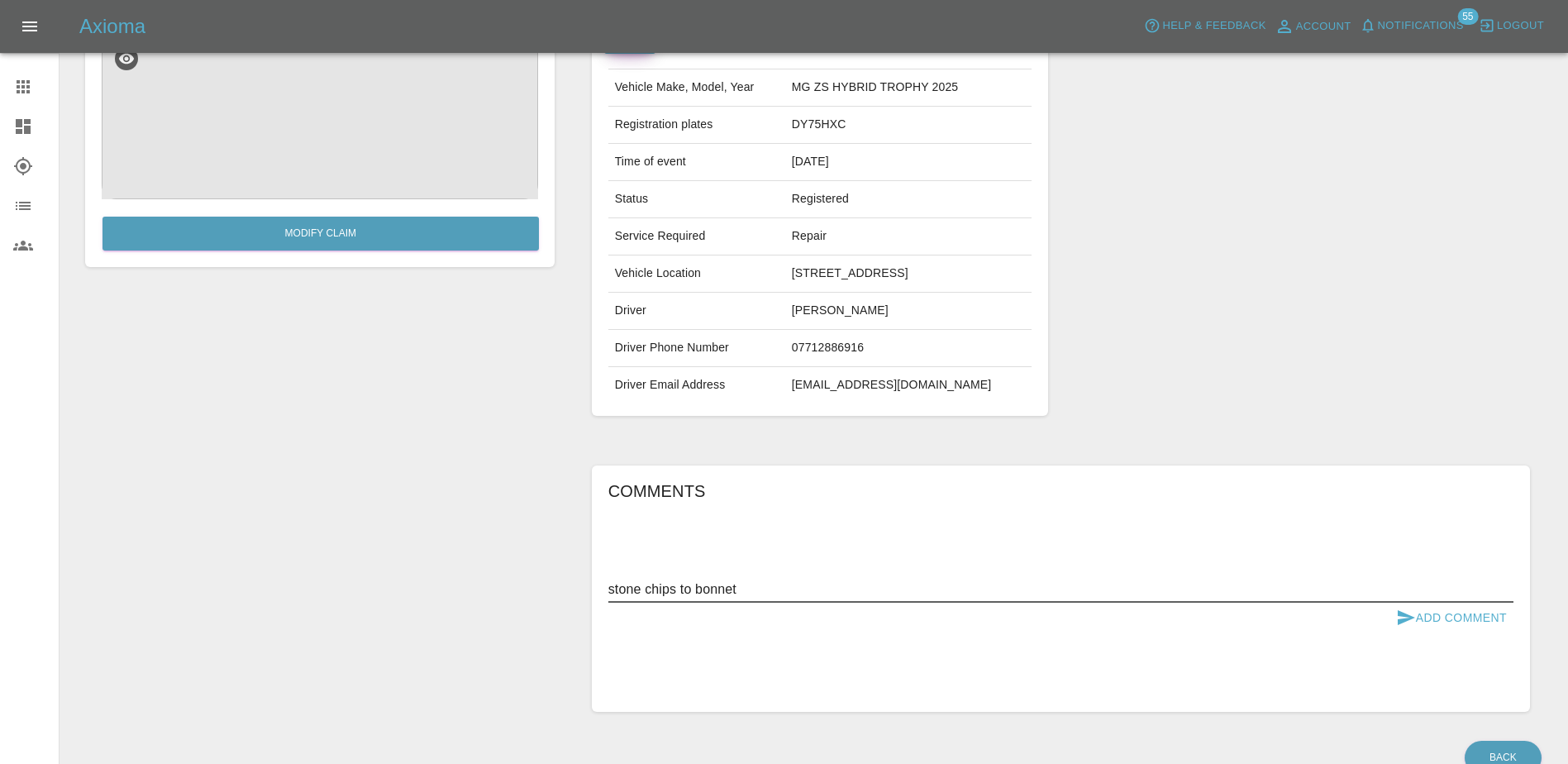
type textarea "stone chips to bonnet"
click at [1456, 628] on button "Add Comment" at bounding box center [1451, 618] width 124 height 31
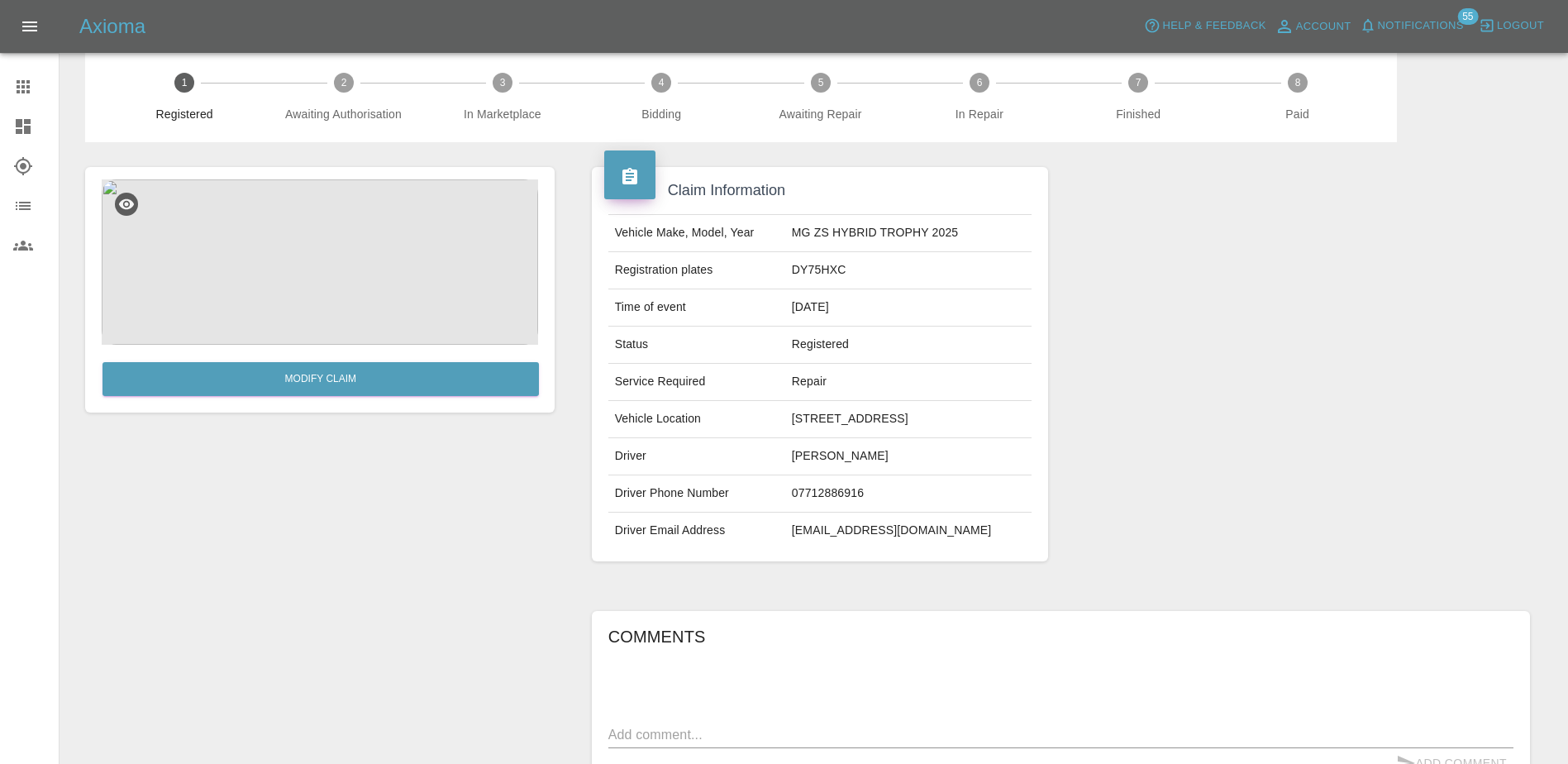
scroll to position [0, 0]
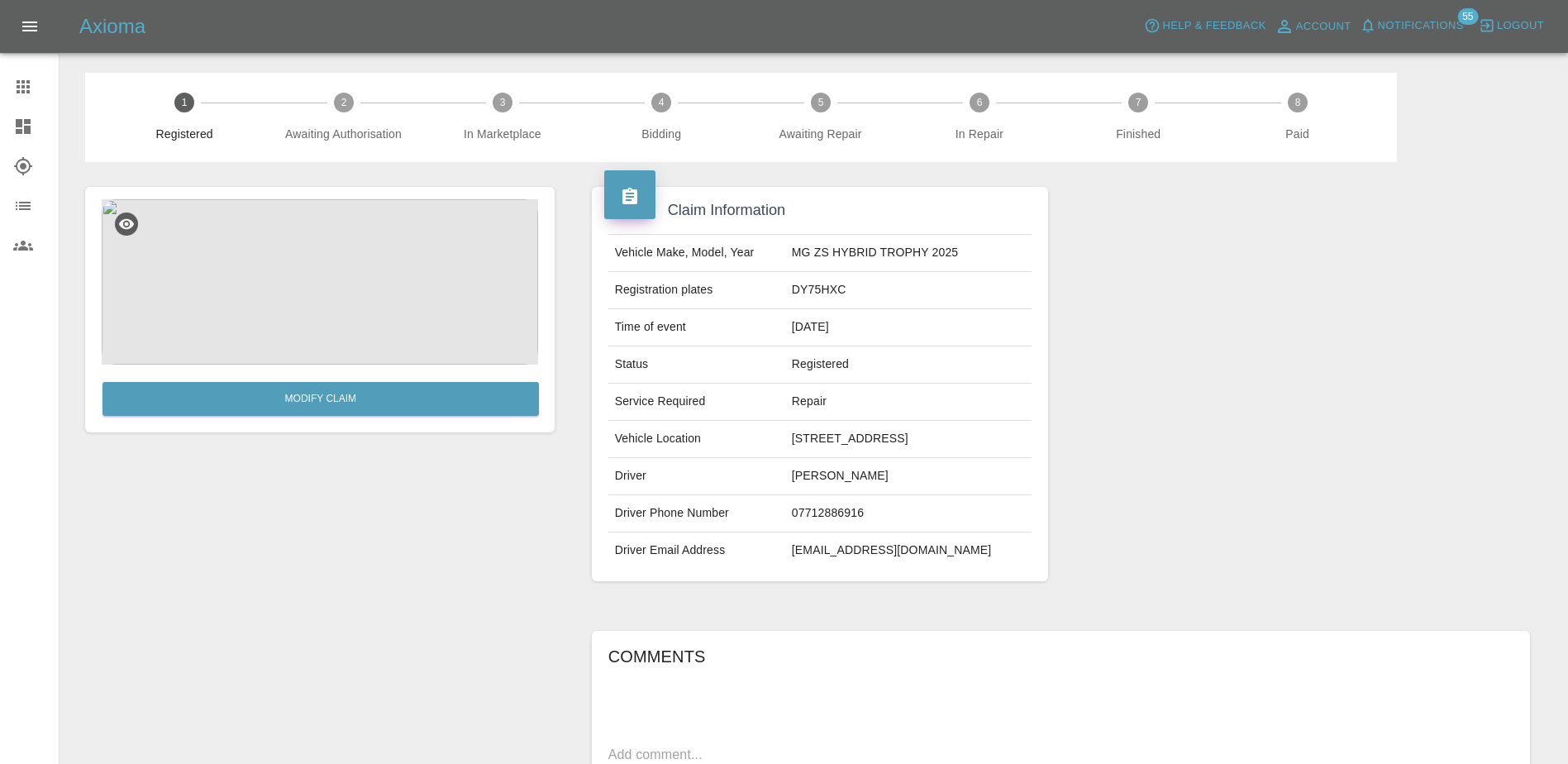
drag, startPoint x: 15, startPoint y: 94, endPoint x: 43, endPoint y: 90, distance: 28.3
click at [15, 94] on icon at bounding box center [23, 87] width 20 height 20
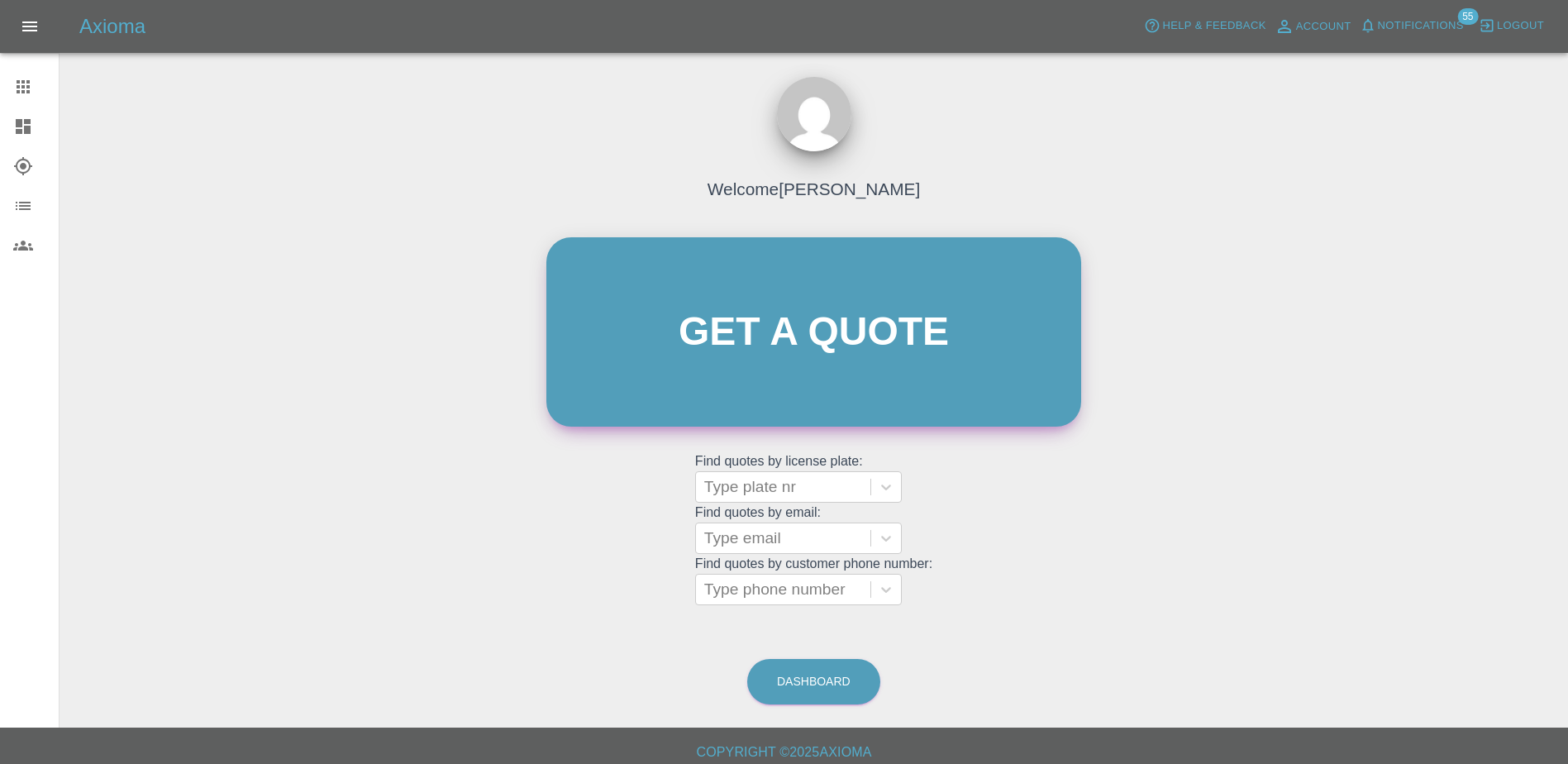
click at [764, 263] on link "Get a quote" at bounding box center [814, 331] width 535 height 189
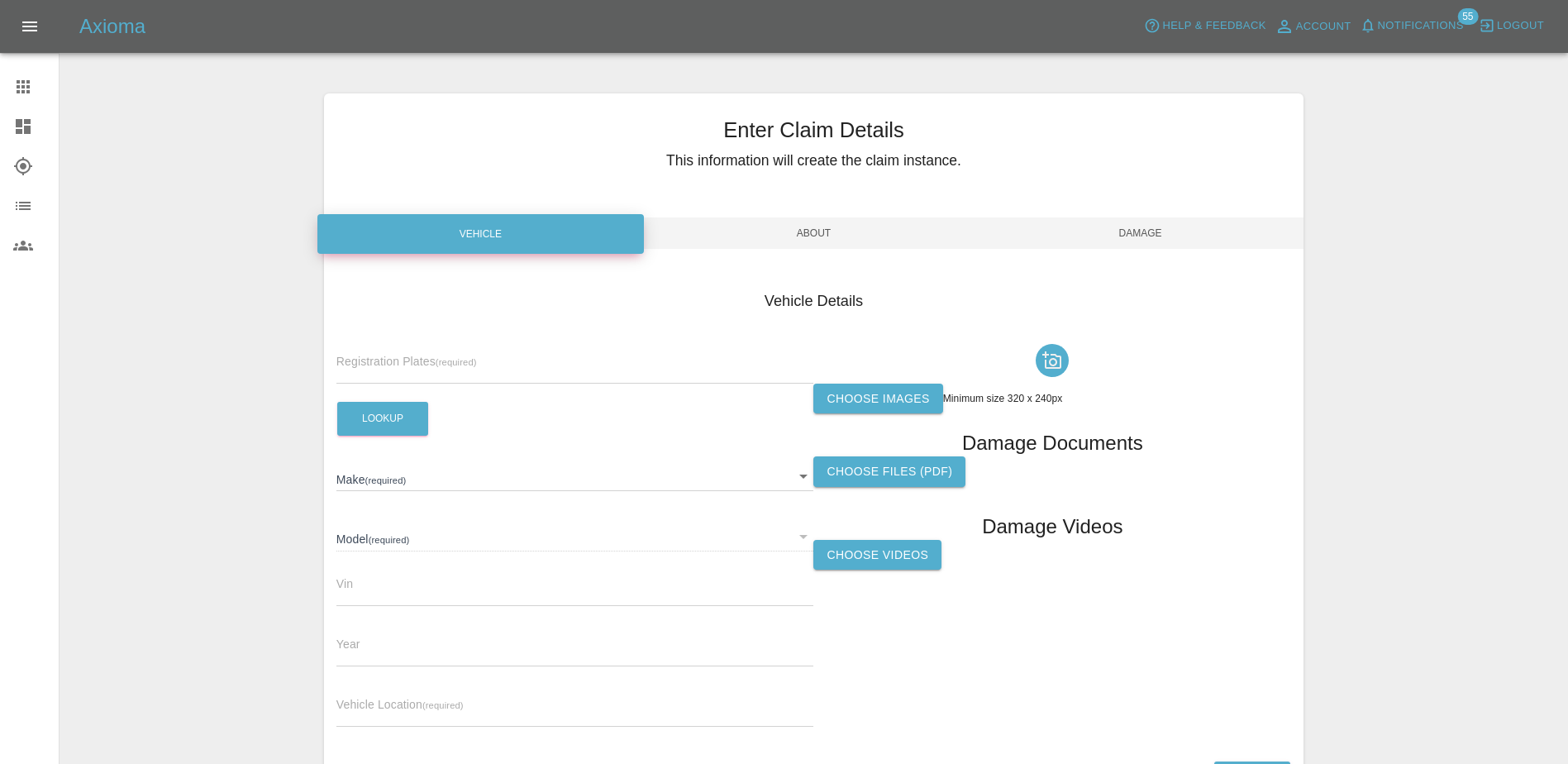
click at [488, 348] on div "Registration Plates (required)" at bounding box center [575, 360] width 477 height 46
click at [483, 375] on input "text" at bounding box center [575, 371] width 477 height 24
paste input "DT25PGV"
type input "DT25PGV"
click at [378, 438] on div "Registration Plates (required) DT25PGV Lookup Make (required) ​ Model (required…" at bounding box center [575, 539] width 477 height 403
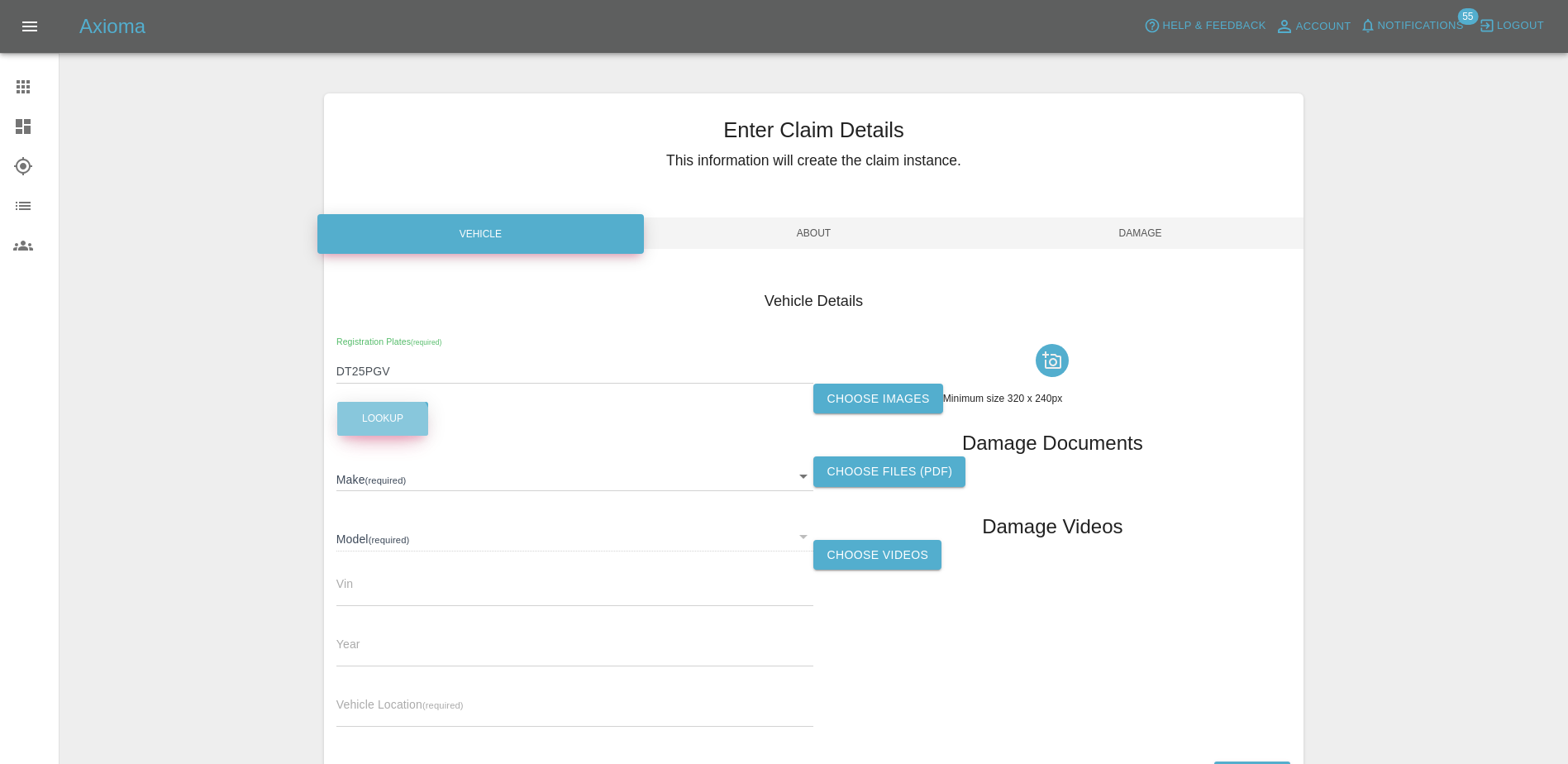
click at [380, 430] on button "Lookup" at bounding box center [382, 418] width 91 height 33
type input "NISSAN"
type input "QASHQAI E POWER N-CONNECTA"
type input "SJNJ12TC7U2186651"
type input "2025"
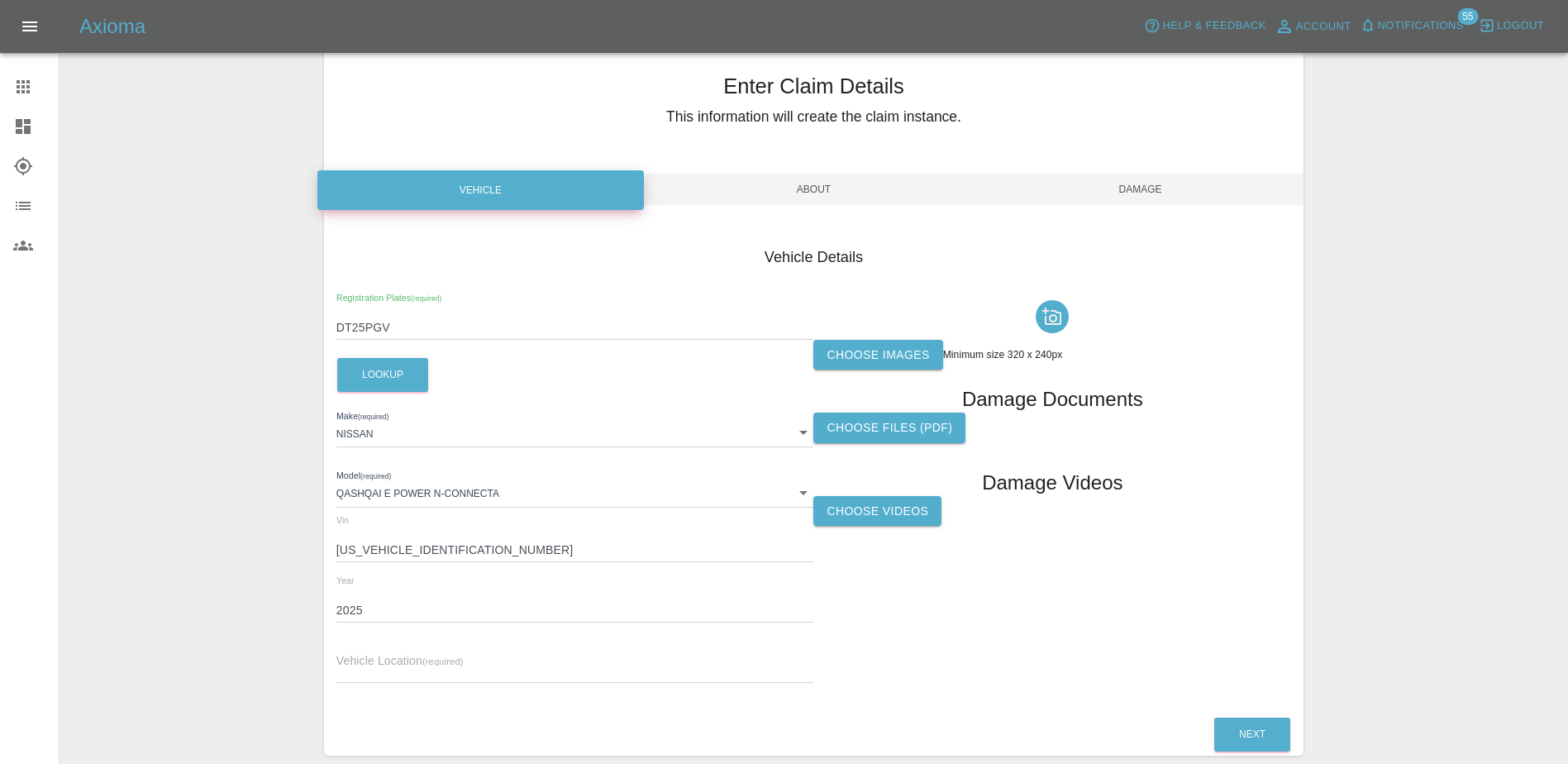
scroll to position [83, 0]
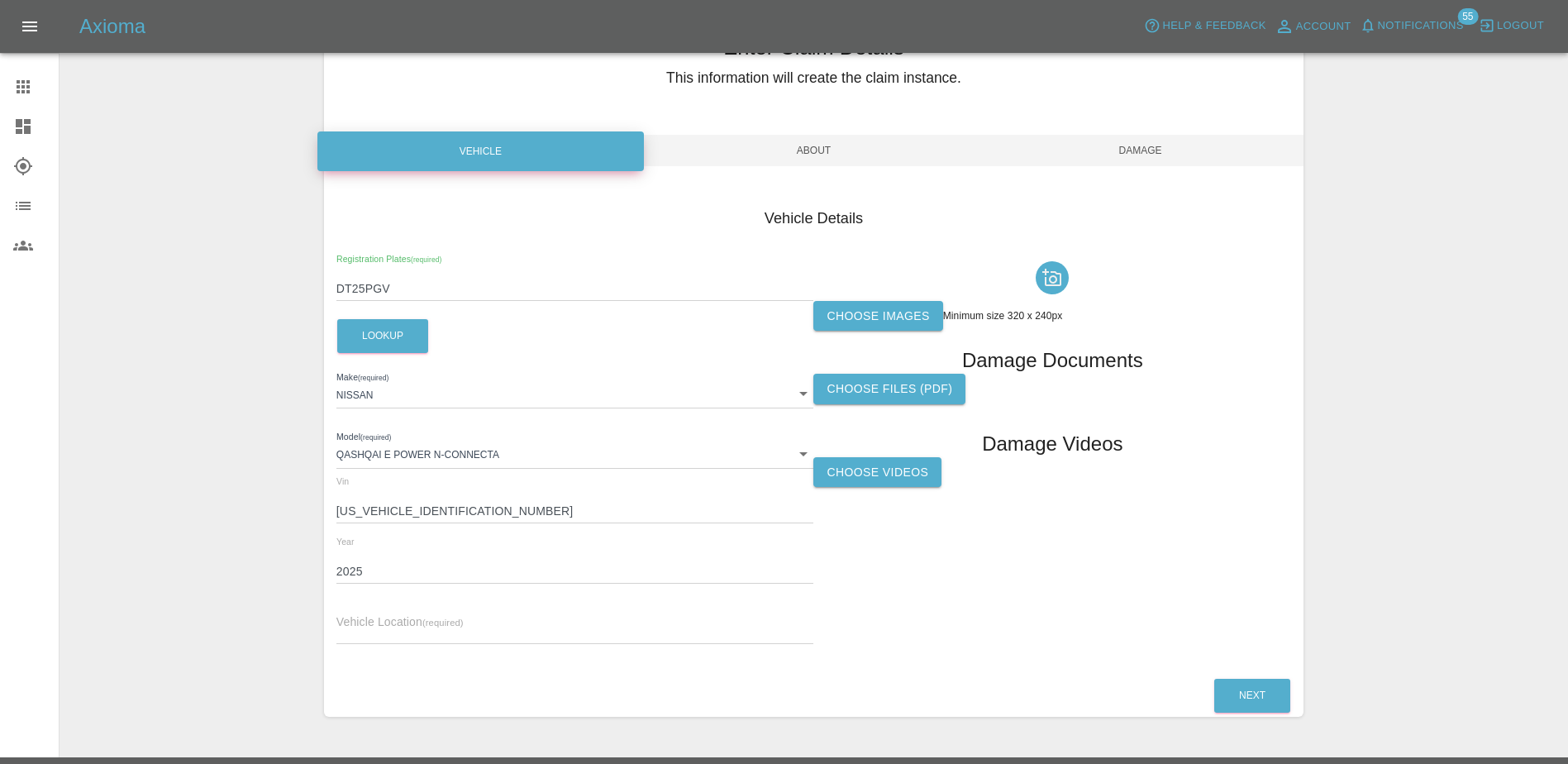
drag, startPoint x: 438, startPoint y: 619, endPoint x: 451, endPoint y: 618, distance: 13.0
click at [438, 619] on small "(required)" at bounding box center [442, 623] width 41 height 10
click at [592, 643] on input "text" at bounding box center [575, 631] width 477 height 24
click at [403, 632] on input "text" at bounding box center [575, 631] width 477 height 24
paste input "111 Hartford Road, Davenham, NORTHWICH, CW9 8JF"
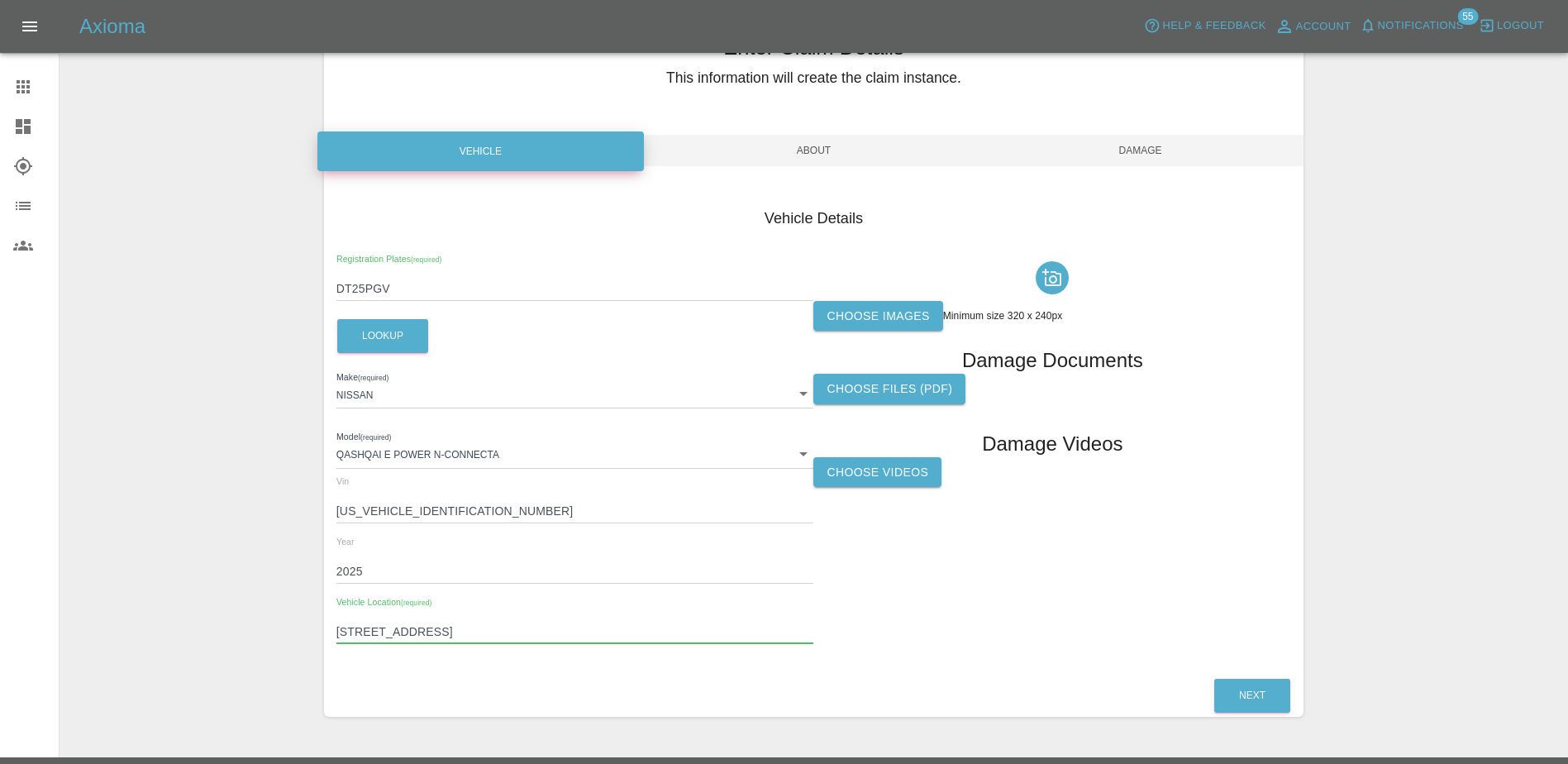
type input "111 Hartford Road, Davenham, NORTHWICH, CW9 8JF"
click at [848, 321] on label "Choose images" at bounding box center [878, 316] width 129 height 31
click at [0, 0] on input "Choose images" at bounding box center [0, 0] width 0 height 0
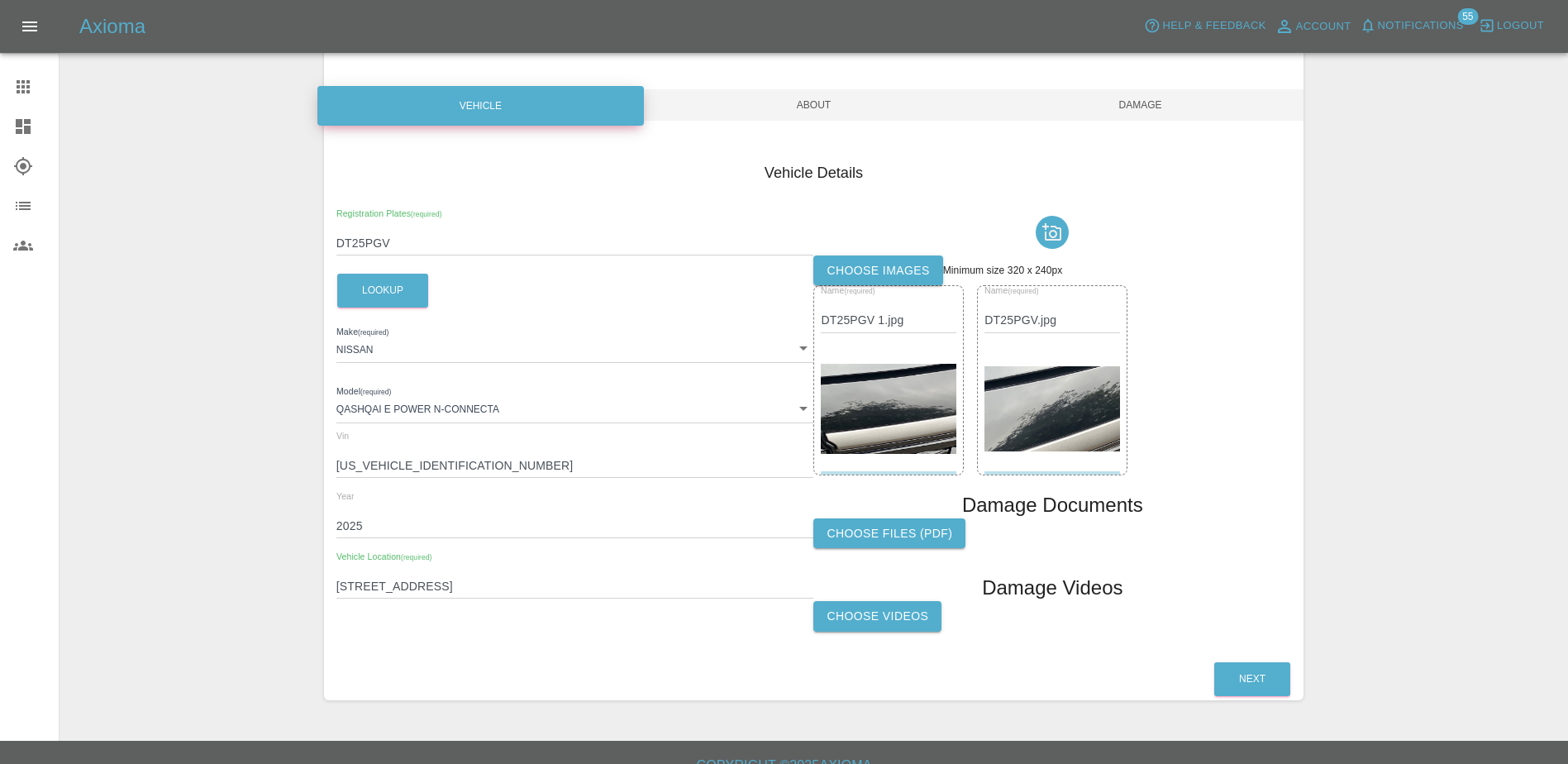
scroll to position [151, 0]
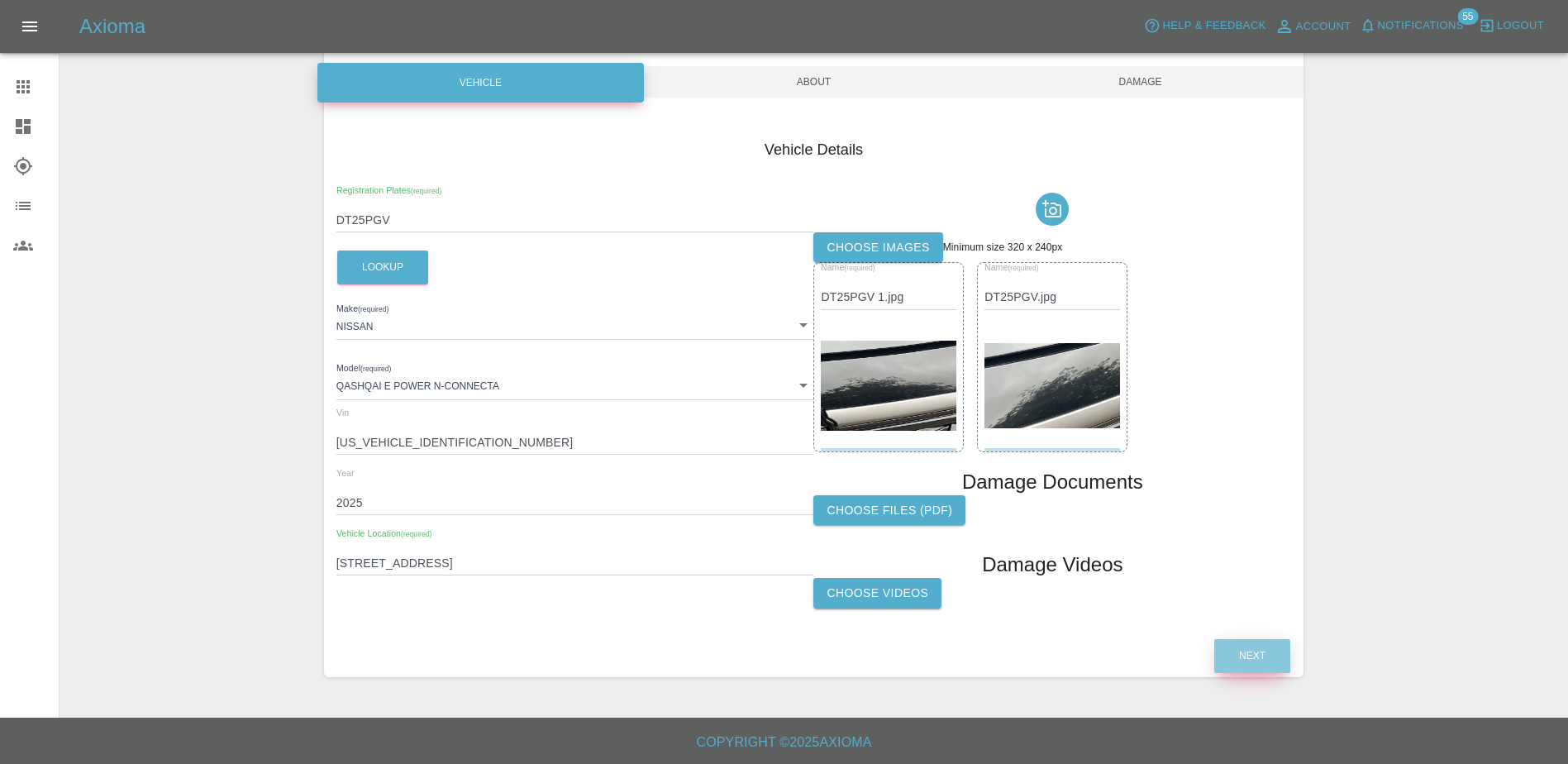
click at [1239, 654] on button "Next" at bounding box center [1253, 655] width 76 height 33
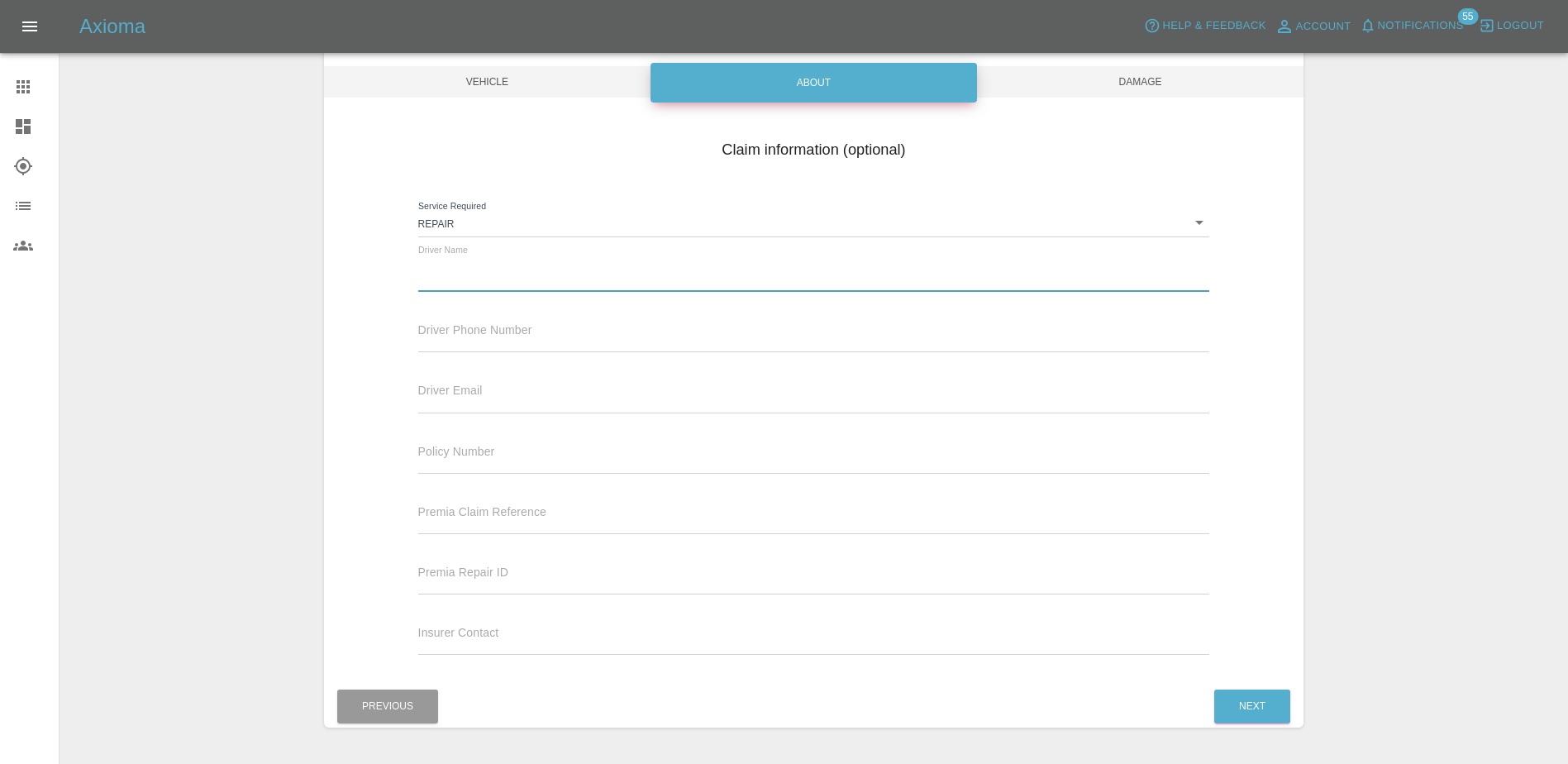
click at [523, 276] on input "text" at bounding box center [814, 279] width 792 height 24
click at [477, 270] on input "text" at bounding box center [814, 279] width 792 height 24
paste input "Colin Ewington"
type input "Colin Ewington"
click at [461, 348] on input "text" at bounding box center [814, 340] width 792 height 24
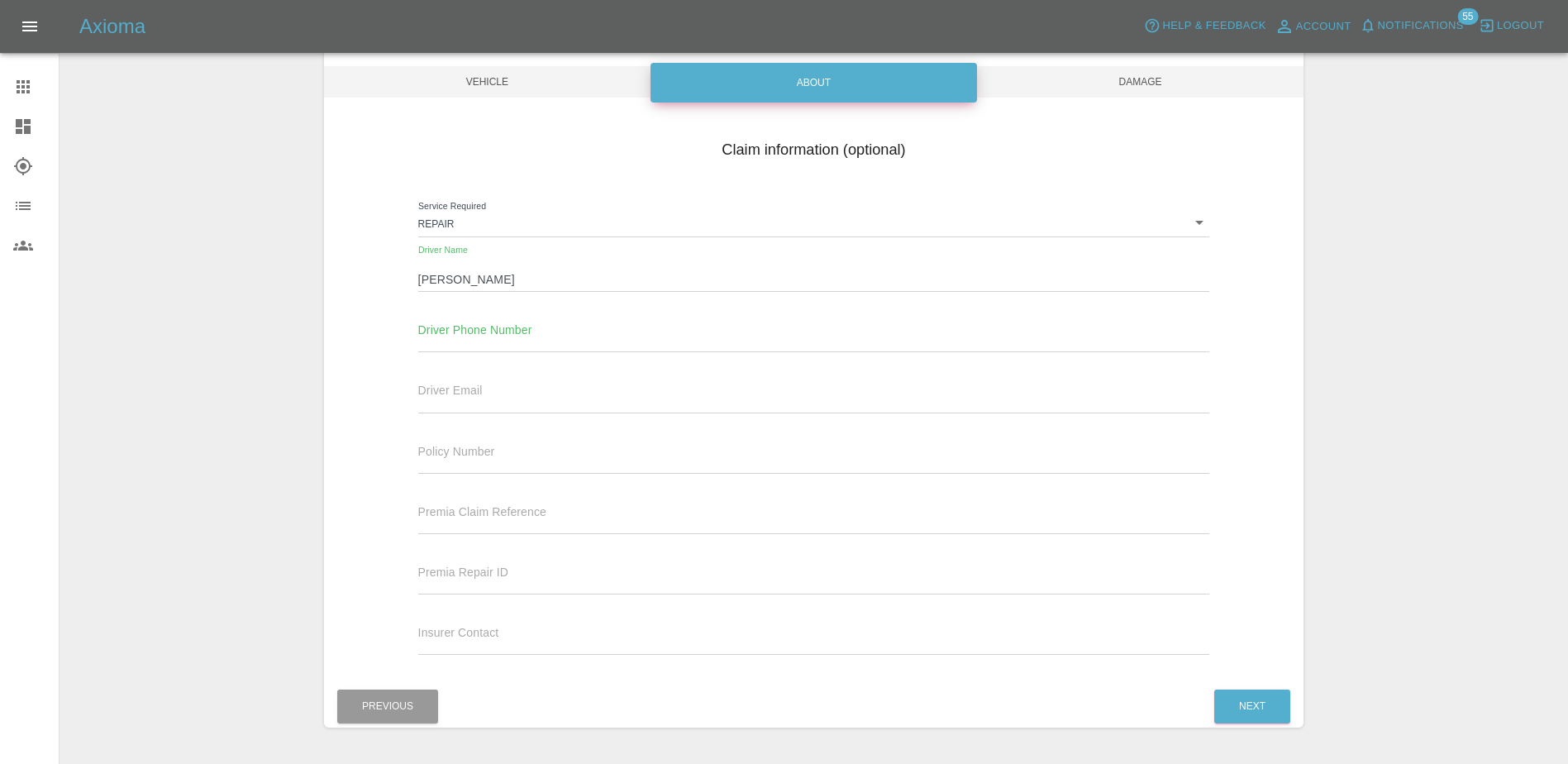
click at [453, 331] on input "text" at bounding box center [814, 340] width 792 height 24
paste input "07876170801"
type input "07876170801"
click at [473, 413] on input "text" at bounding box center [814, 400] width 792 height 24
click at [505, 412] on input "text" at bounding box center [814, 400] width 792 height 24
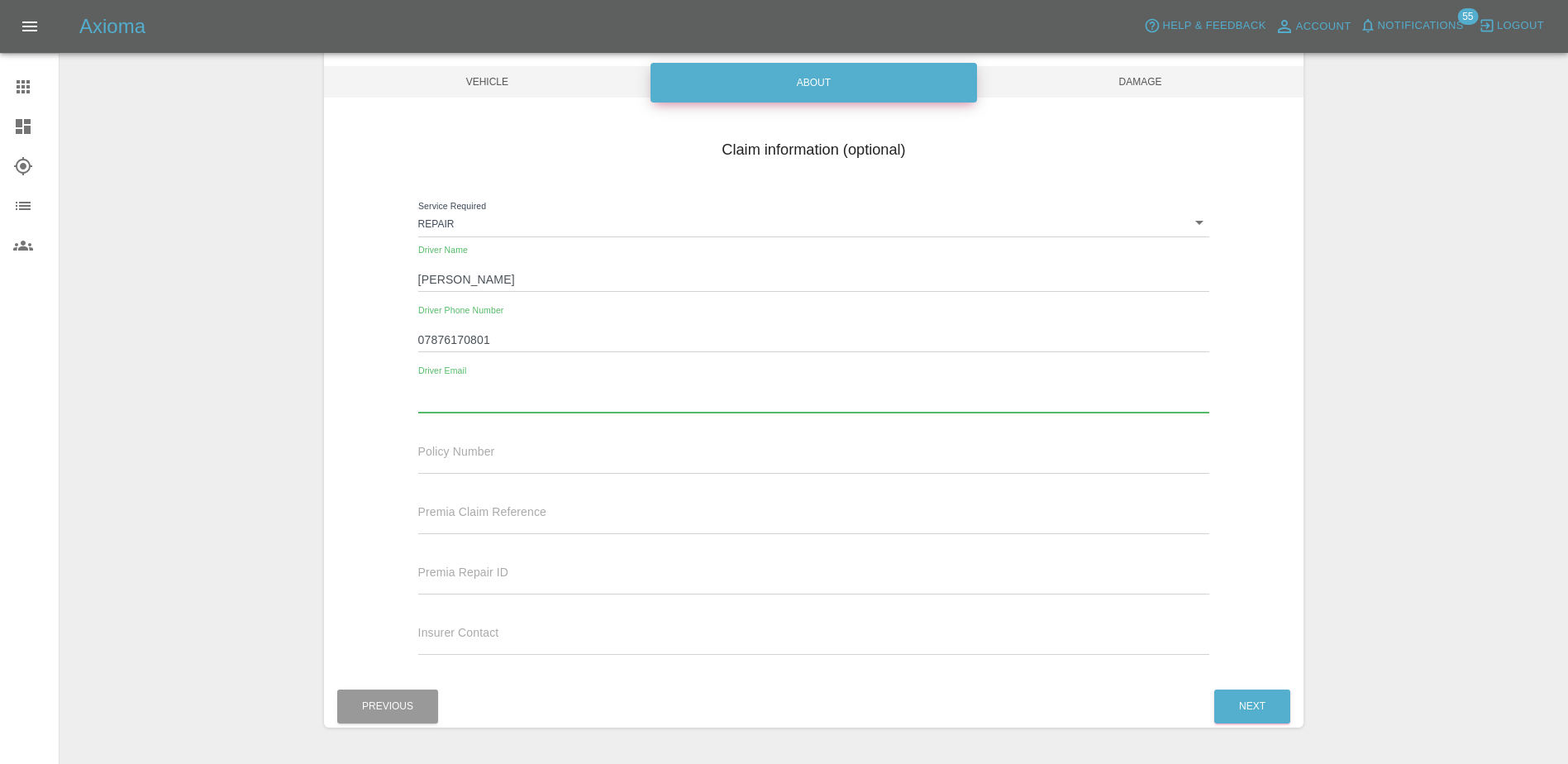
paste input "ewingtc@hotmail.com"
type input "ewingtc@hotmail.com"
click at [1268, 716] on button "Next" at bounding box center [1253, 706] width 76 height 33
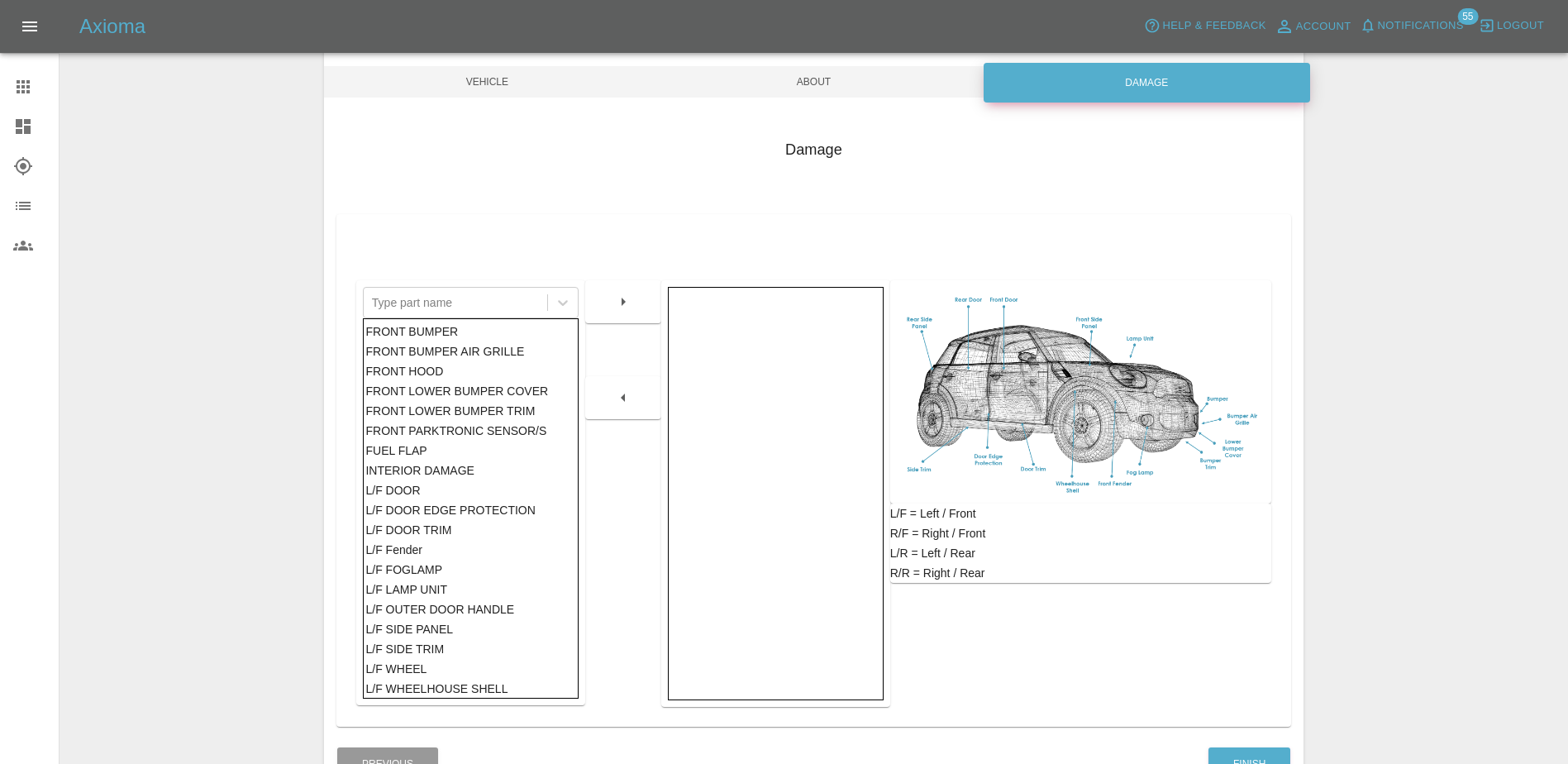
click at [432, 335] on div "FRONT BUMPER" at bounding box center [471, 331] width 210 height 20
click at [617, 298] on icon "button" at bounding box center [623, 302] width 20 height 20
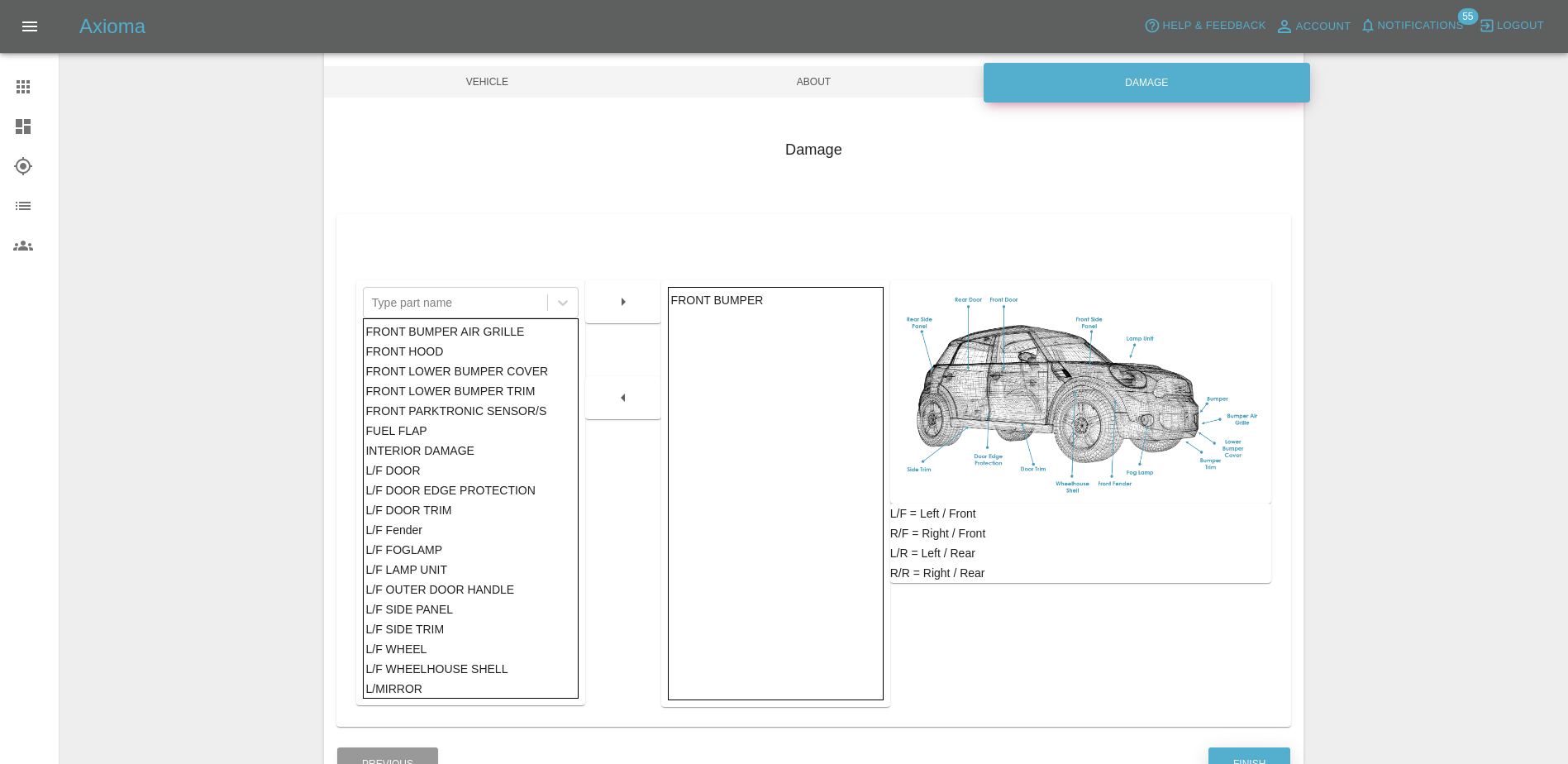
click at [1248, 753] on button "Finish" at bounding box center [1250, 764] width 82 height 33
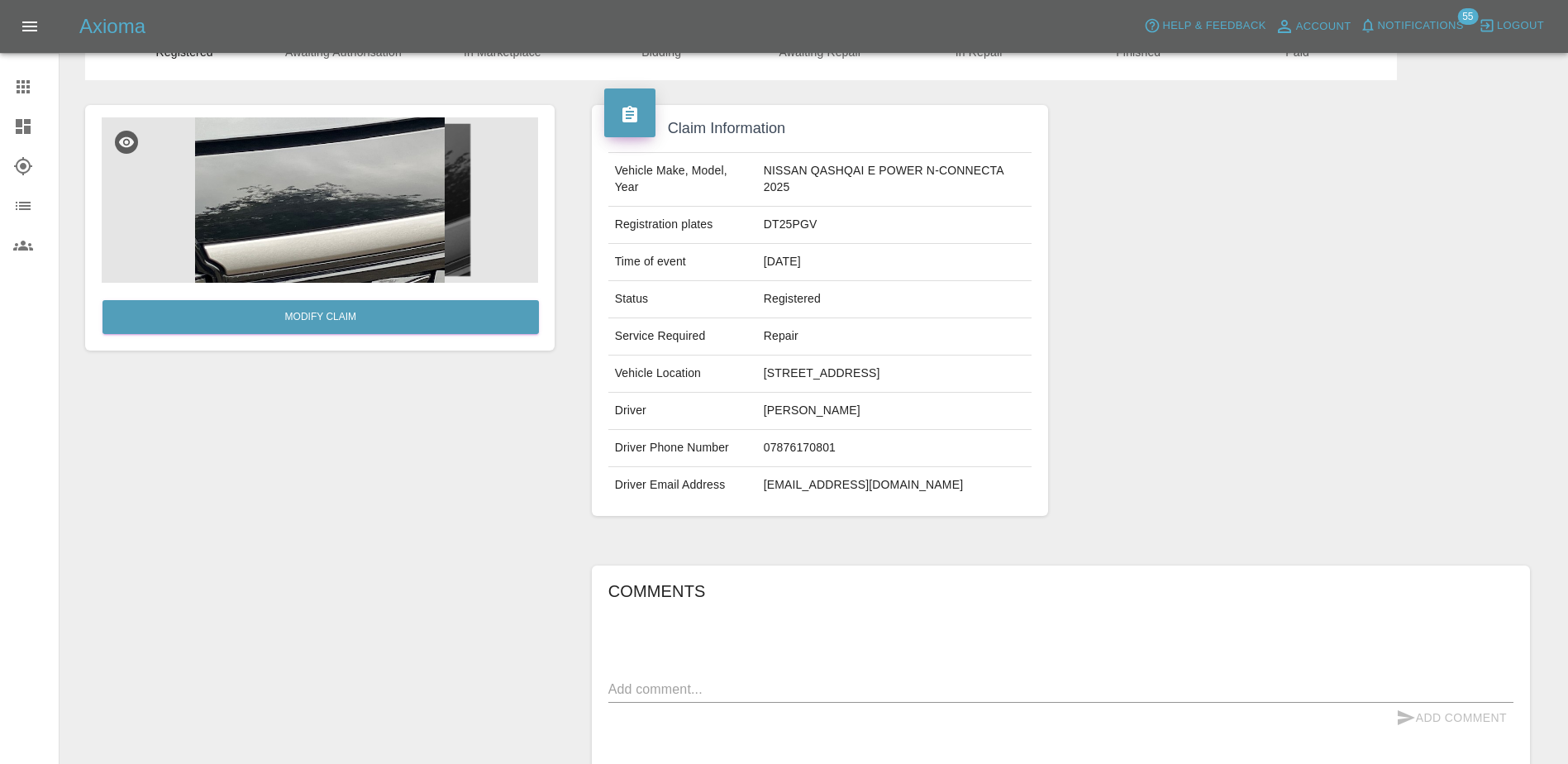
scroll to position [83, 0]
click at [837, 695] on textarea at bounding box center [1061, 689] width 905 height 19
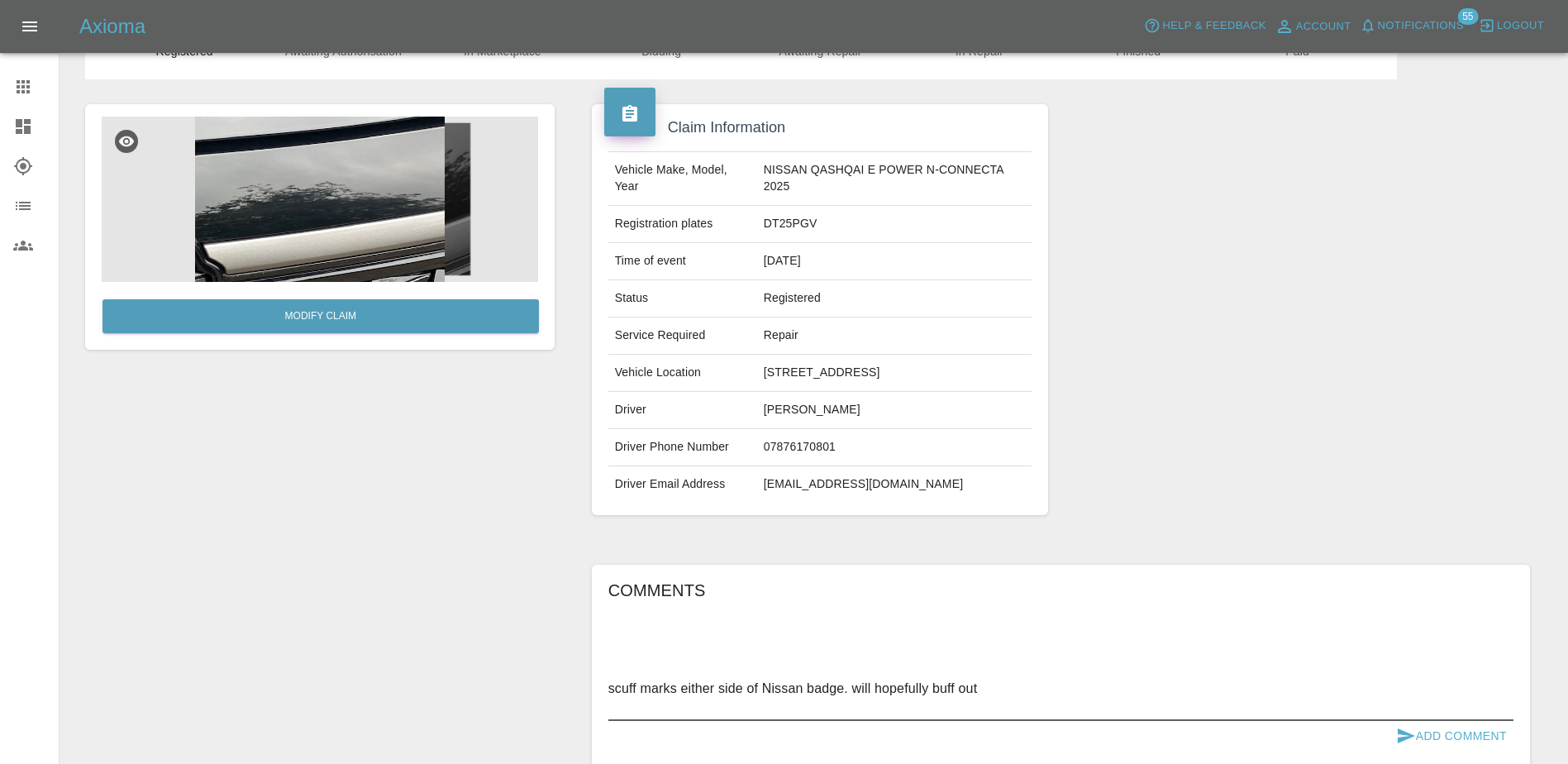
type textarea "scuff marks either side of Nissan badge. will hopefully buff out"
click at [1449, 752] on button "Add Comment" at bounding box center [1451, 736] width 124 height 31
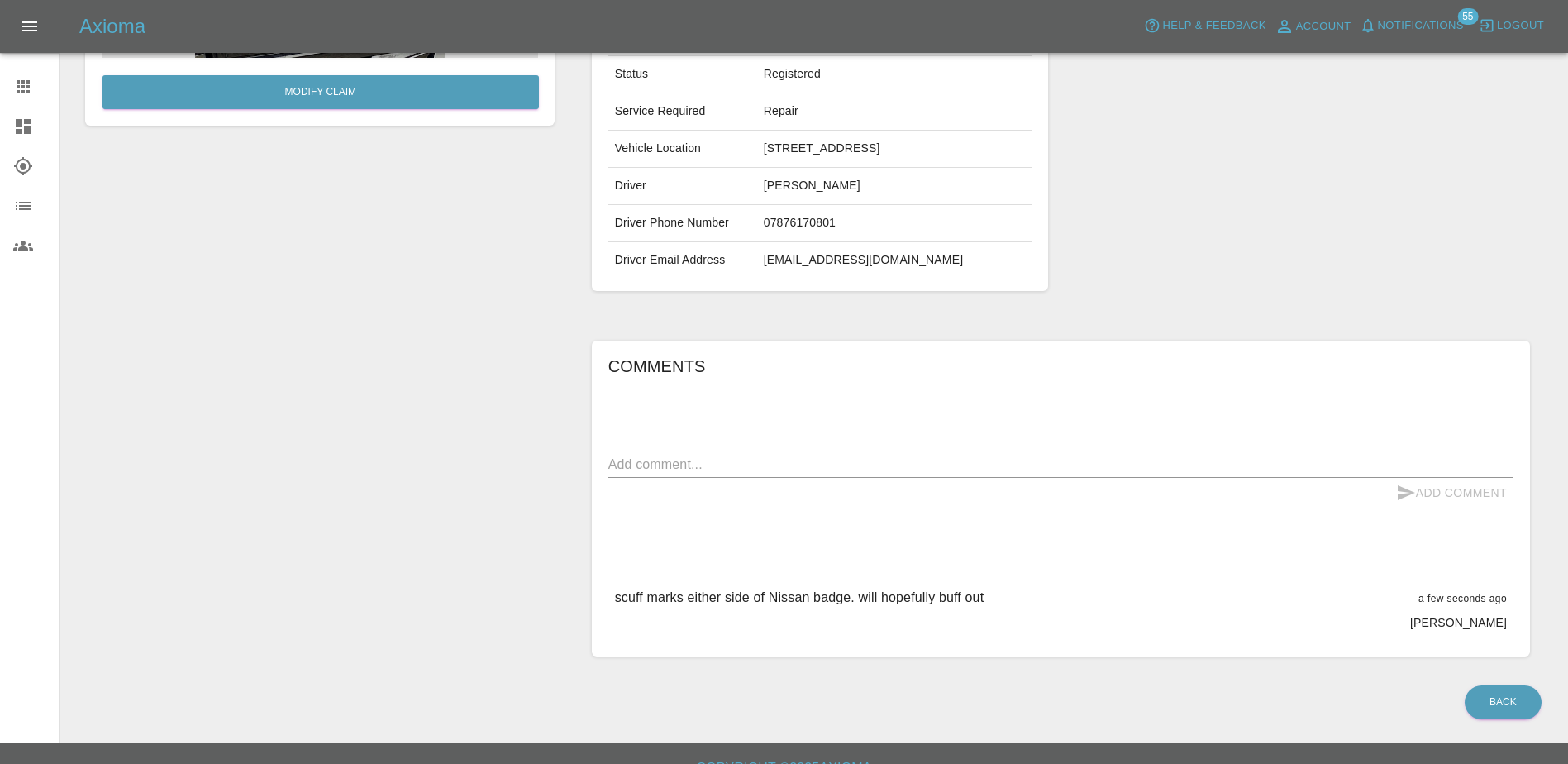
scroll to position [330, 0]
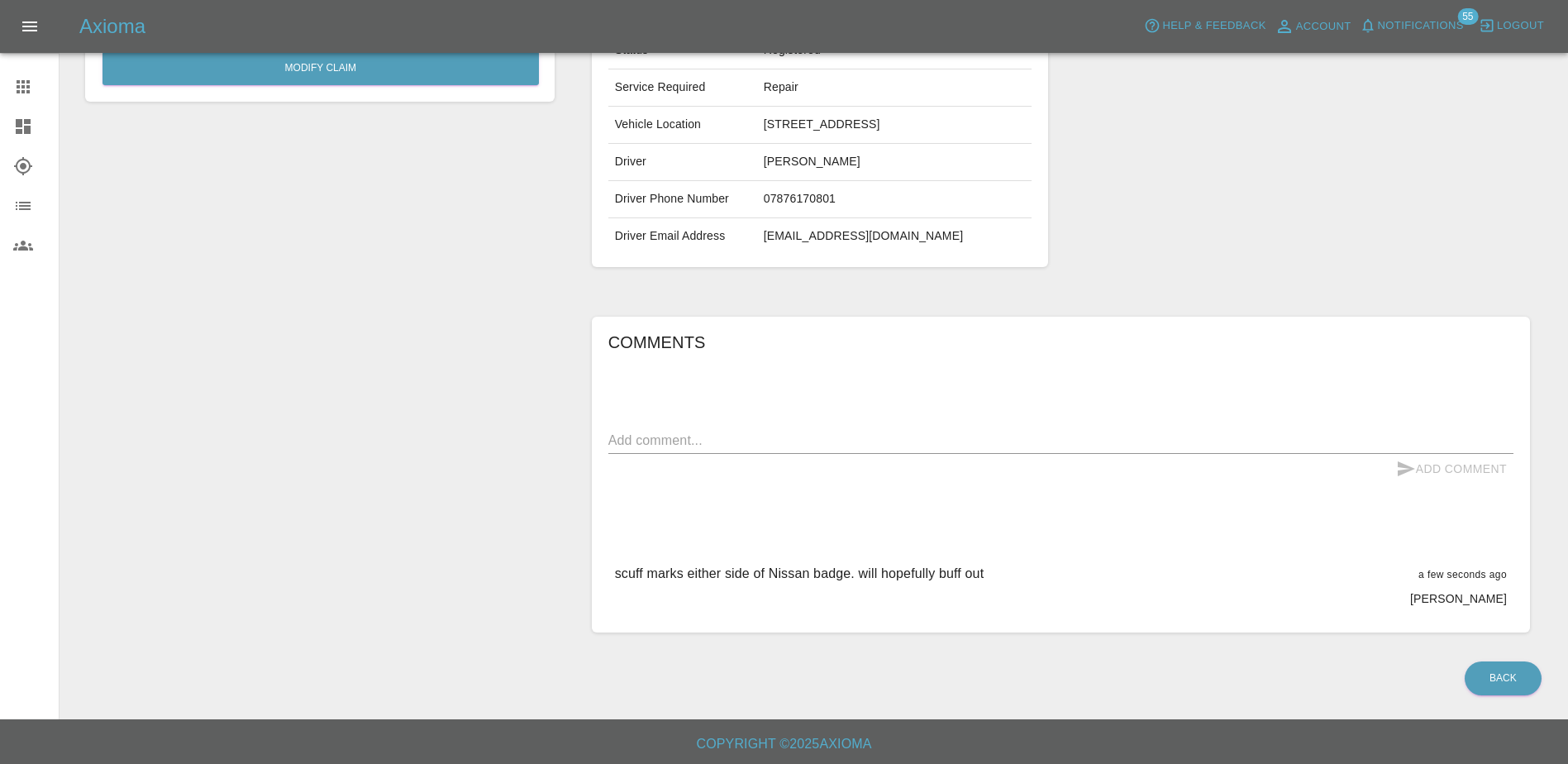
click at [13, 120] on link "Dashboard" at bounding box center [29, 127] width 58 height 40
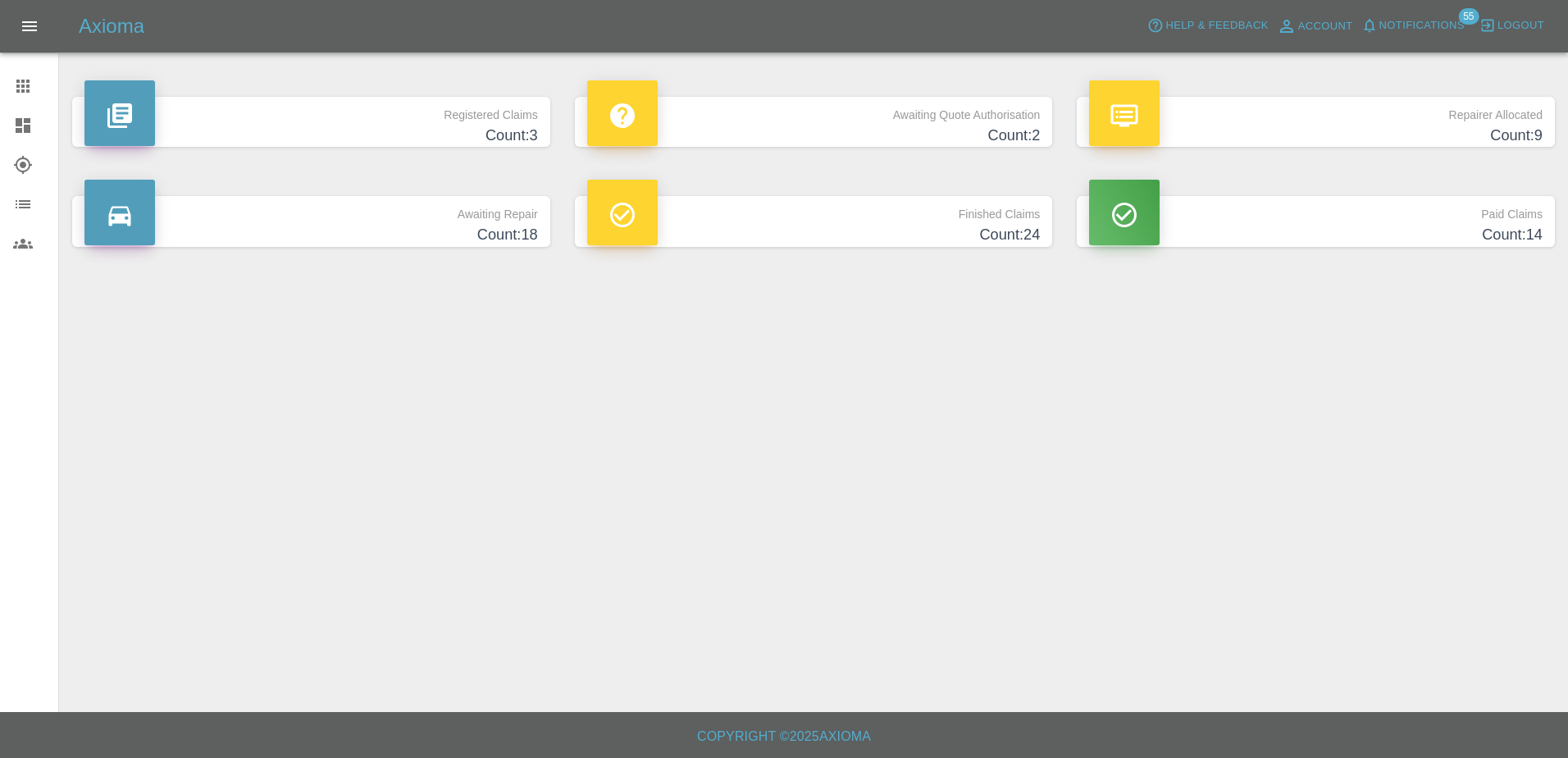
click at [30, 88] on icon at bounding box center [23, 86] width 20 height 20
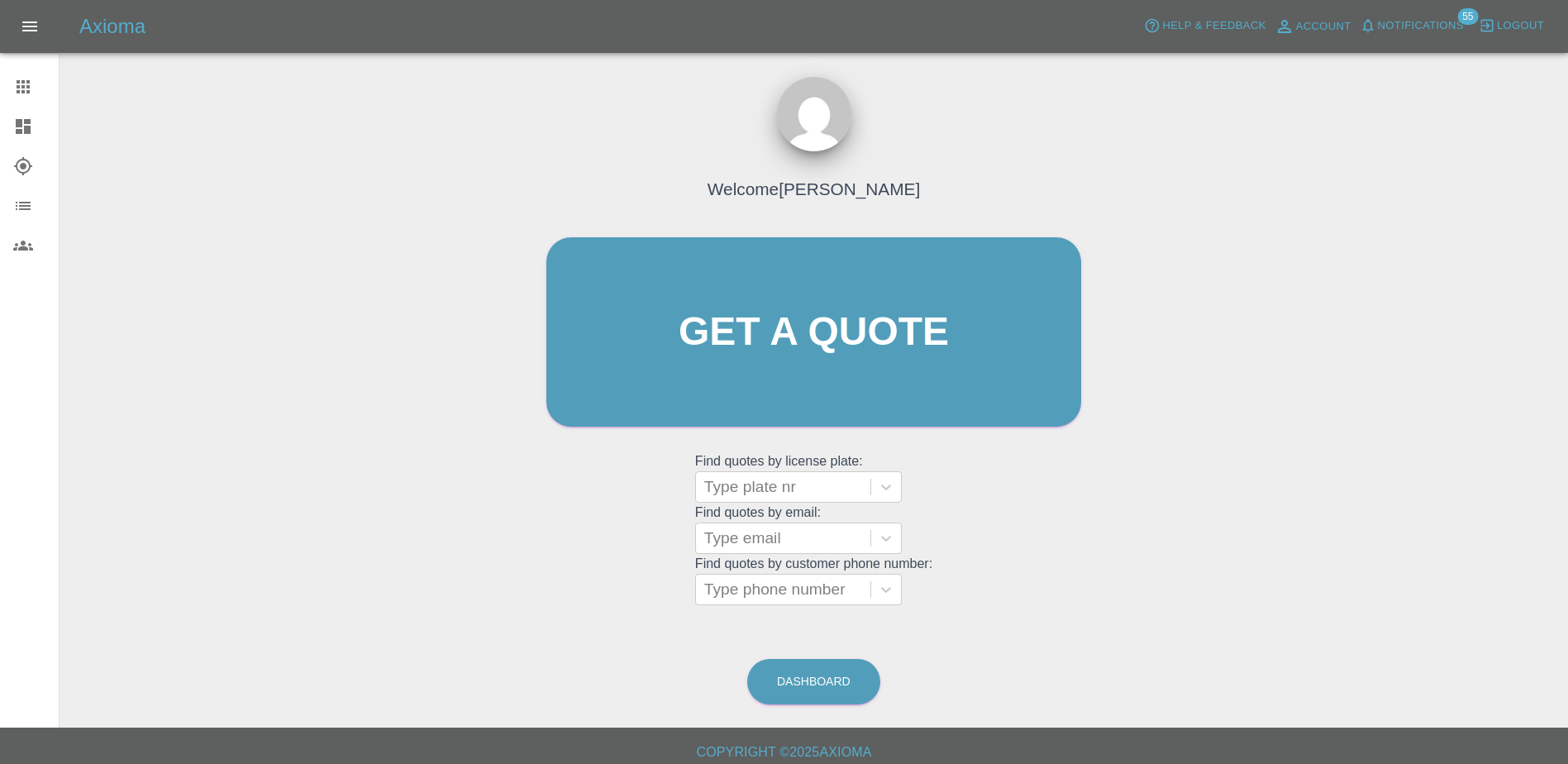
click at [784, 505] on grid "Find quotes by email: Type email" at bounding box center [814, 529] width 237 height 49
click at [785, 483] on div at bounding box center [783, 487] width 158 height 23
paste input "DV75XTA"
type input "DV75XTA"
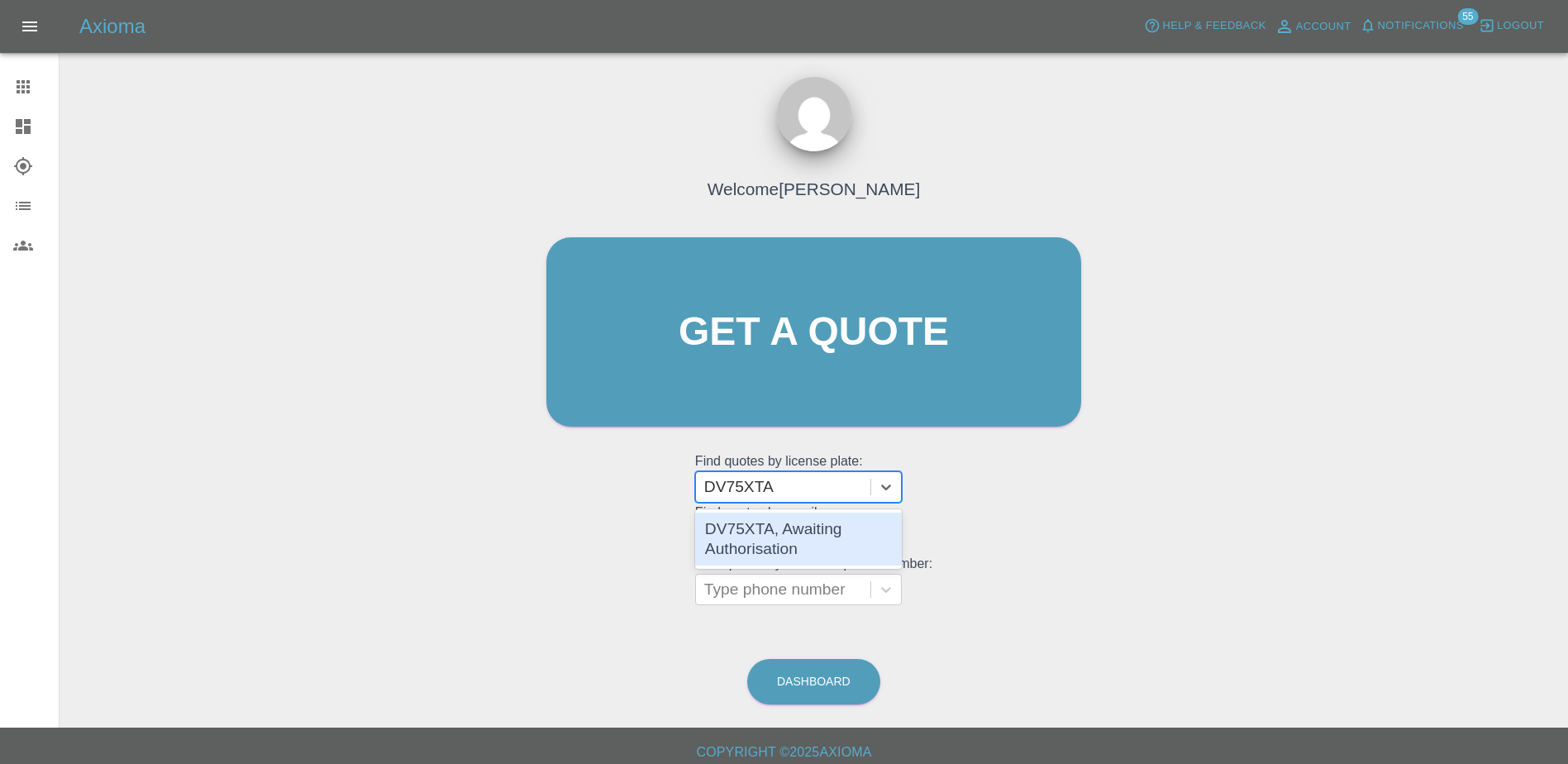
click at [805, 526] on div "DV75XTA, Awaiting Authorisation" at bounding box center [798, 539] width 206 height 53
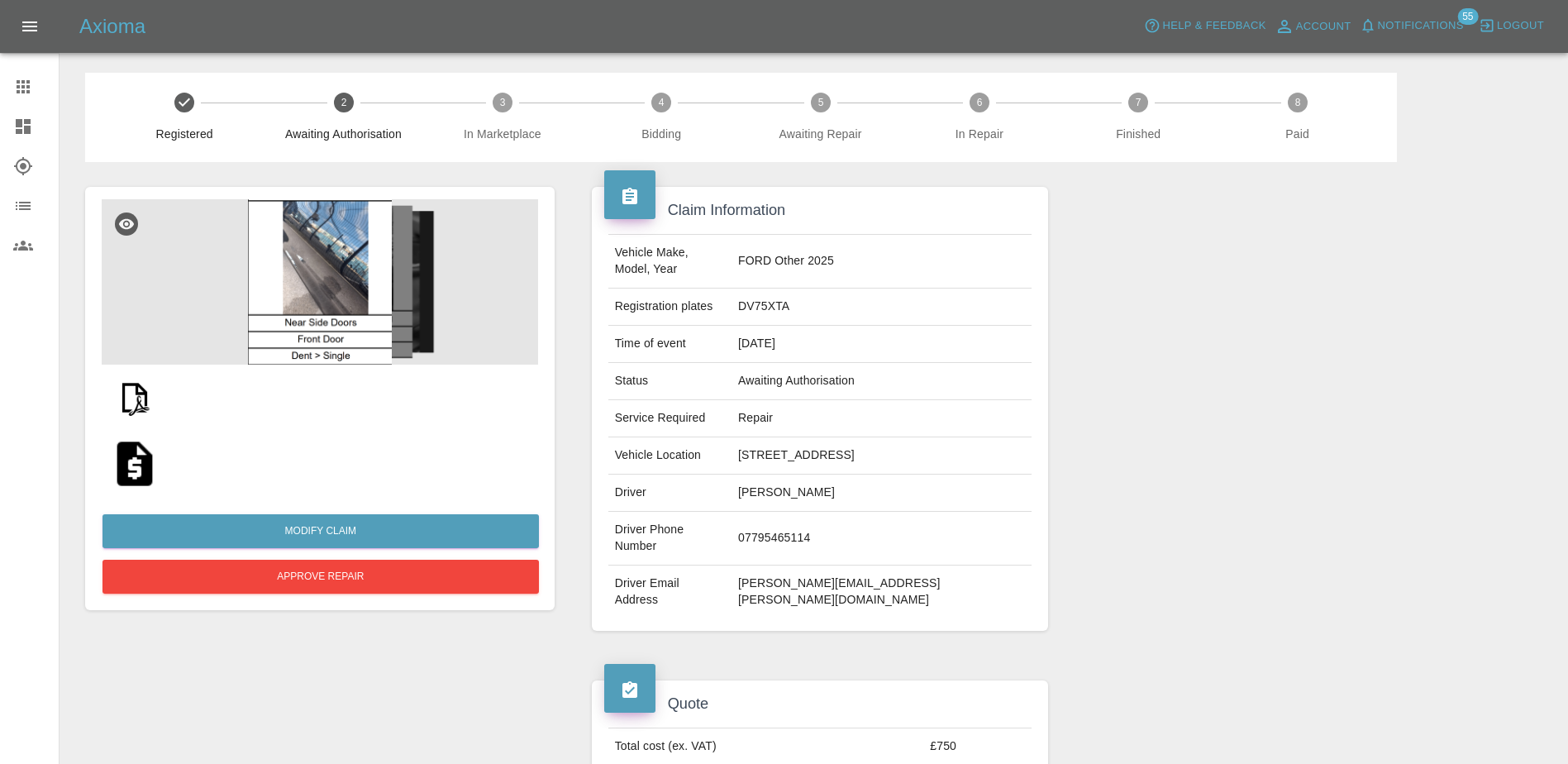
click at [365, 296] on img at bounding box center [319, 282] width 436 height 165
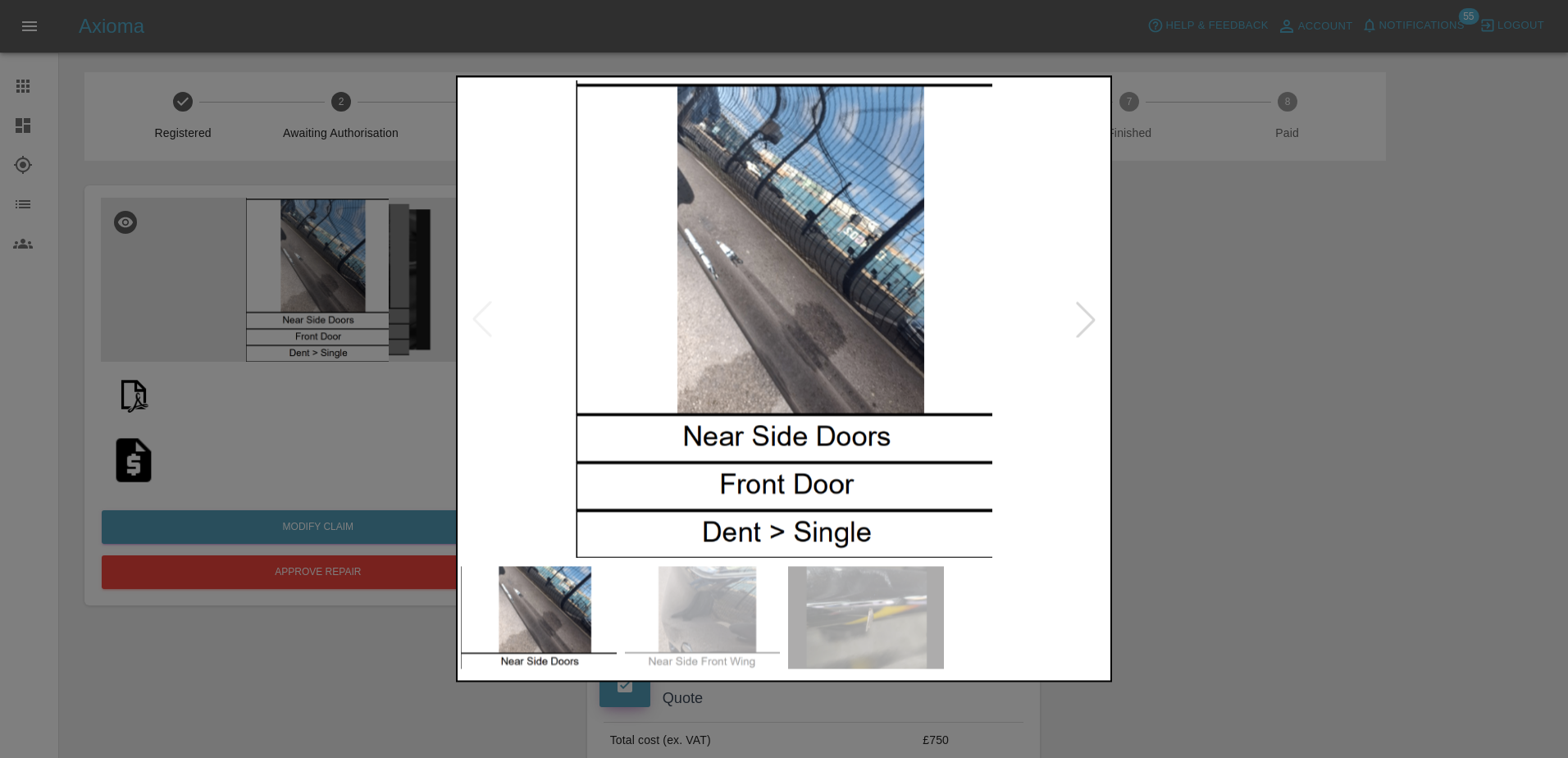
click at [1081, 315] on div at bounding box center [1086, 319] width 36 height 36
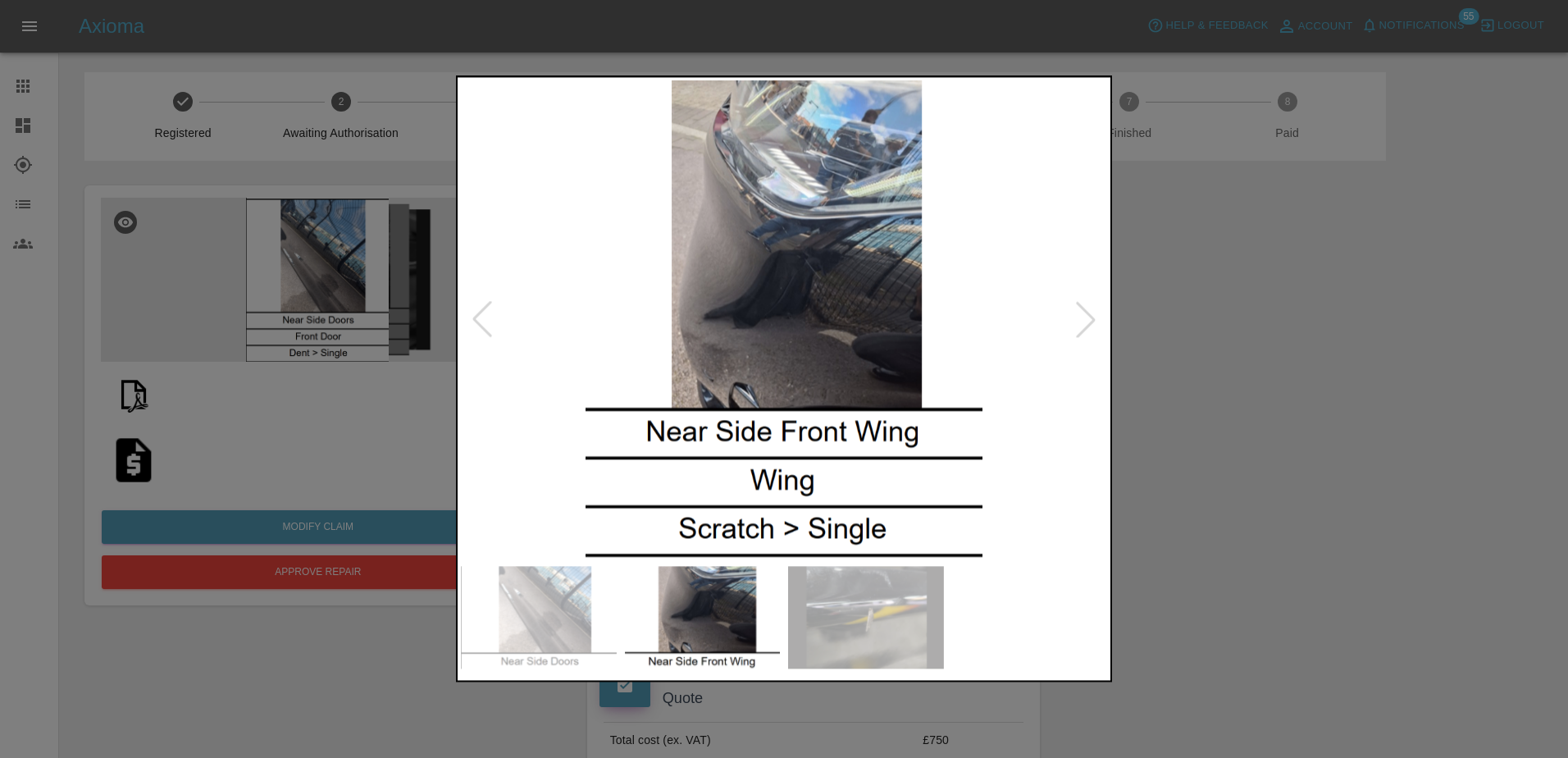
click at [496, 319] on div at bounding box center [482, 319] width 36 height 36
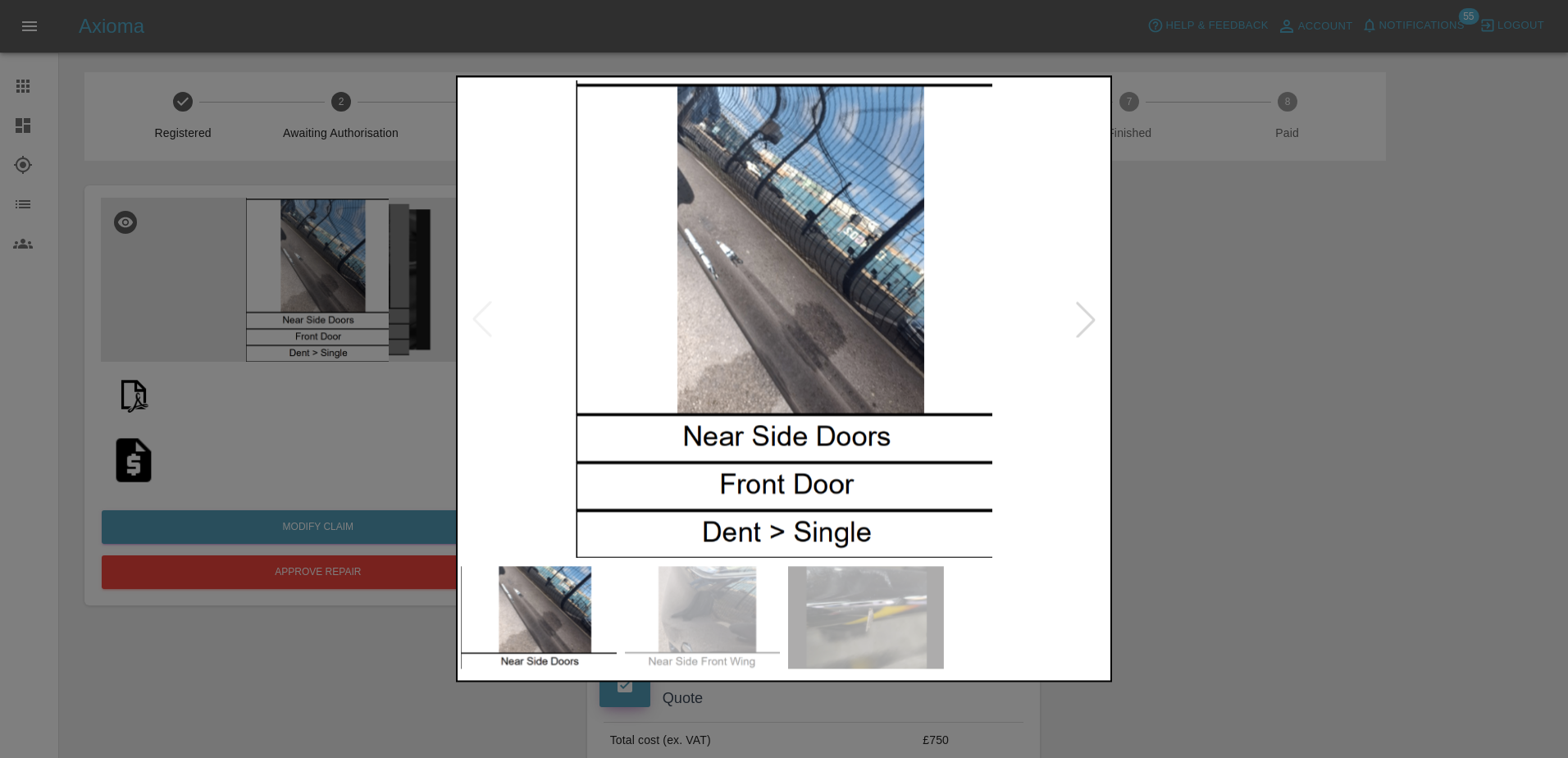
click at [1334, 301] on div at bounding box center [784, 379] width 1568 height 758
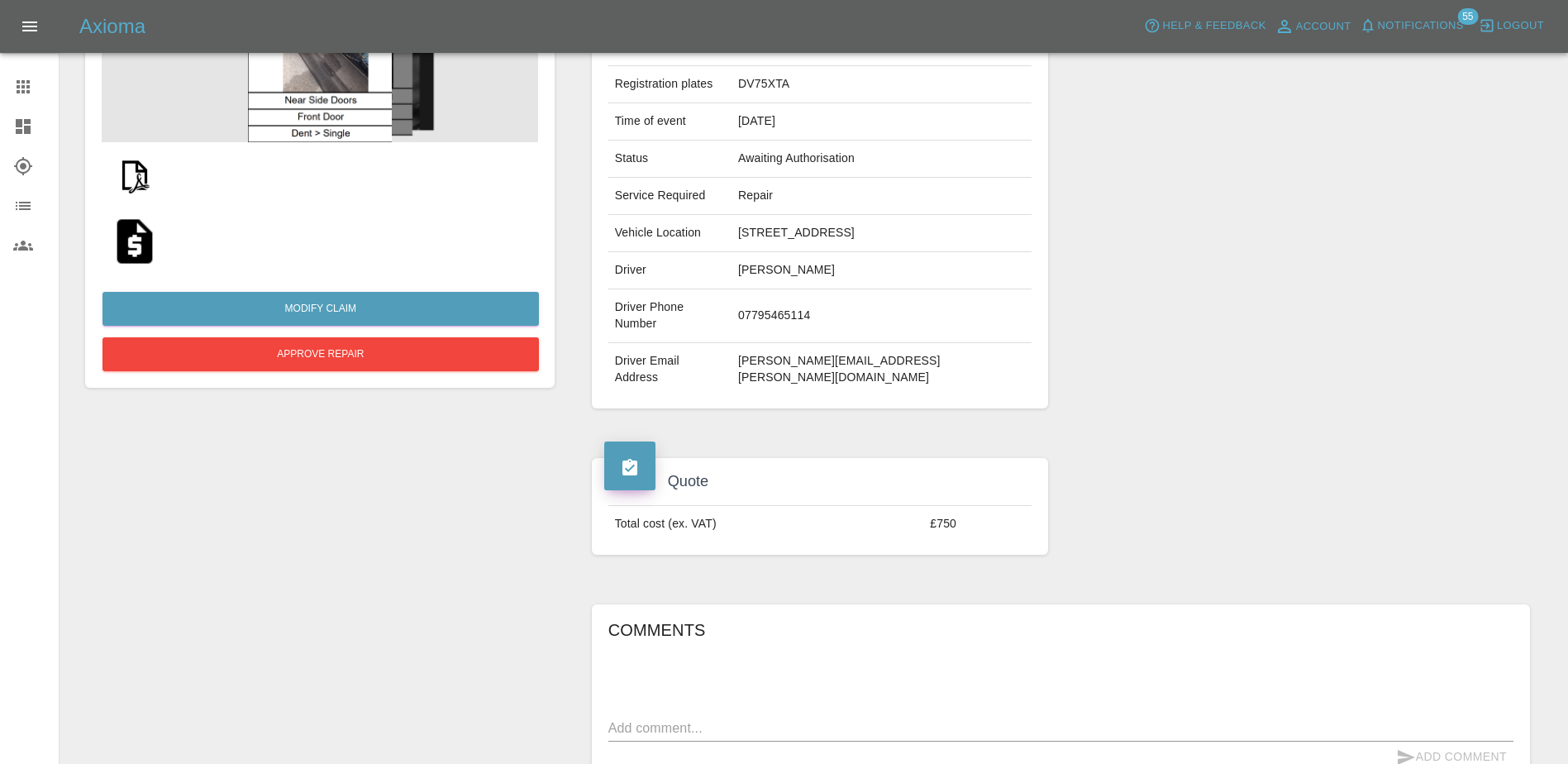
scroll to position [132, 0]
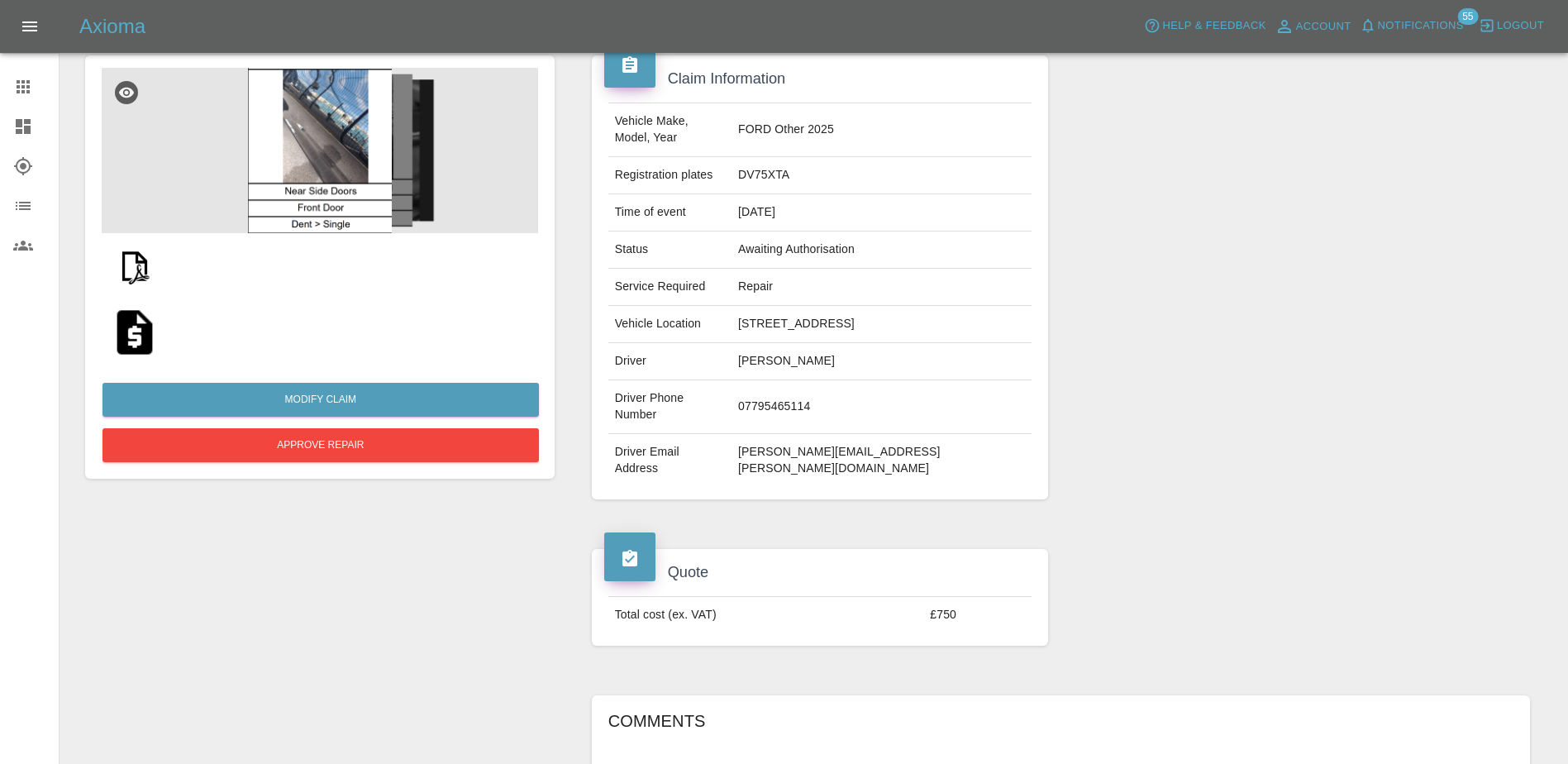
click at [368, 156] on img at bounding box center [319, 150] width 436 height 165
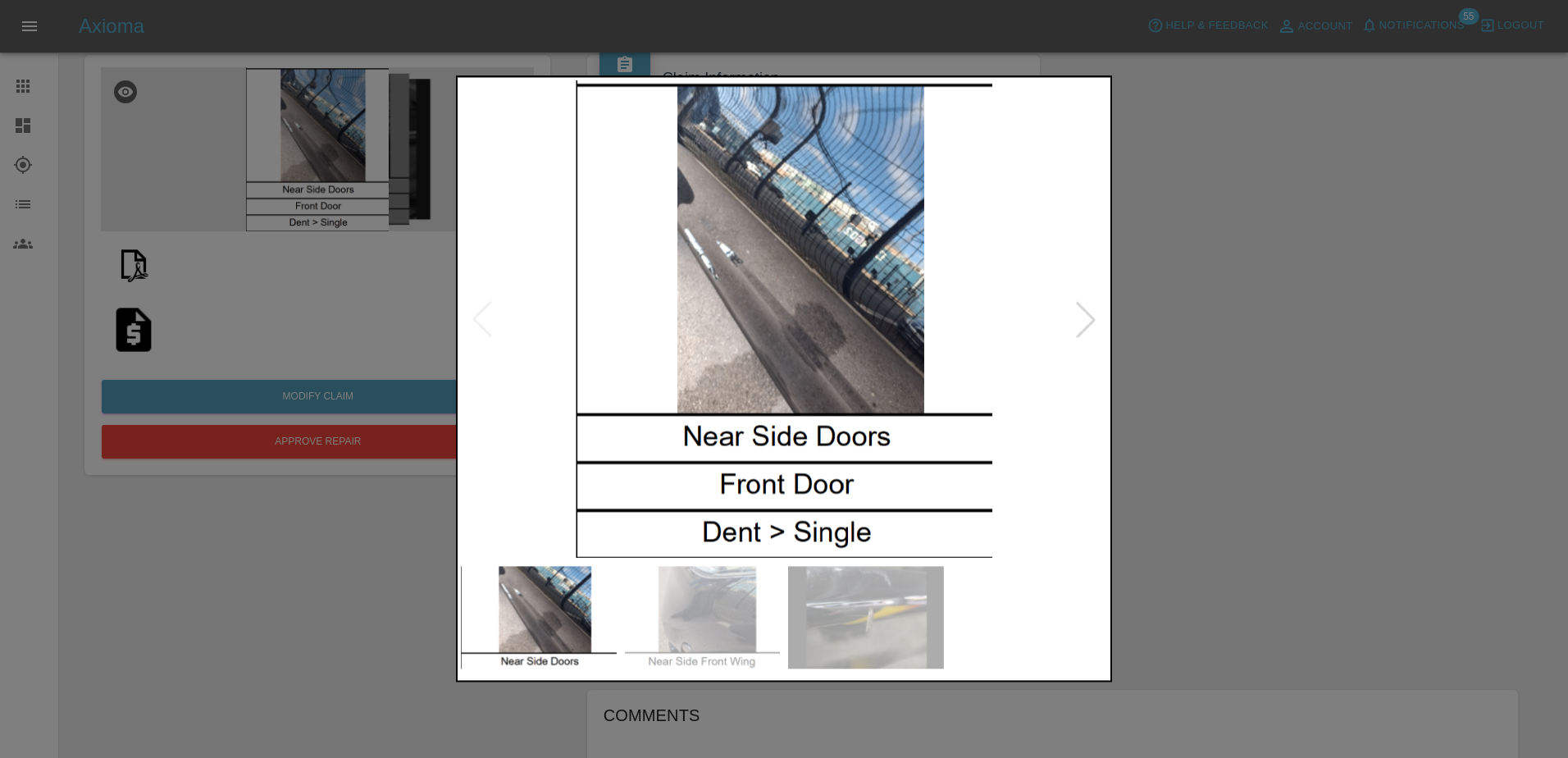
click at [1071, 316] on div at bounding box center [1086, 319] width 36 height 36
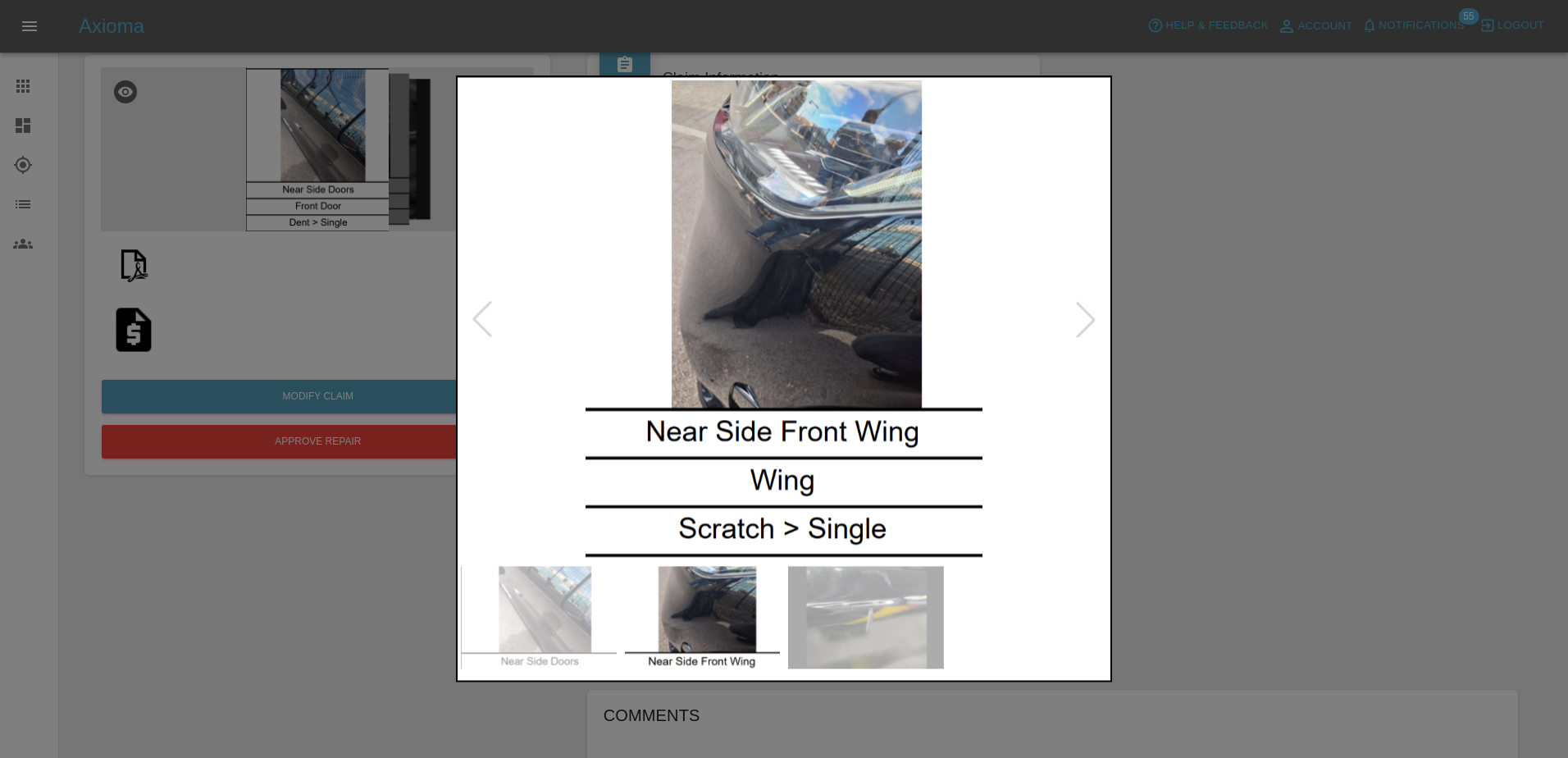
click at [1071, 316] on div at bounding box center [1086, 319] width 36 height 36
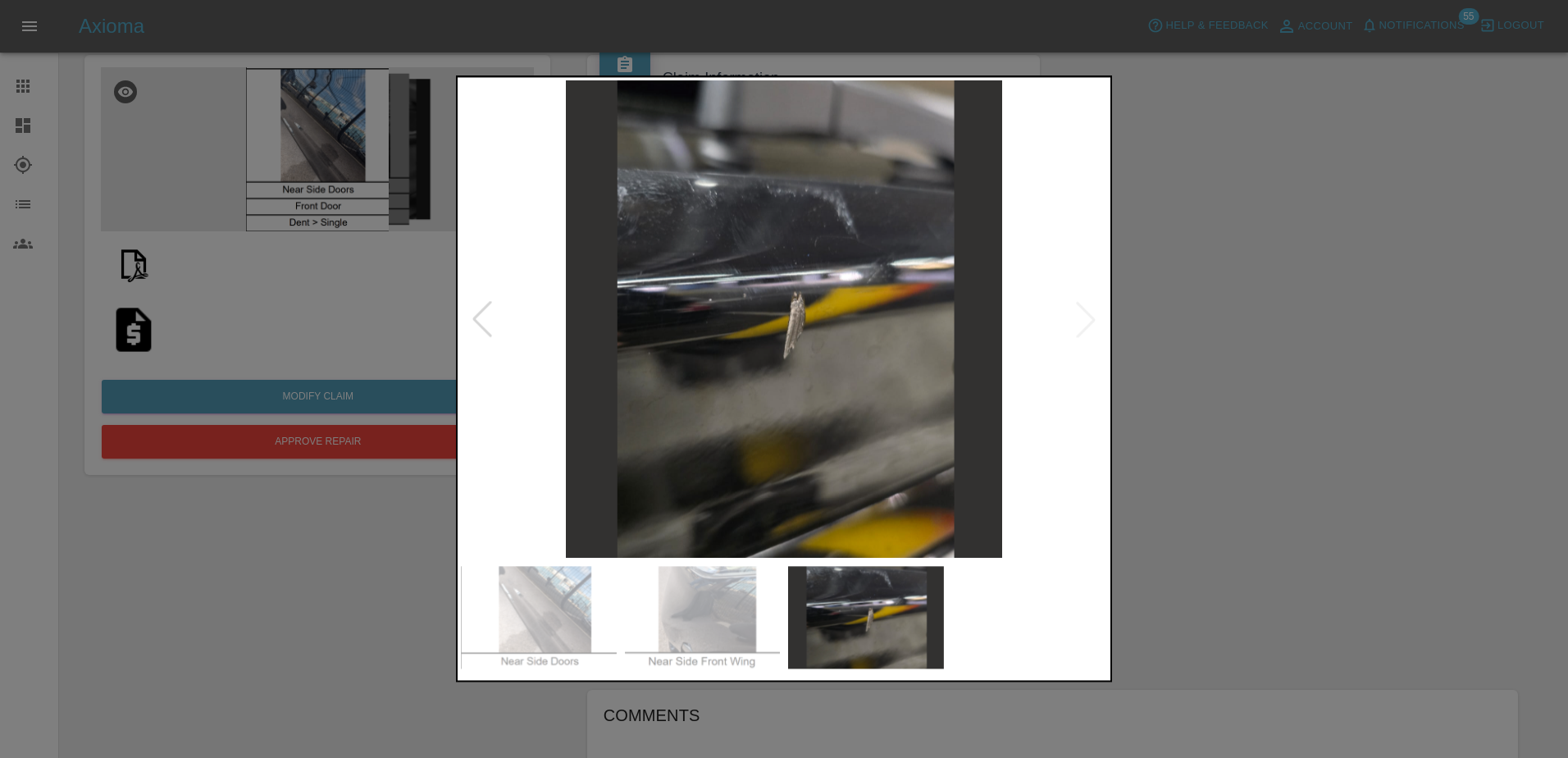
click at [1228, 295] on div at bounding box center [784, 379] width 1568 height 758
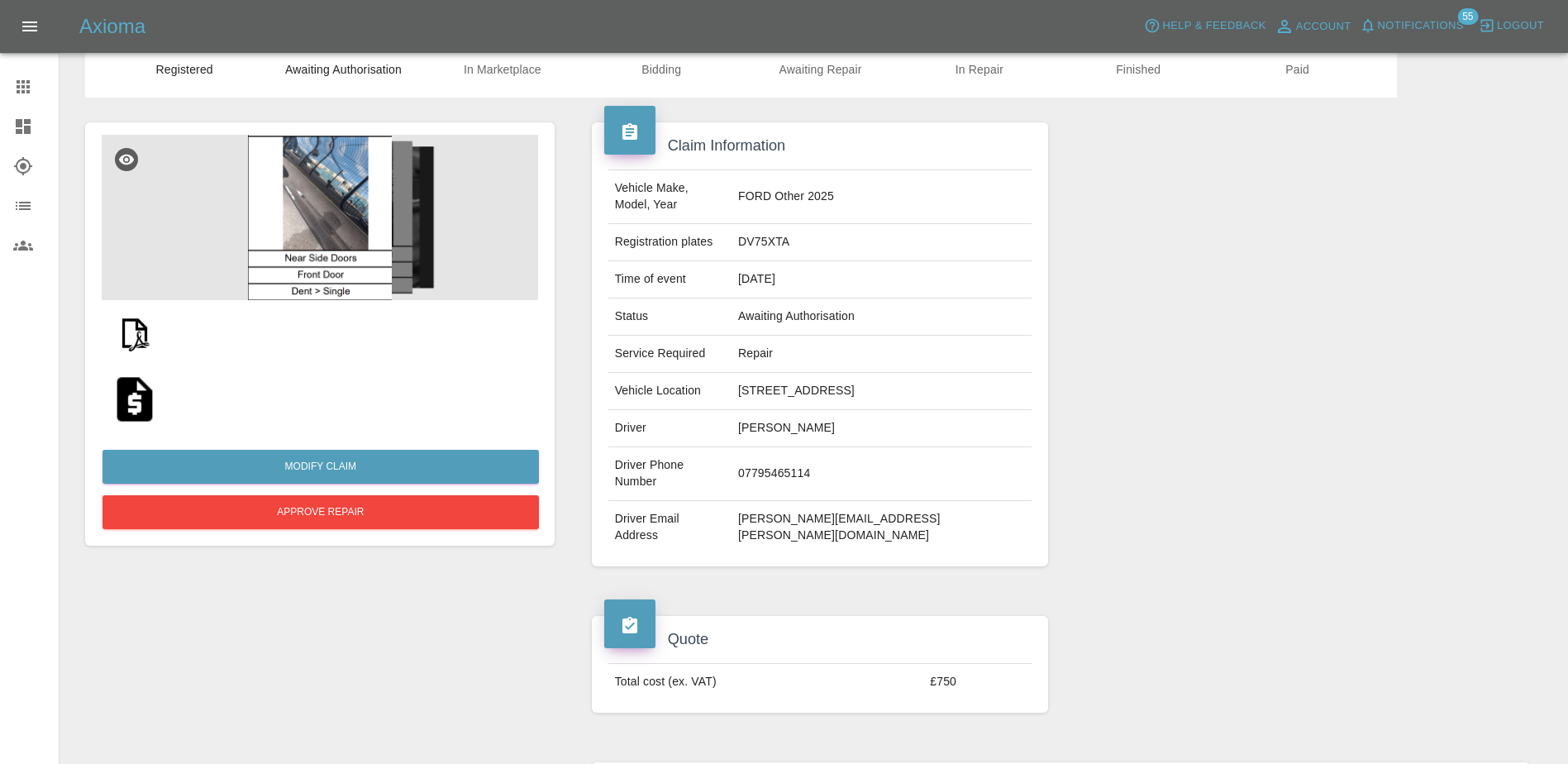
scroll to position [0, 0]
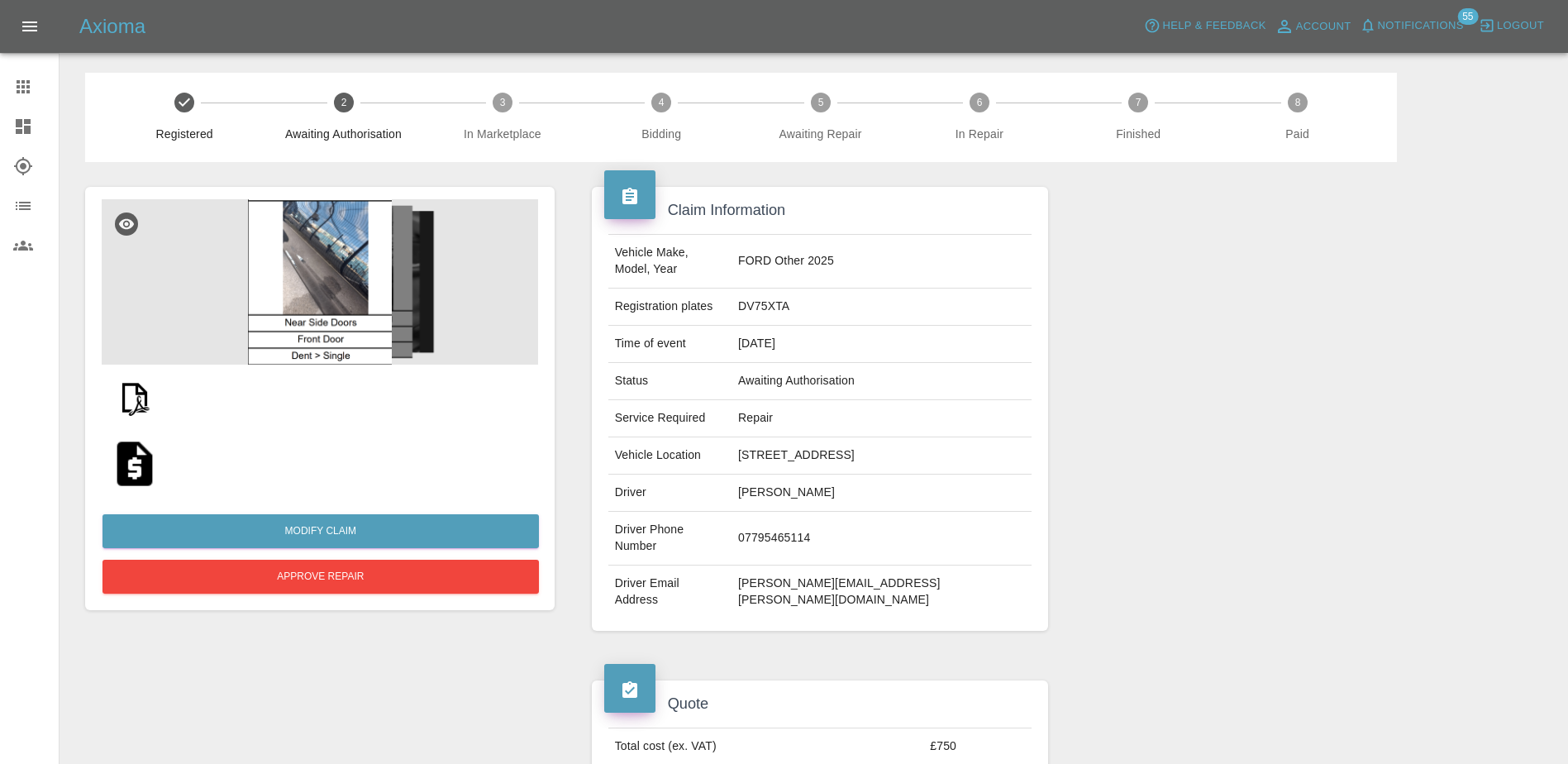
click at [360, 286] on img at bounding box center [319, 282] width 436 height 165
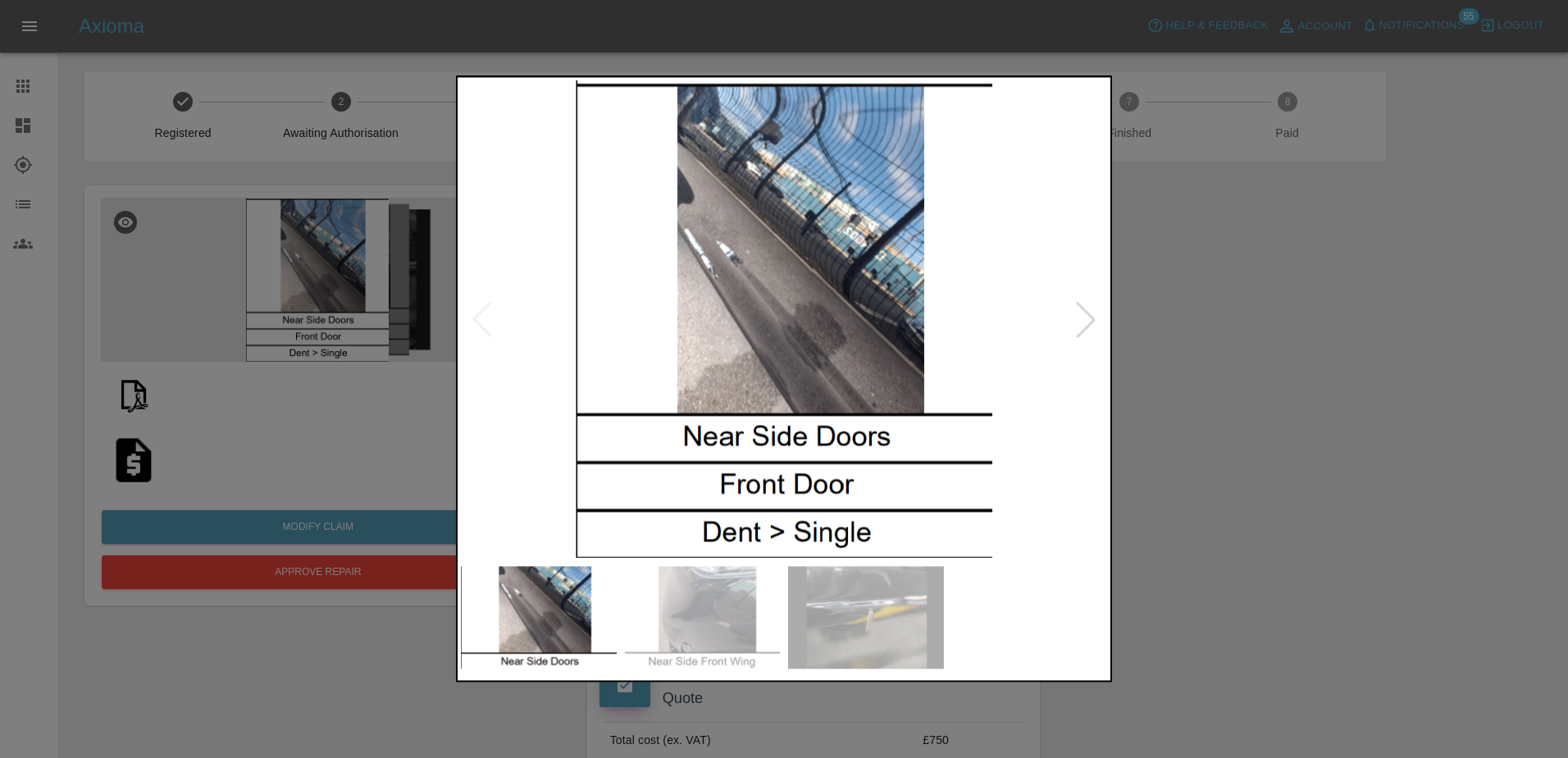
click at [1090, 328] on div at bounding box center [1086, 319] width 36 height 36
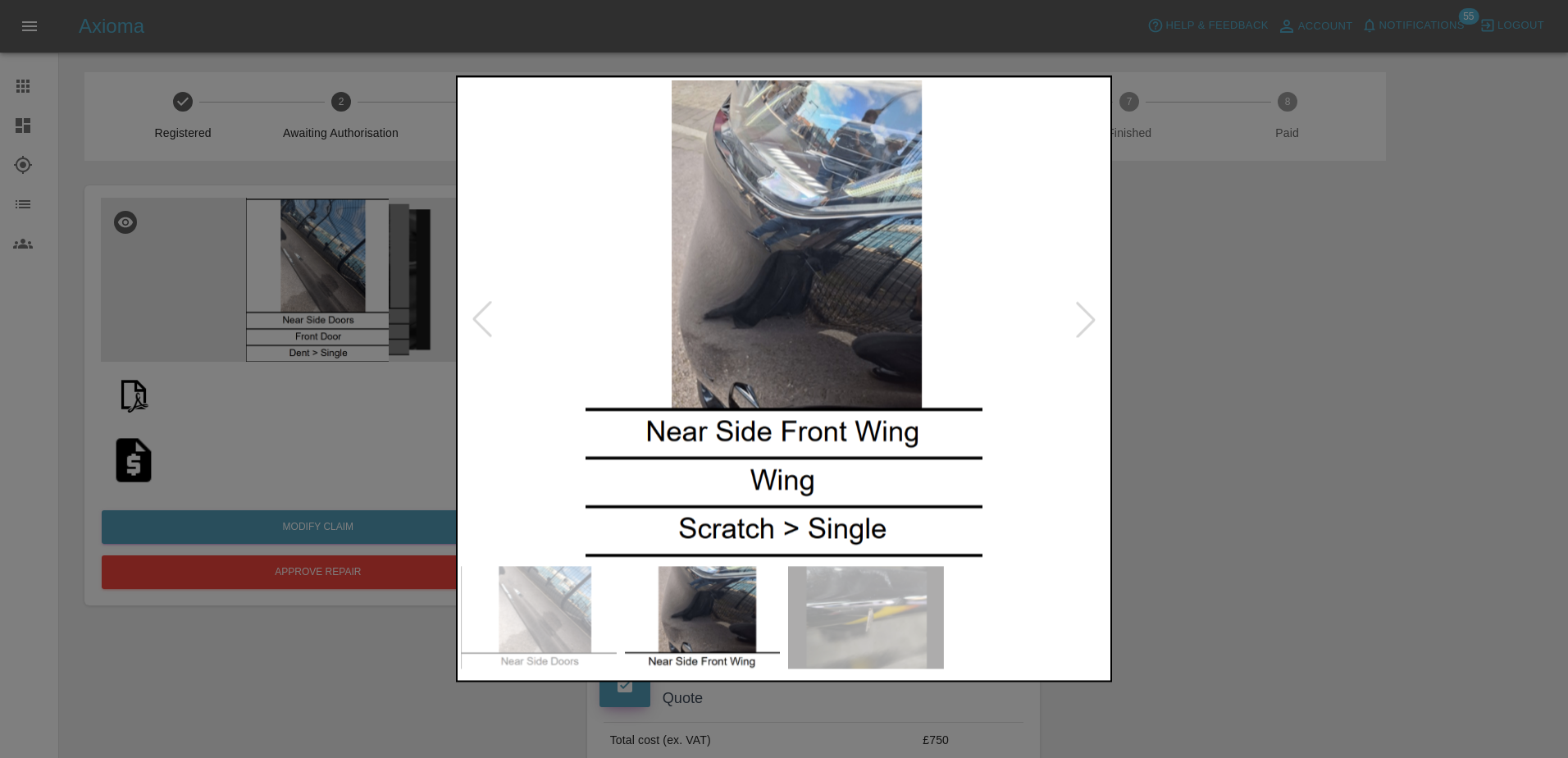
click at [1090, 328] on div at bounding box center [1086, 319] width 36 height 36
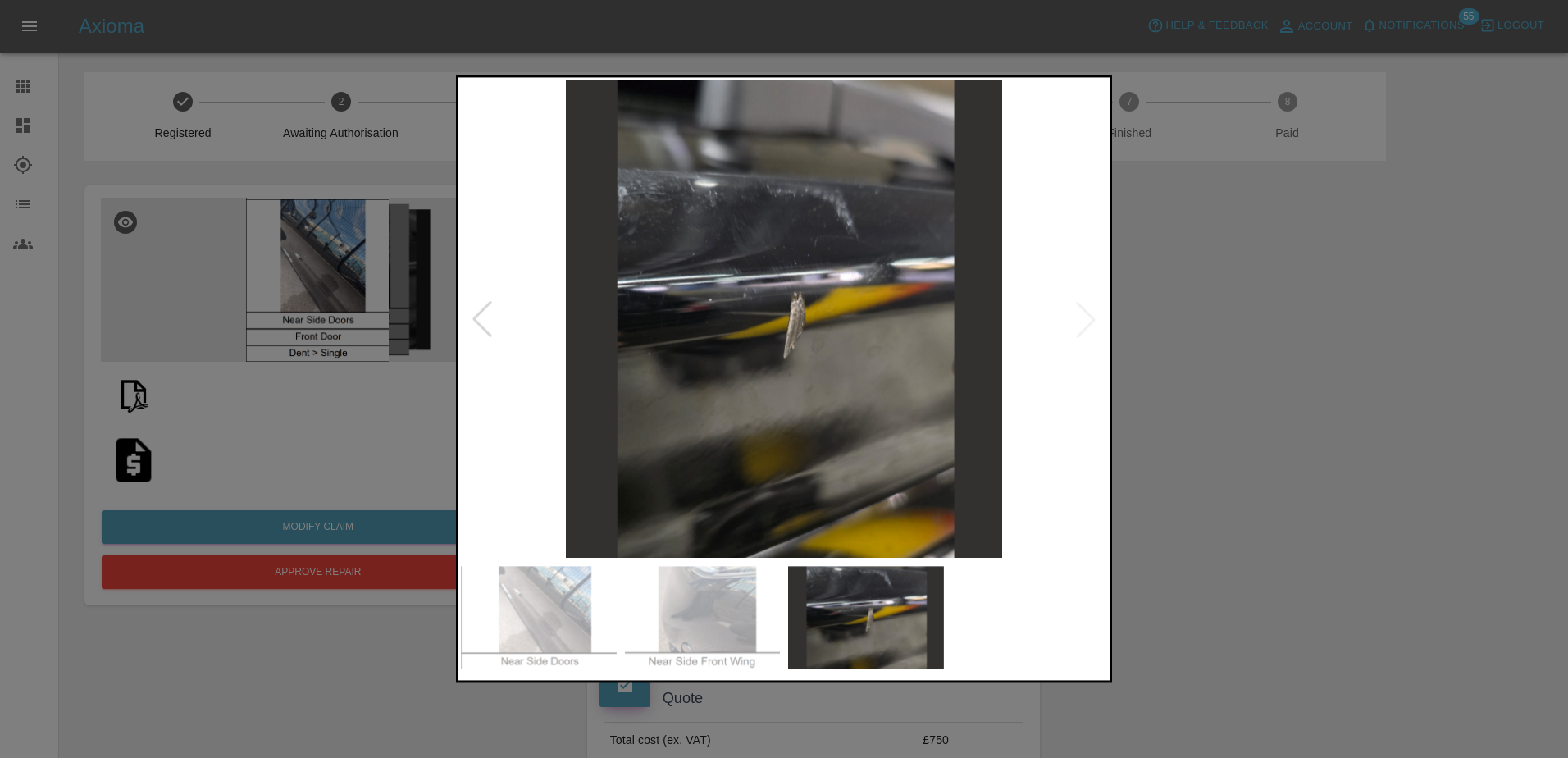
click at [1084, 325] on img at bounding box center [784, 319] width 646 height 478
click at [1099, 327] on img at bounding box center [784, 319] width 646 height 478
click at [480, 325] on div at bounding box center [482, 319] width 36 height 36
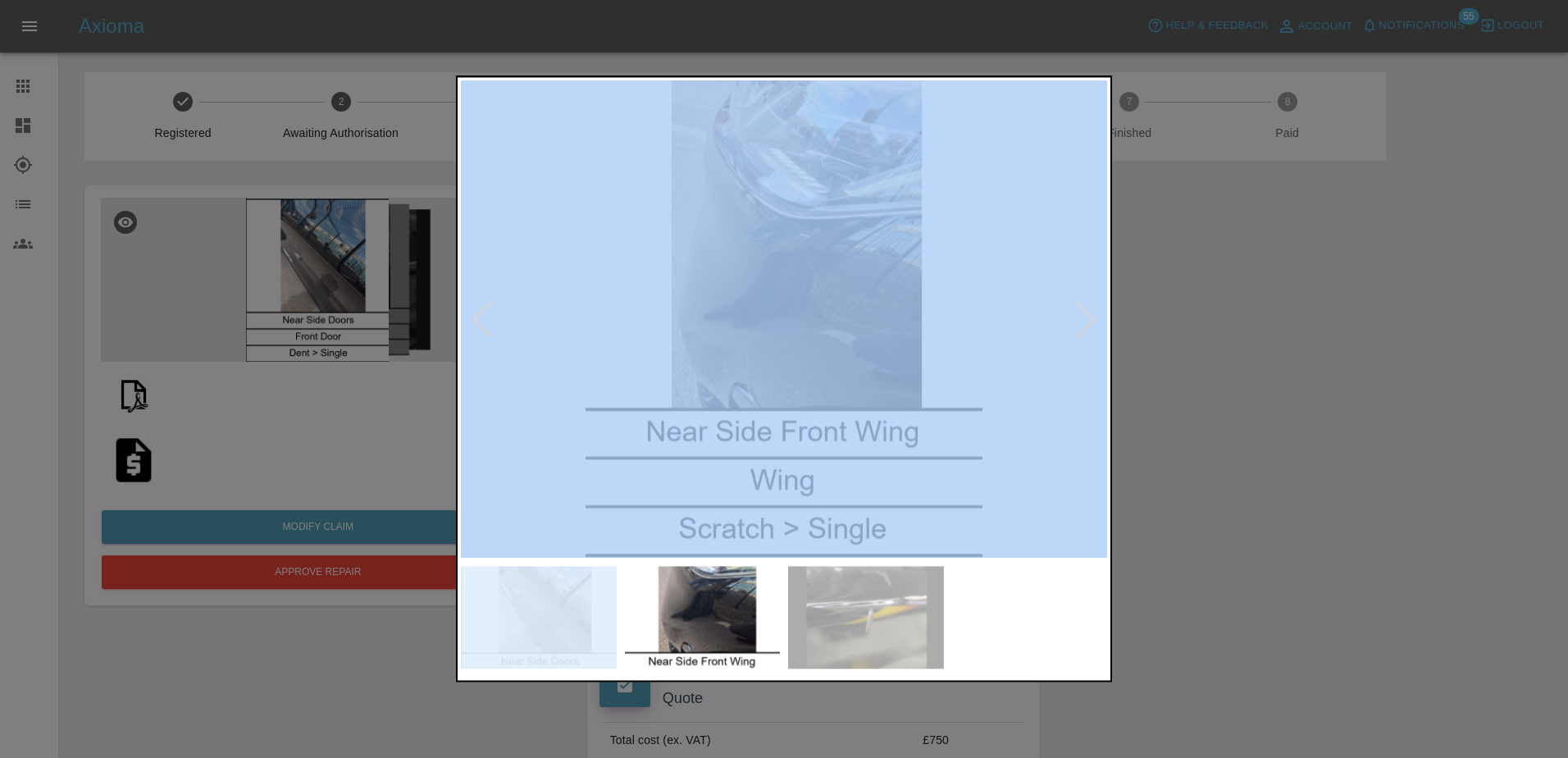
click at [480, 324] on div at bounding box center [482, 319] width 36 height 36
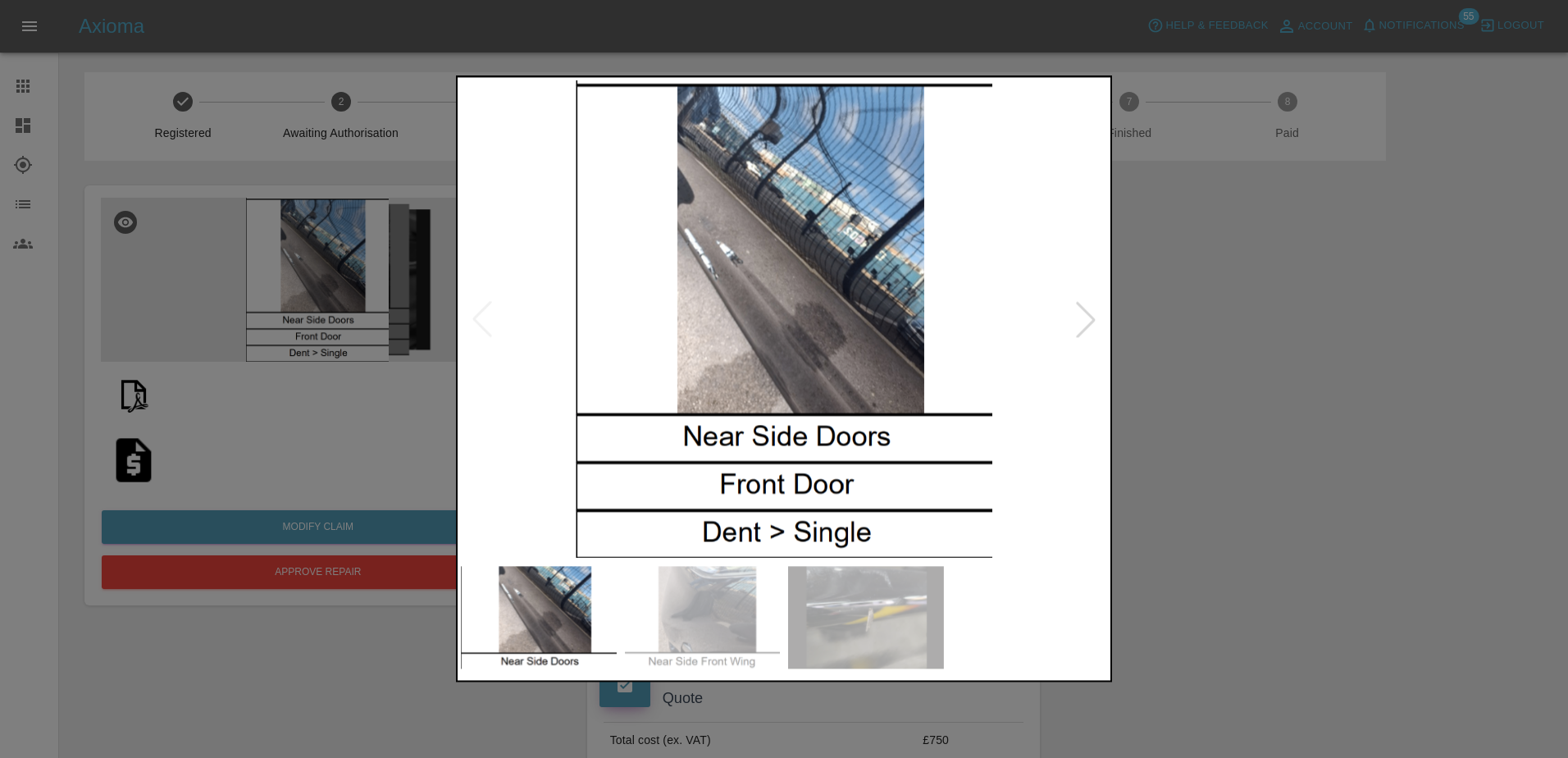
drag, startPoint x: 480, startPoint y: 324, endPoint x: 322, endPoint y: 458, distance: 207.2
click at [364, 446] on div at bounding box center [784, 379] width 1568 height 758
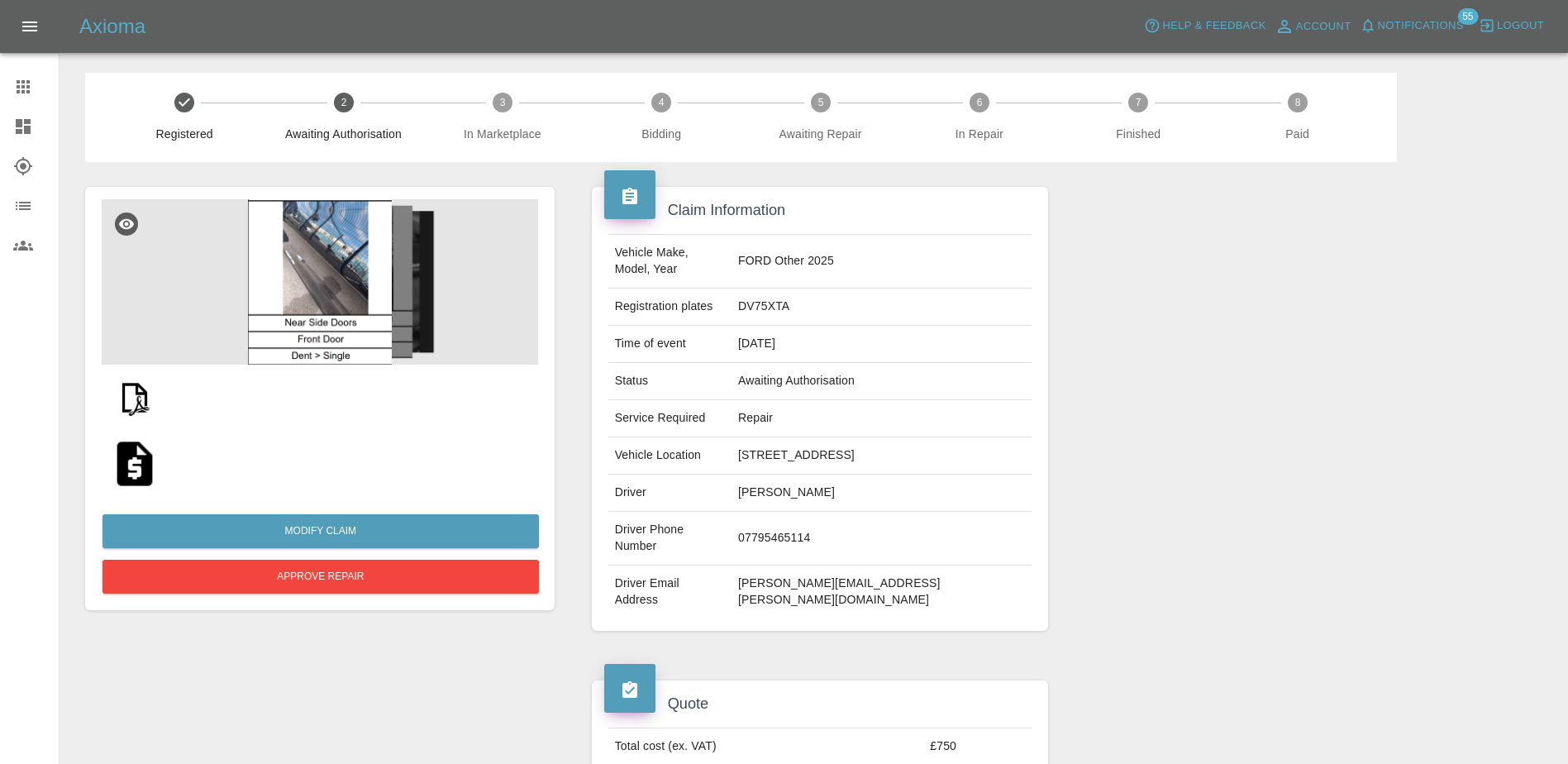
click at [103, 458] on div at bounding box center [134, 463] width 66 height 66
click at [133, 458] on img at bounding box center [134, 463] width 53 height 53
click at [373, 584] on button "Approve Repair" at bounding box center [320, 576] width 436 height 33
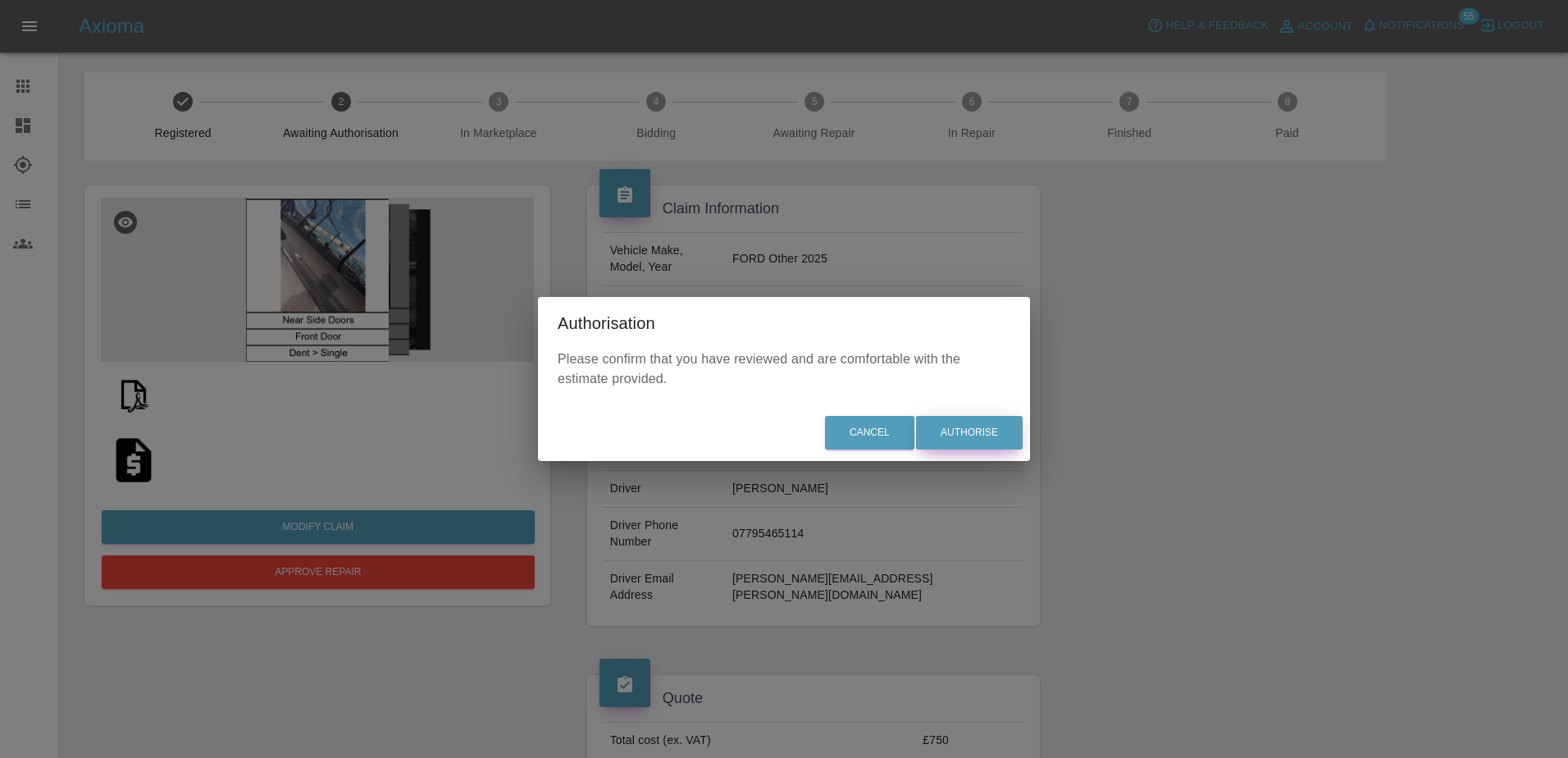
click at [959, 424] on button "Authorise" at bounding box center [969, 432] width 107 height 33
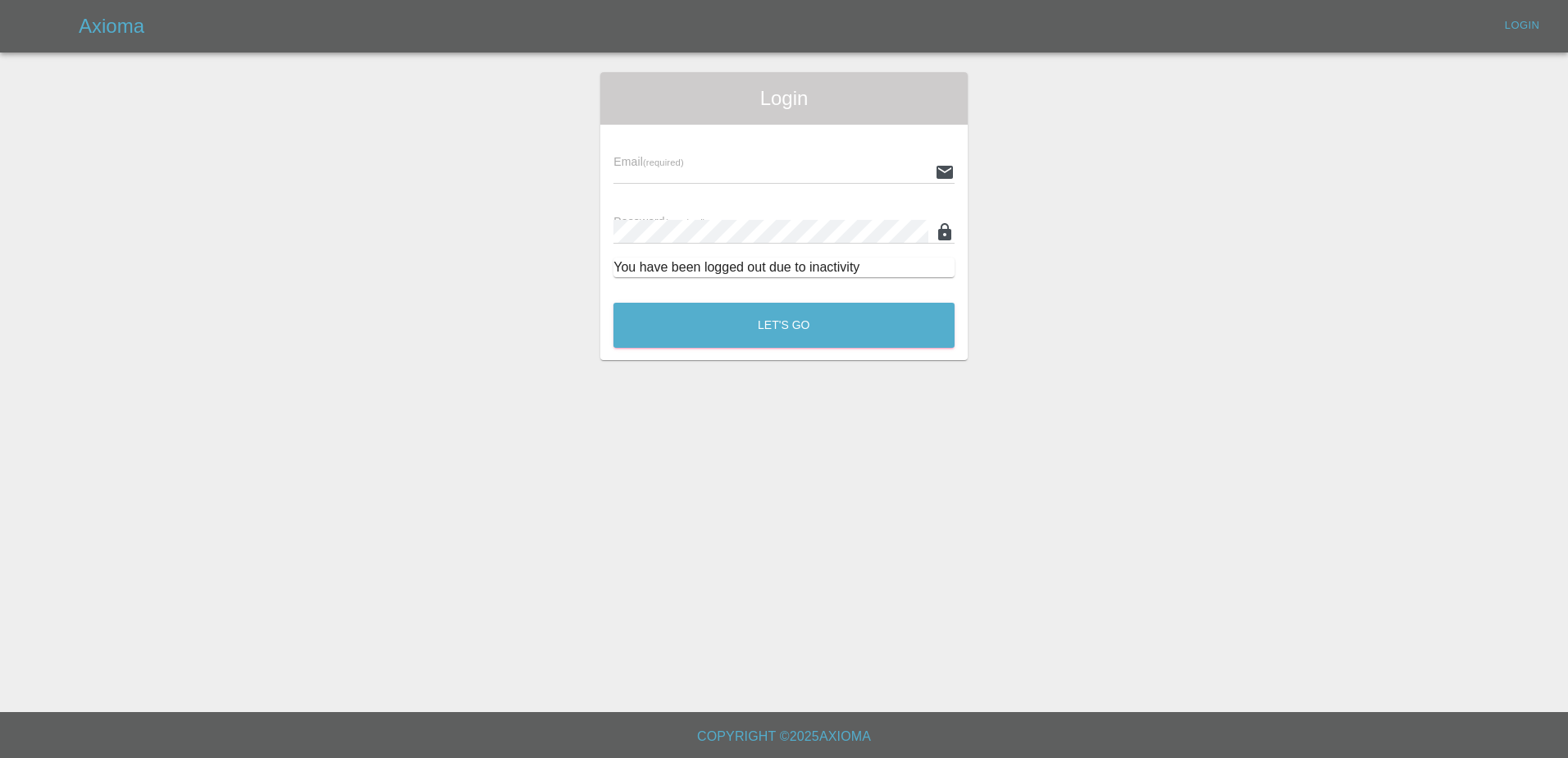
type input "[PERSON_NAME][EMAIL_ADDRESS][PERSON_NAME][DOMAIN_NAME]"
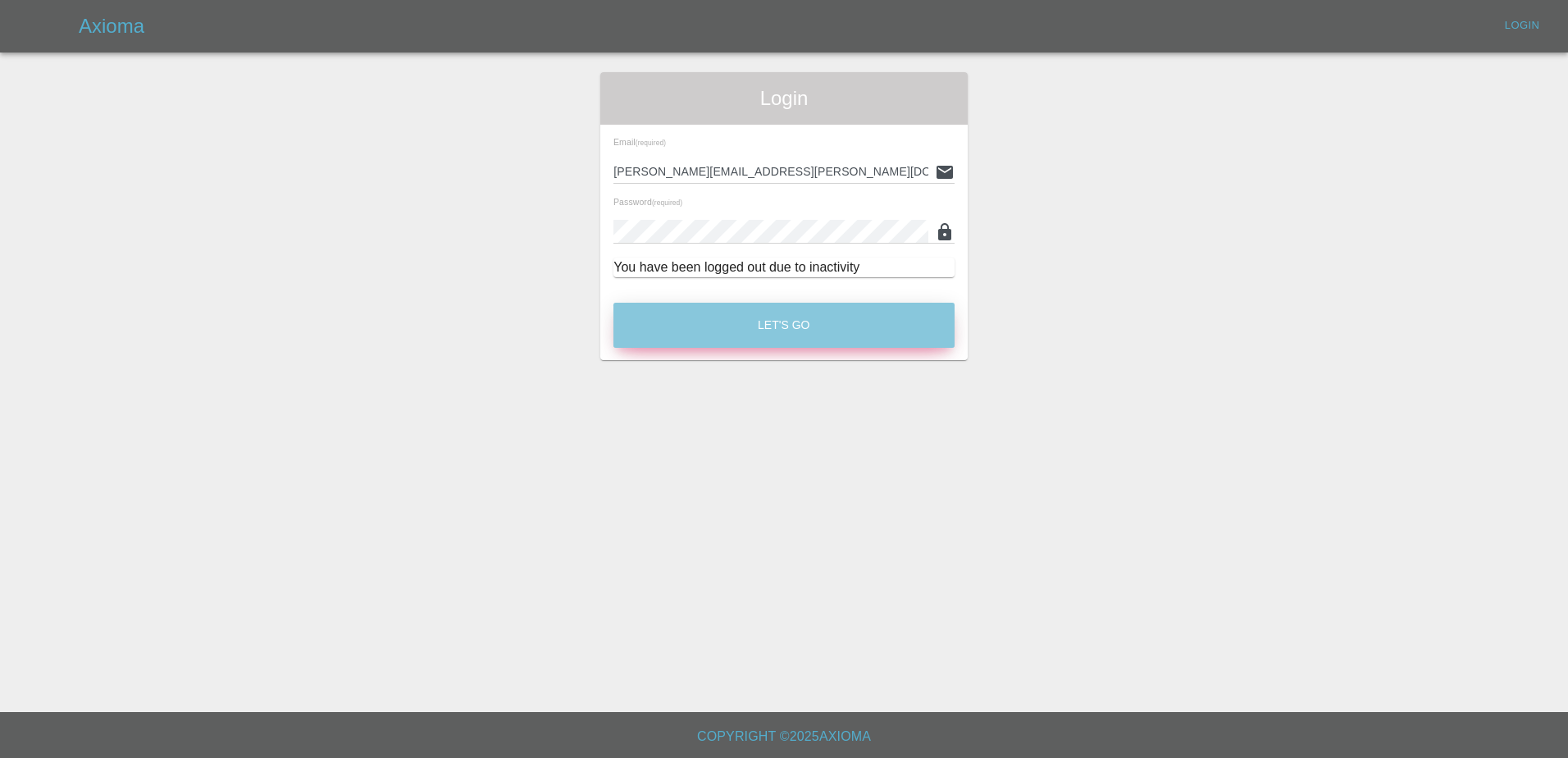
click at [757, 330] on button "Let's Go" at bounding box center [784, 325] width 341 height 45
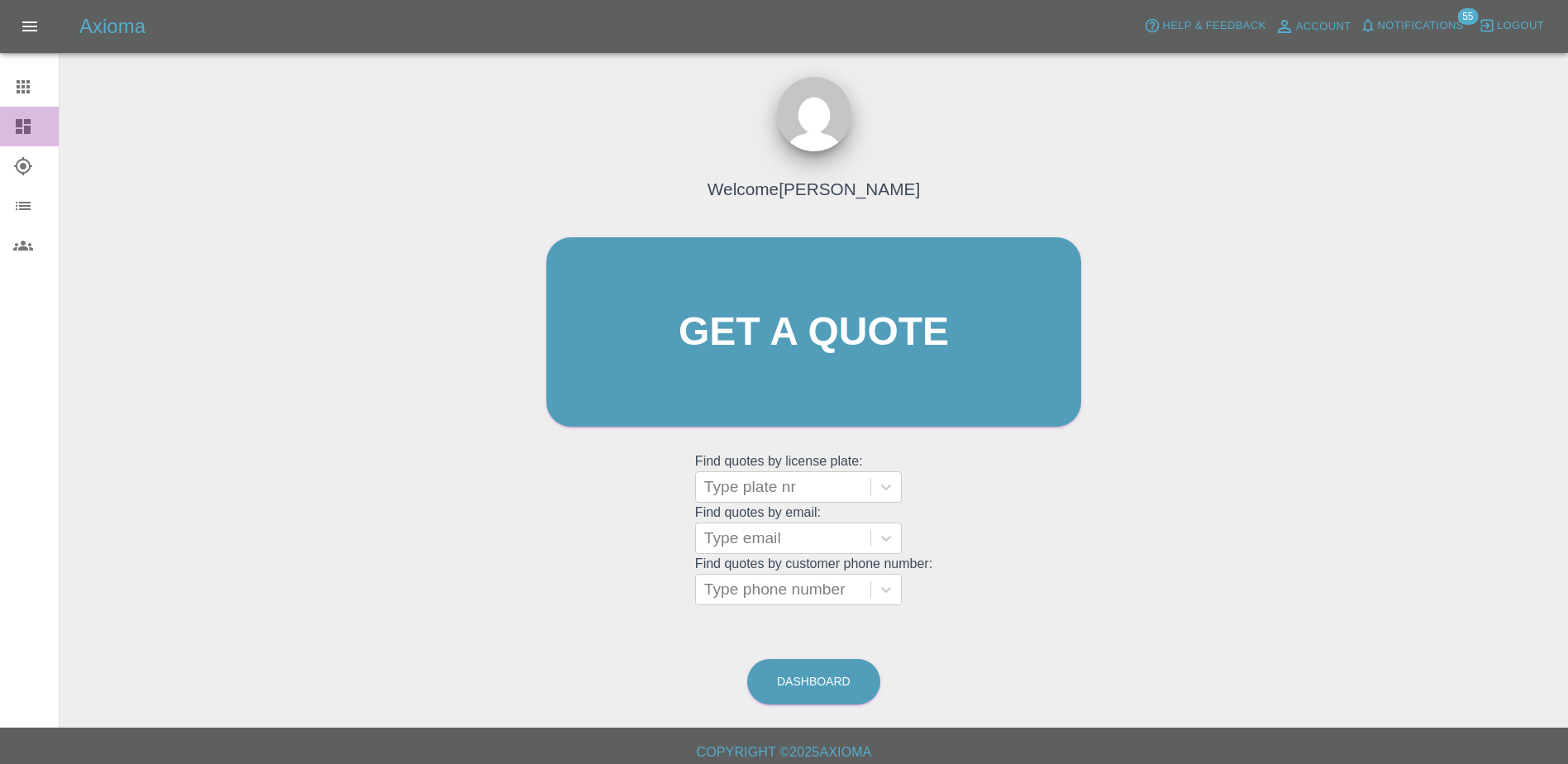
click at [10, 117] on link "Dashboard" at bounding box center [29, 127] width 58 height 40
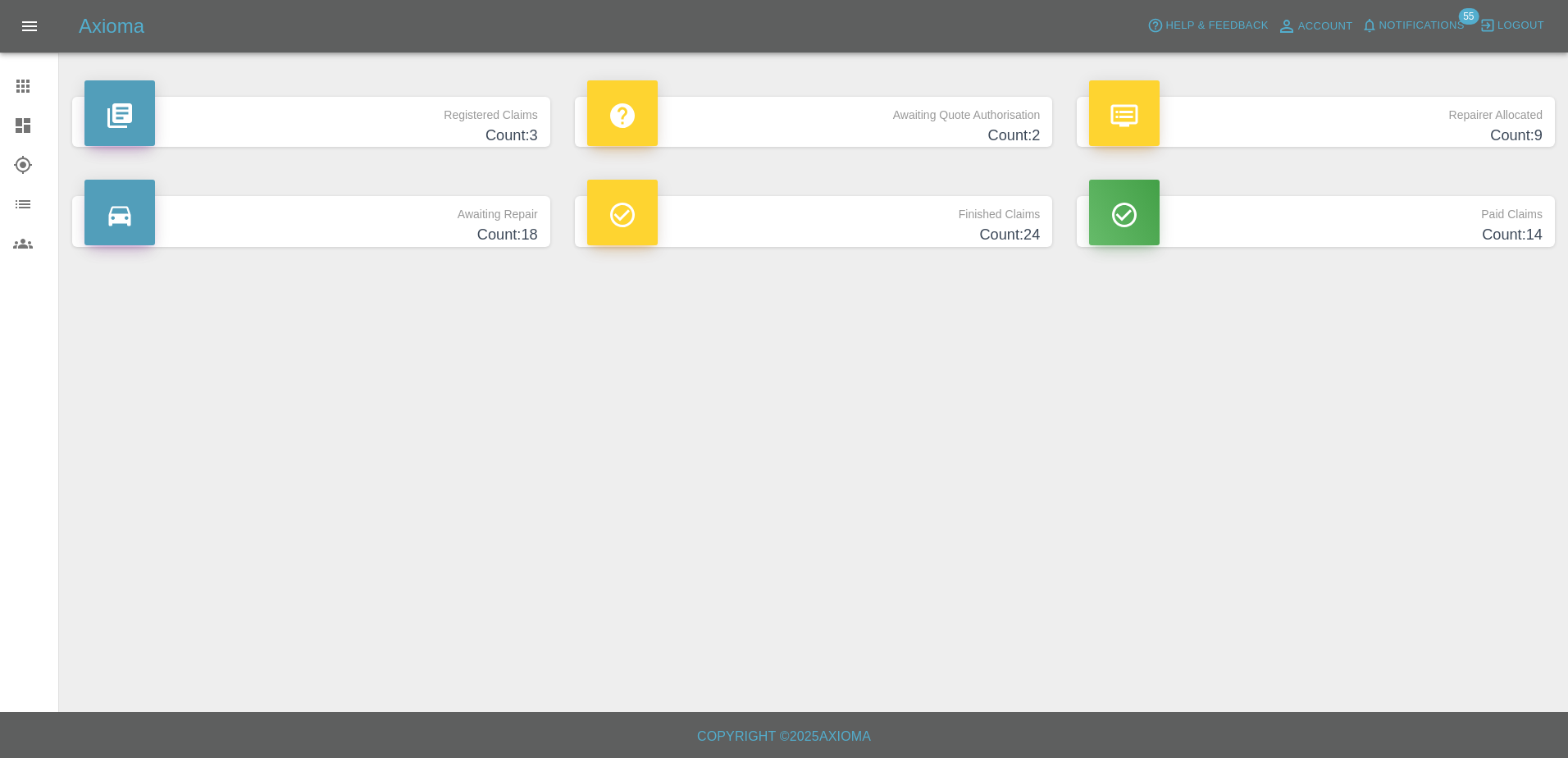
click at [791, 136] on h4 "Count: 2" at bounding box center [814, 135] width 454 height 22
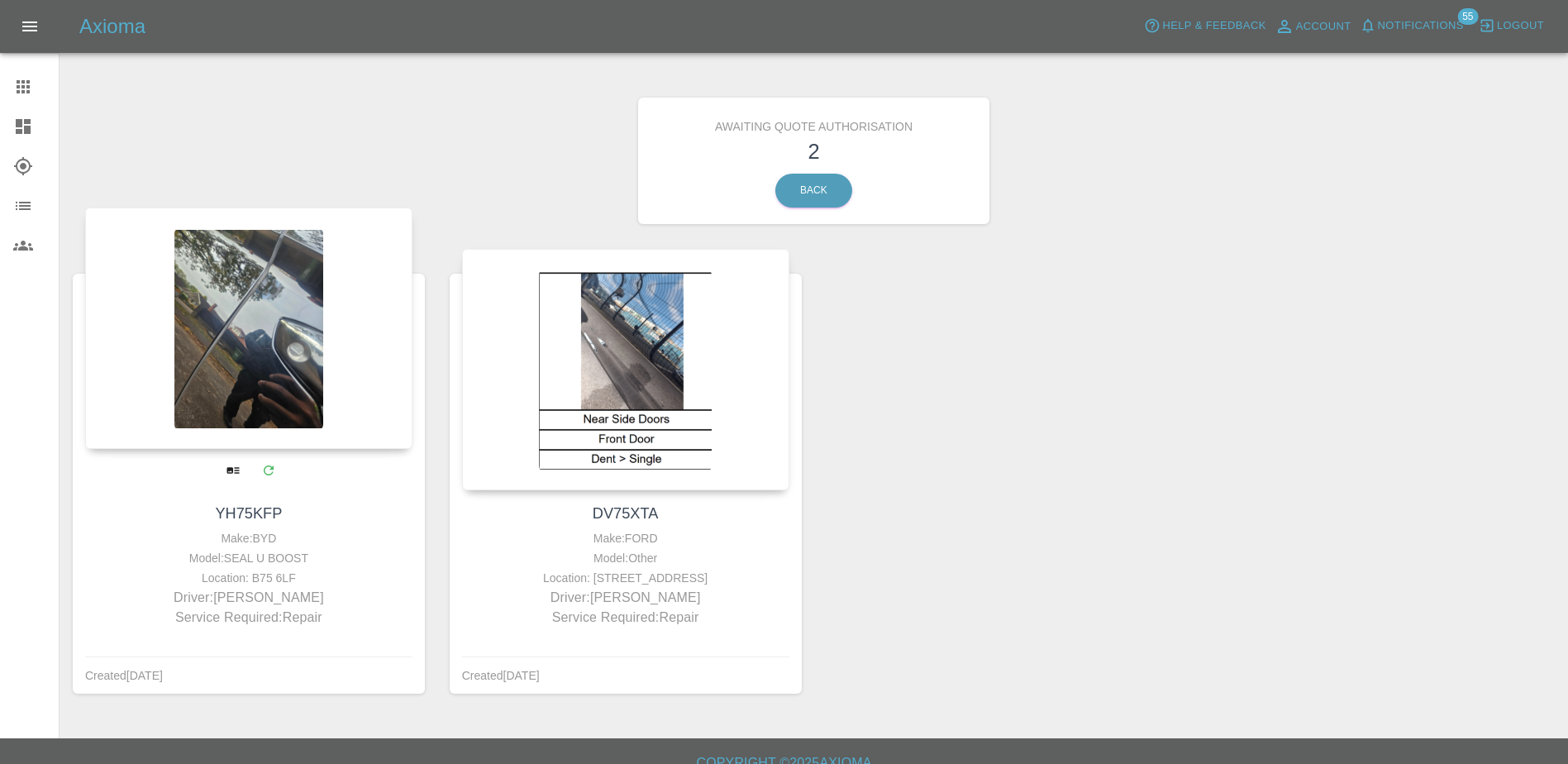
click at [305, 357] on div at bounding box center [248, 328] width 328 height 242
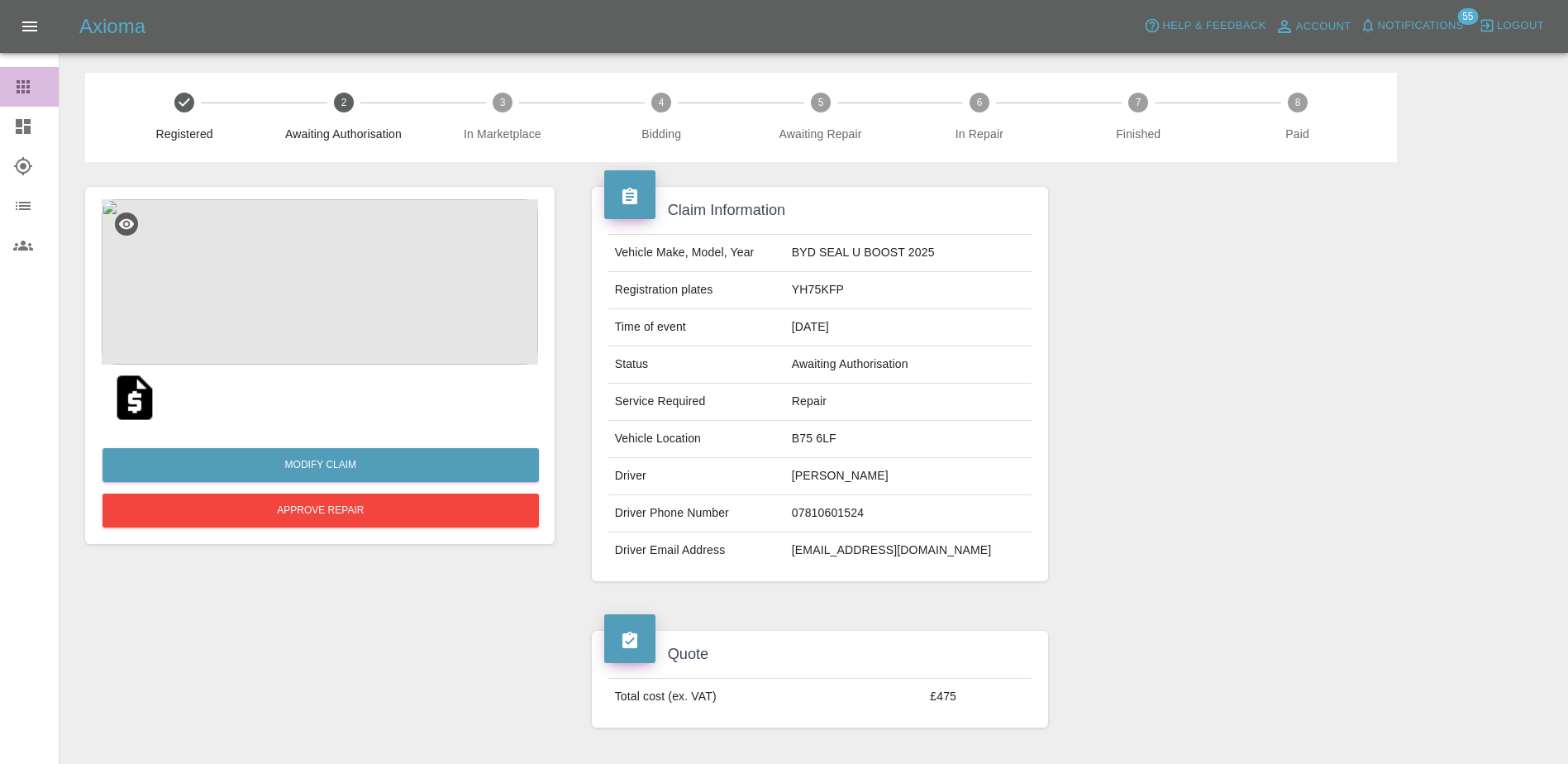
click at [12, 104] on link "Claims" at bounding box center [29, 87] width 58 height 40
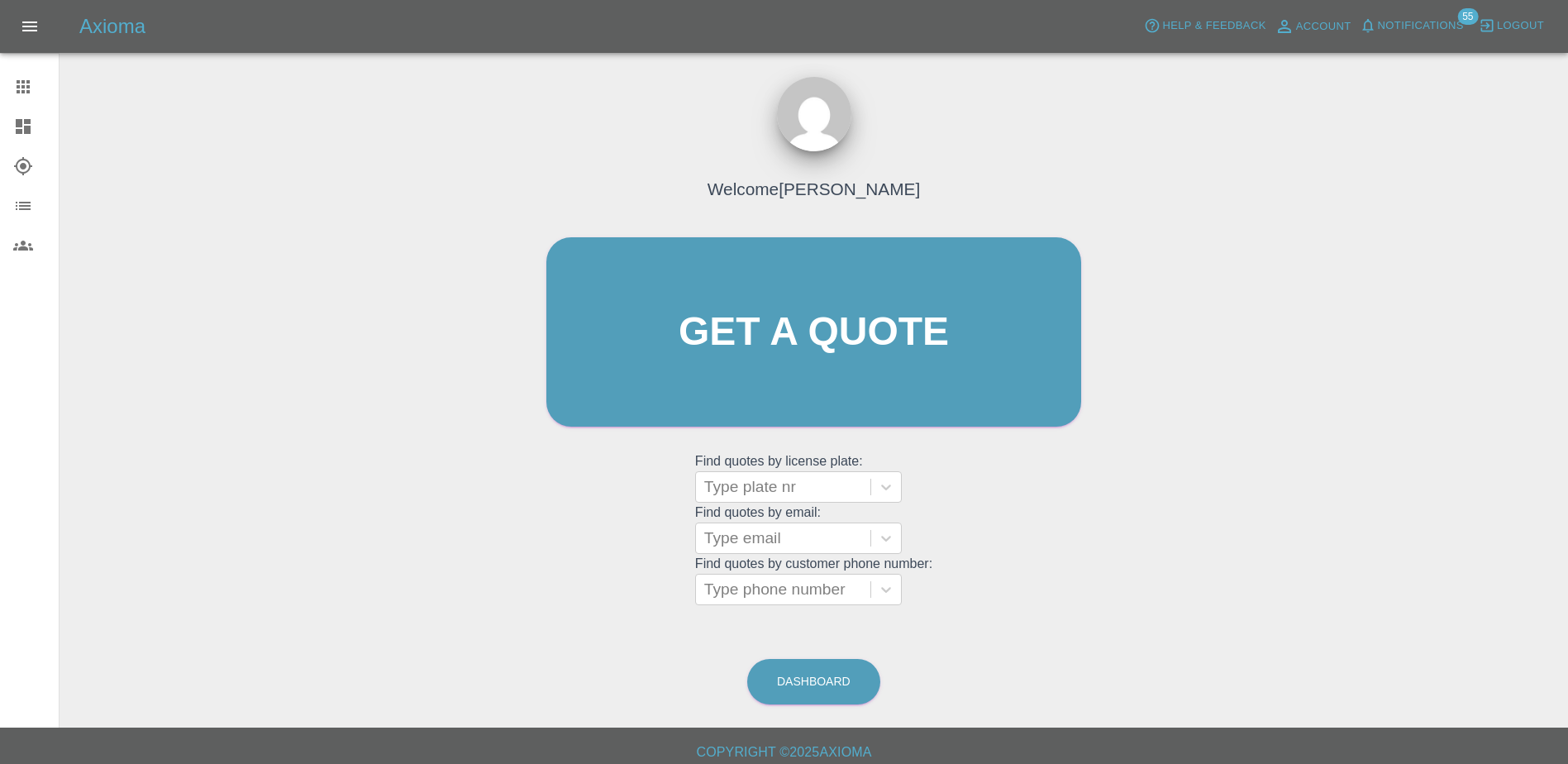
click at [9, 133] on link "Dashboard" at bounding box center [29, 127] width 58 height 40
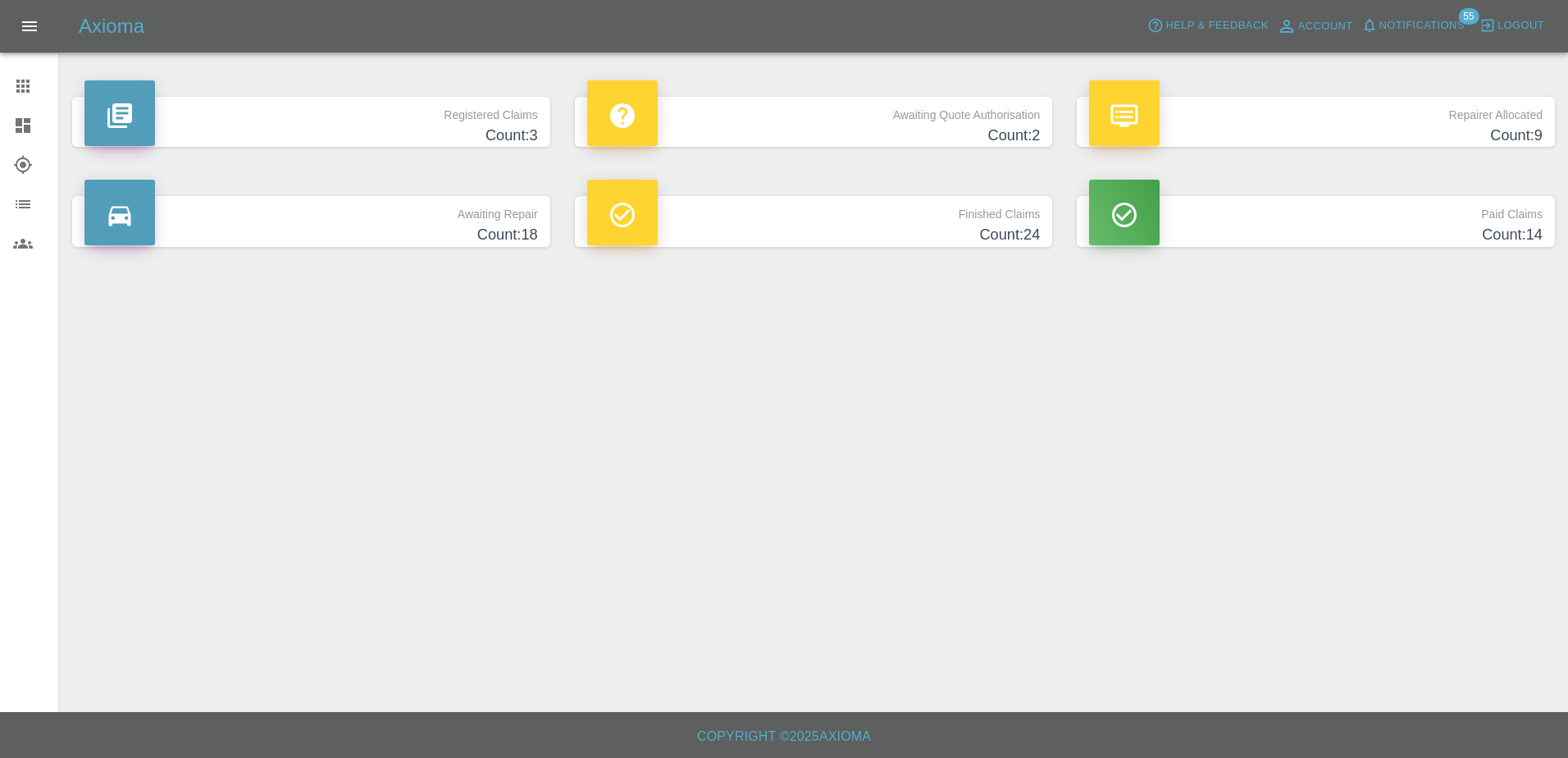
click at [801, 102] on p "Awaiting Quote Authorisation" at bounding box center [814, 110] width 454 height 27
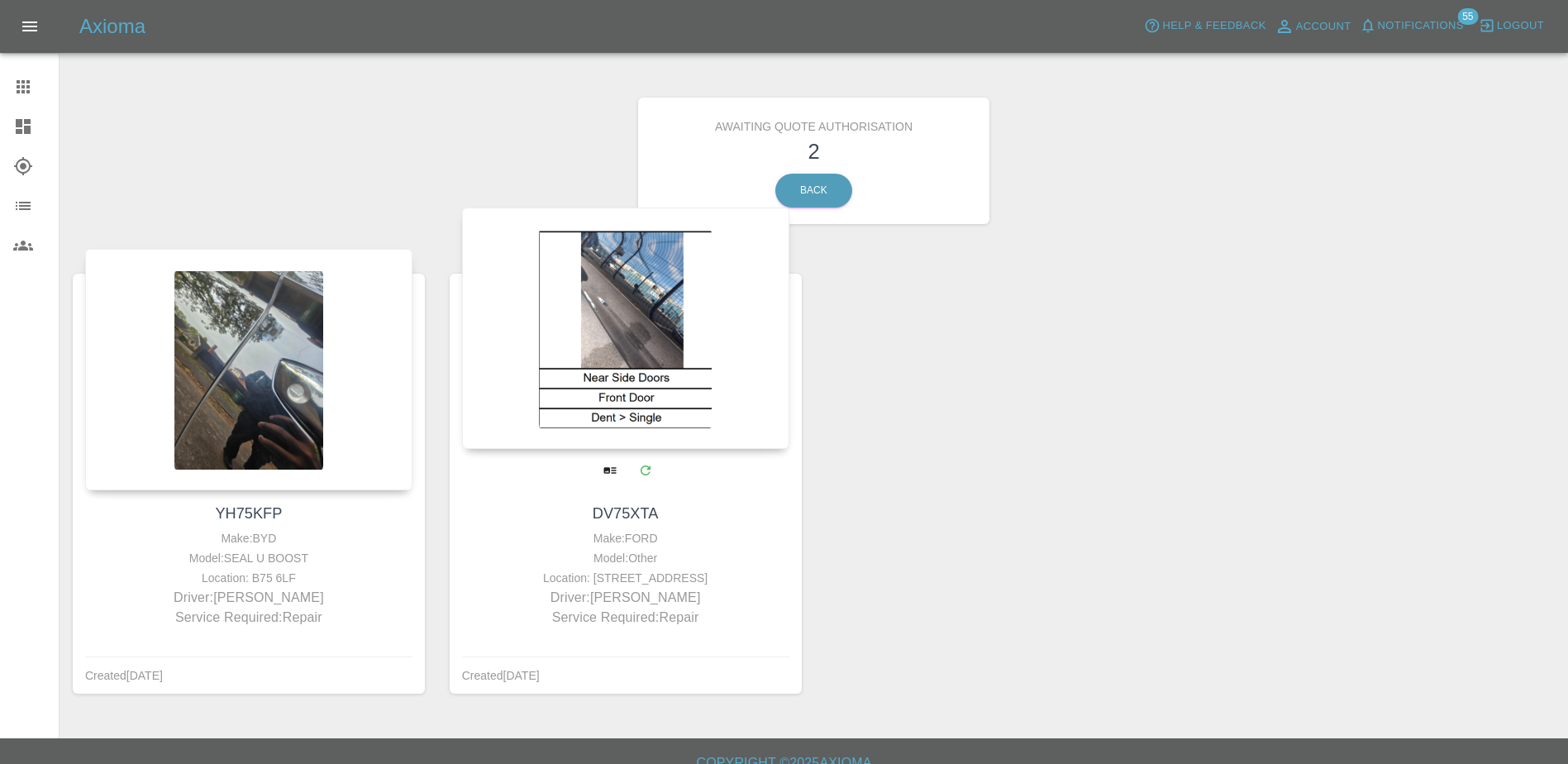
click at [685, 360] on div at bounding box center [625, 328] width 328 height 242
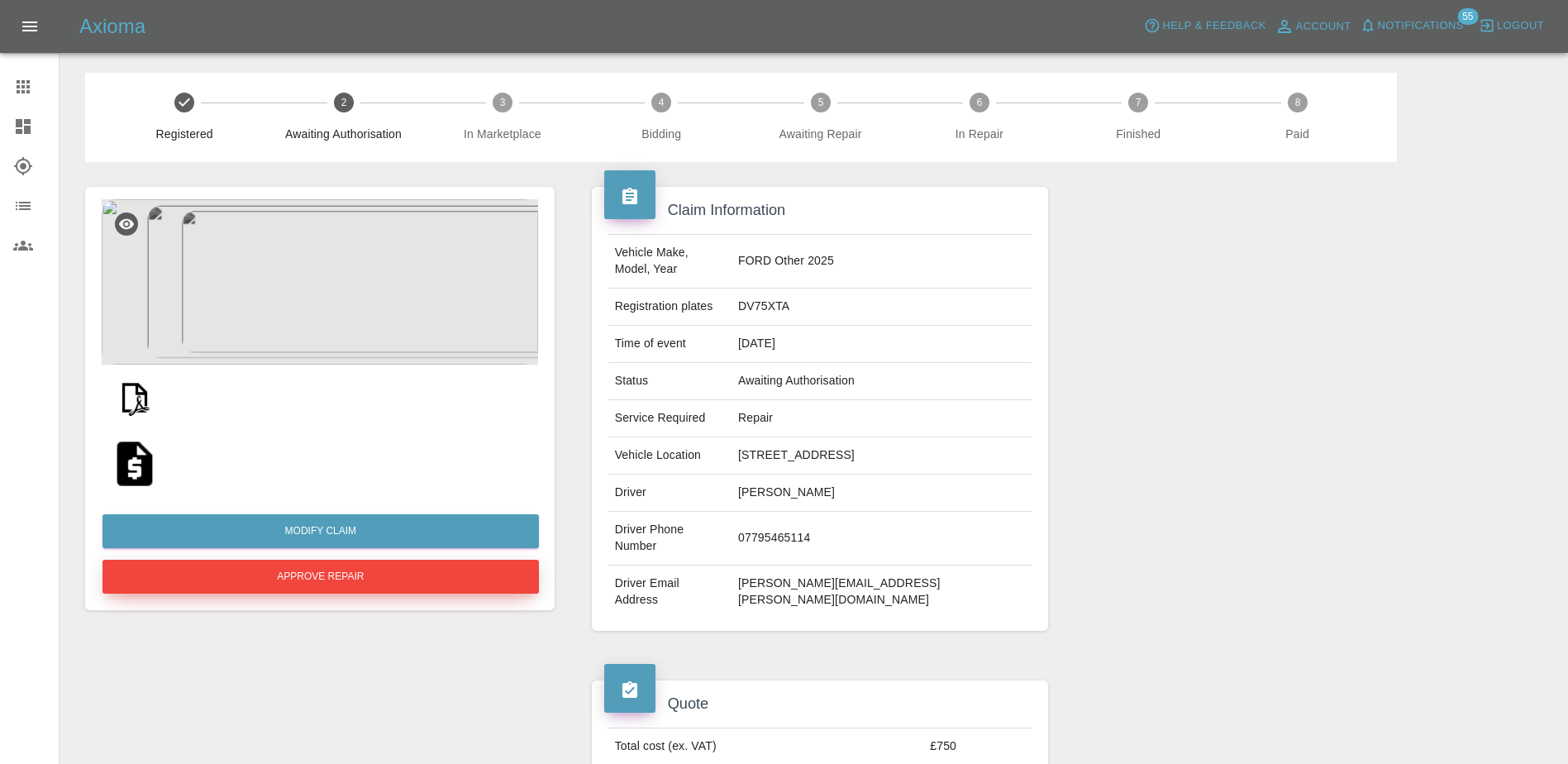
click at [420, 584] on button "Approve Repair" at bounding box center [320, 576] width 436 height 33
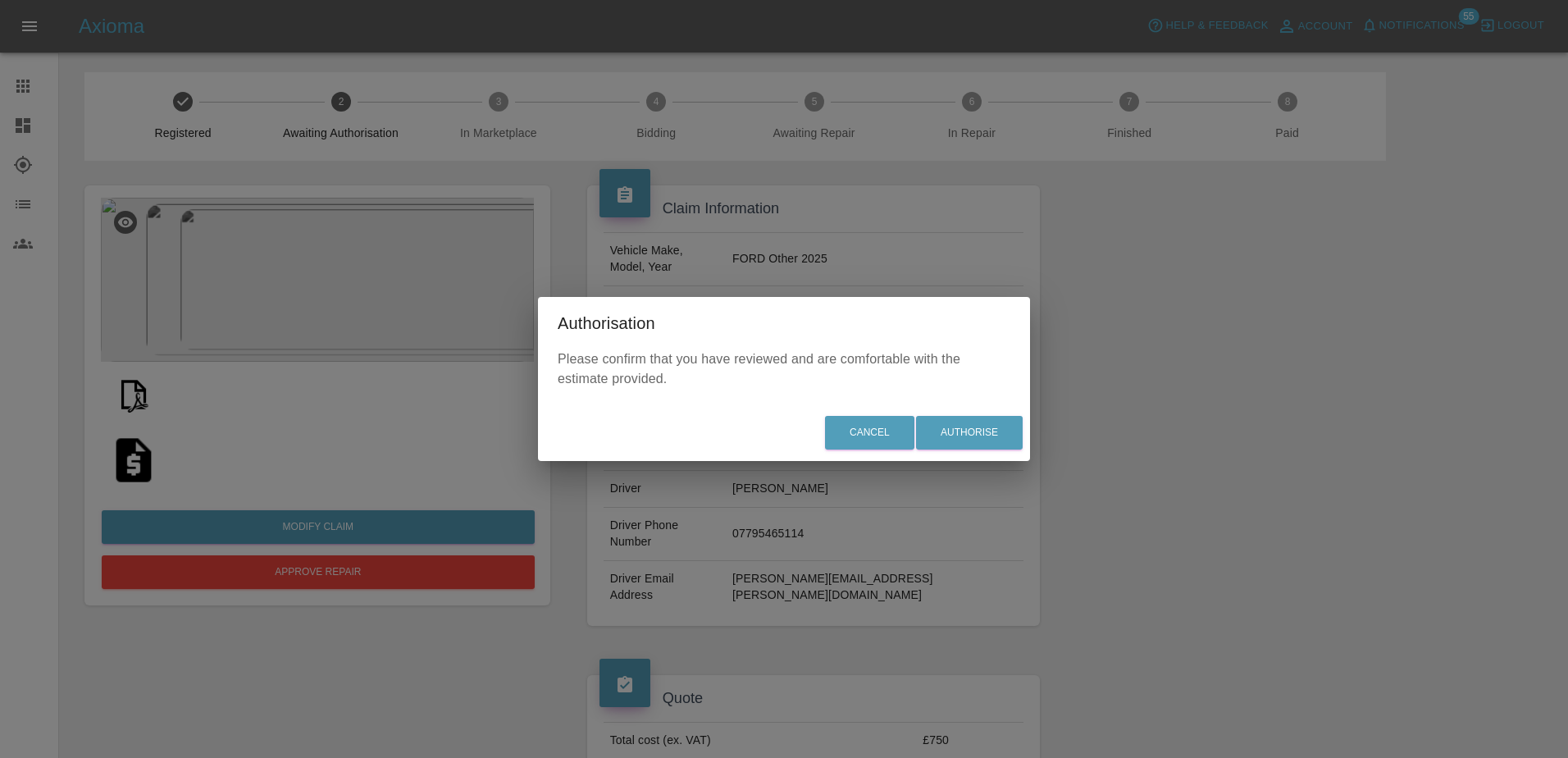
click at [1002, 413] on div "Cancel Authorise" at bounding box center [784, 433] width 492 height 55
click at [998, 424] on button "Authorise" at bounding box center [969, 432] width 107 height 33
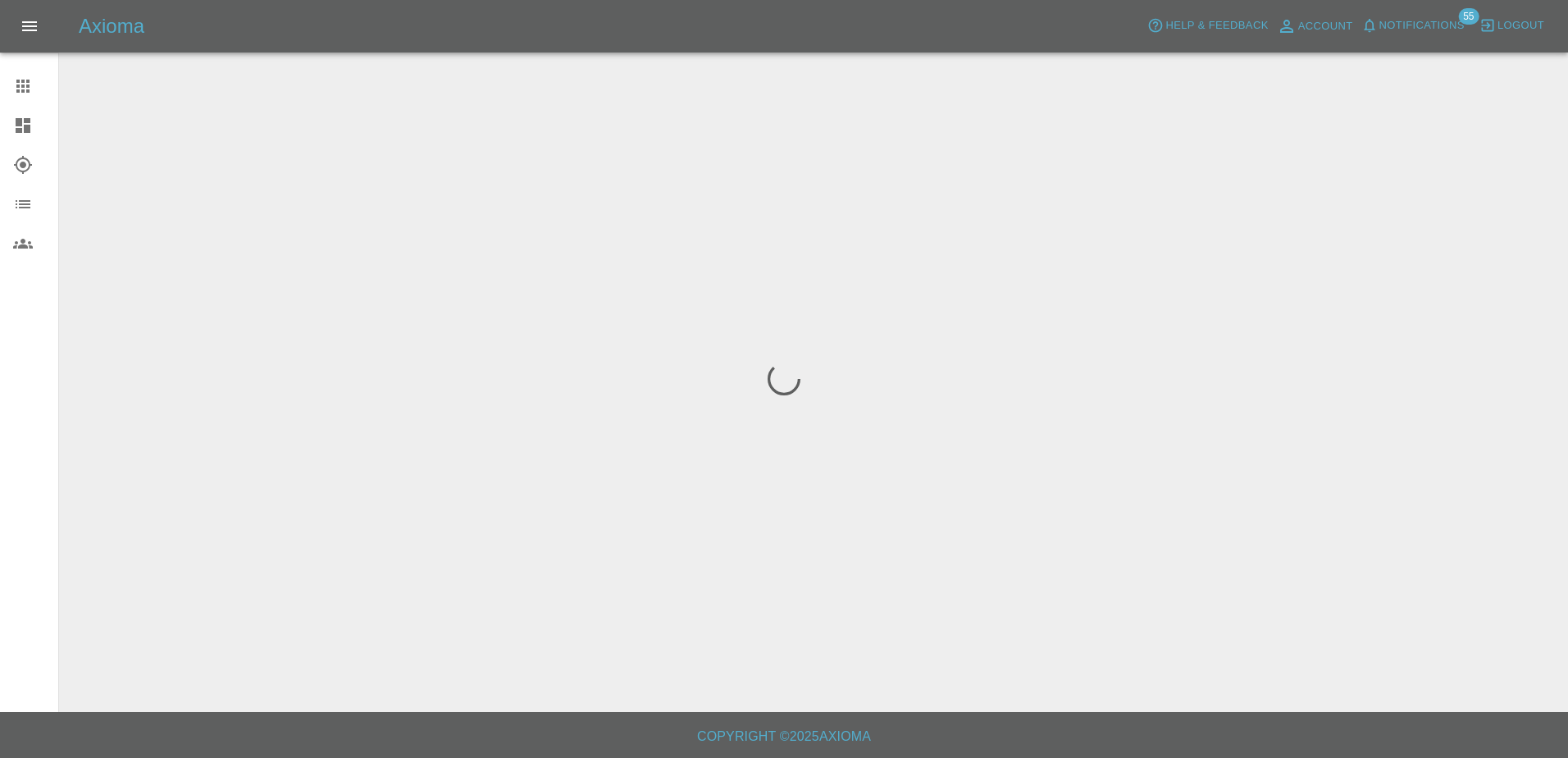
click at [28, 99] on link "Claims" at bounding box center [28, 86] width 58 height 40
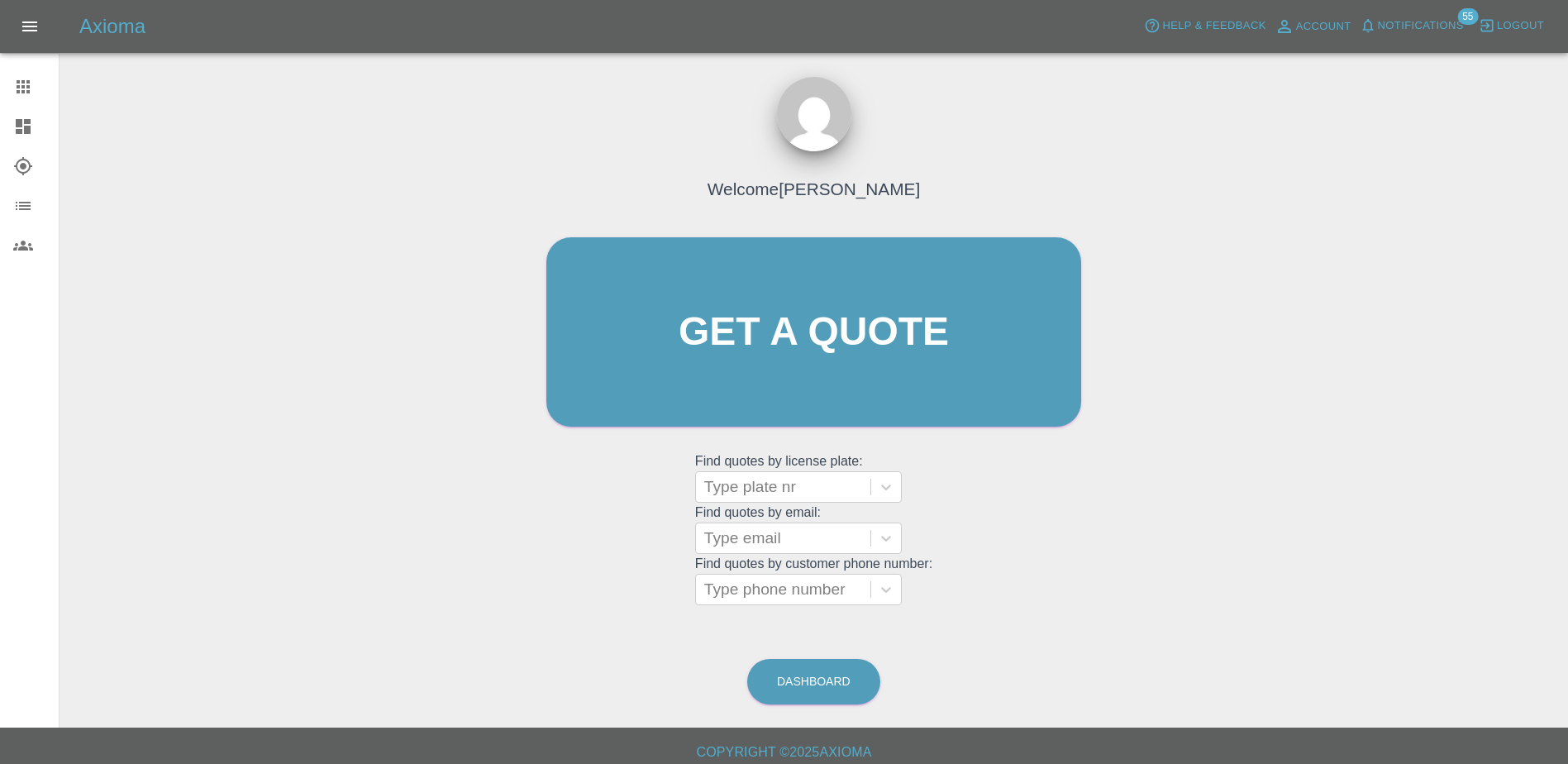
drag, startPoint x: 304, startPoint y: 387, endPoint x: 766, endPoint y: -86, distance: 661.2
drag, startPoint x: 766, startPoint y: -86, endPoint x: 1194, endPoint y: 317, distance: 587.9
click at [1197, 320] on div "Welcome Aimee Get a quote Get a quote Find quotes by license plate: Type plate …" at bounding box center [814, 411] width 1482 height 594
click at [766, 498] on div at bounding box center [783, 487] width 158 height 23
paste input "DT25WBV"
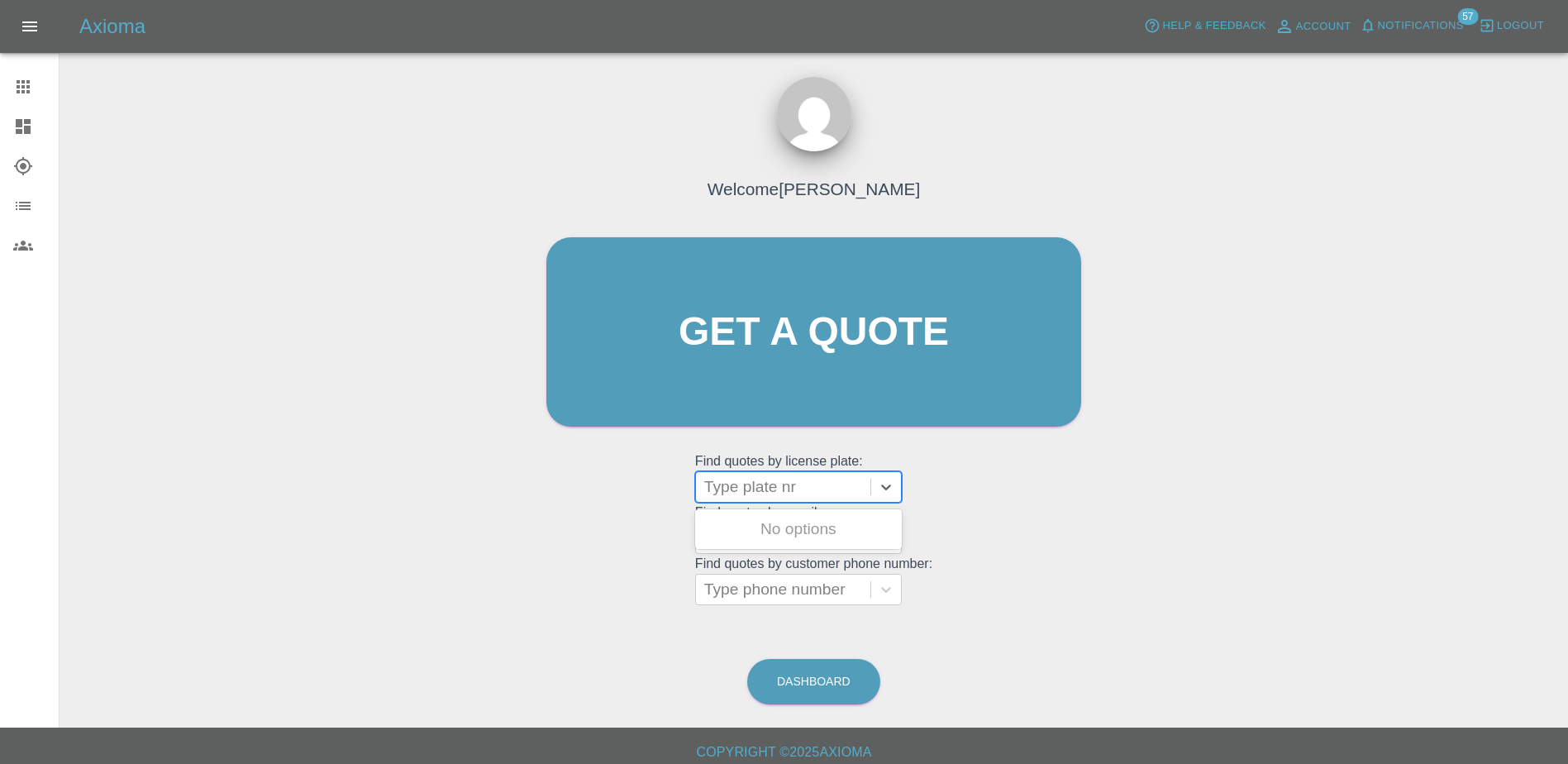
type input "DT25WBV"
click at [826, 521] on div "DT25WBV, Bidding" at bounding box center [798, 529] width 206 height 33
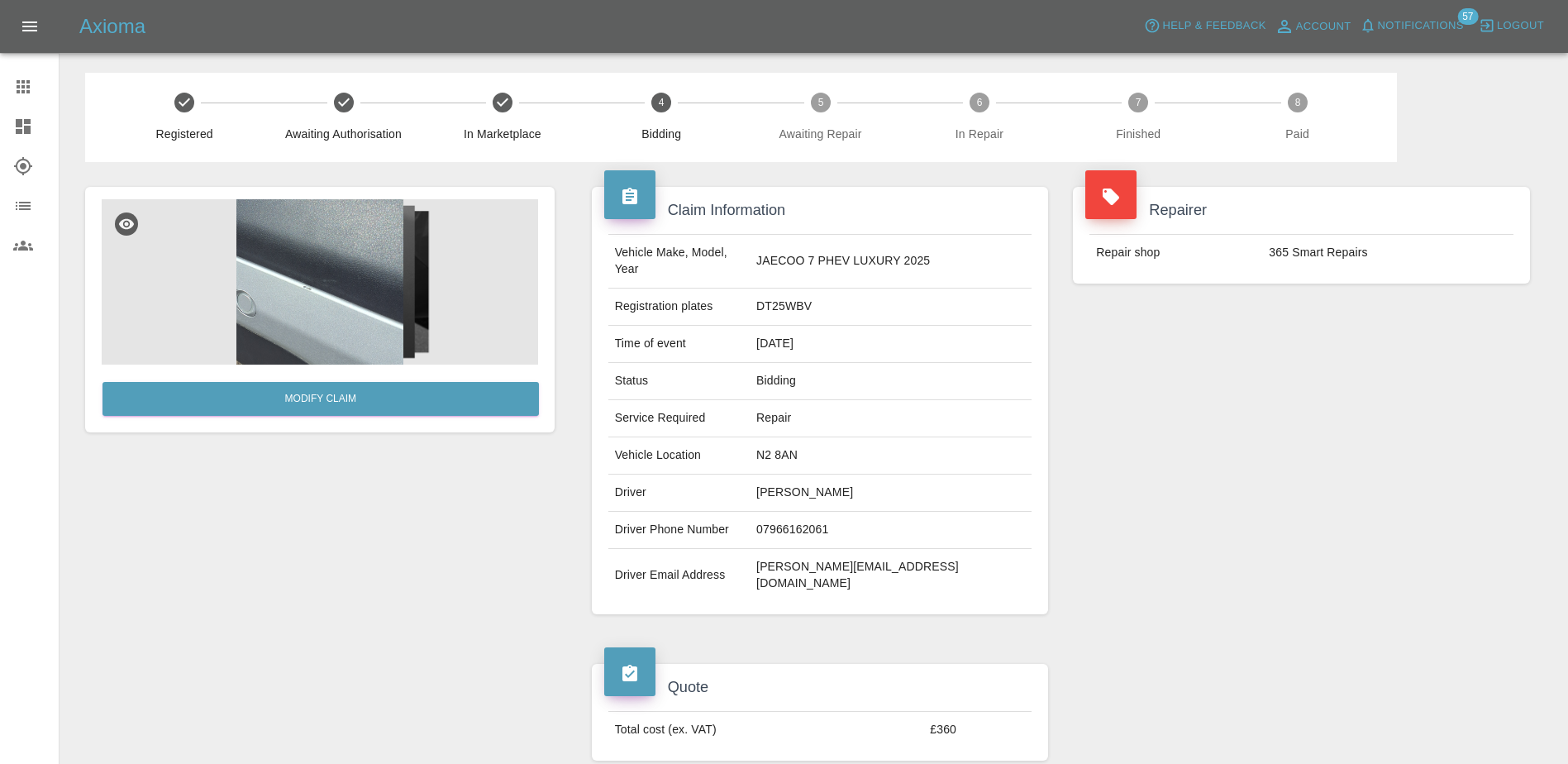
click at [1109, 451] on div "Repairer Repair shop 365 Smart Repairs" at bounding box center [1302, 401] width 482 height 478
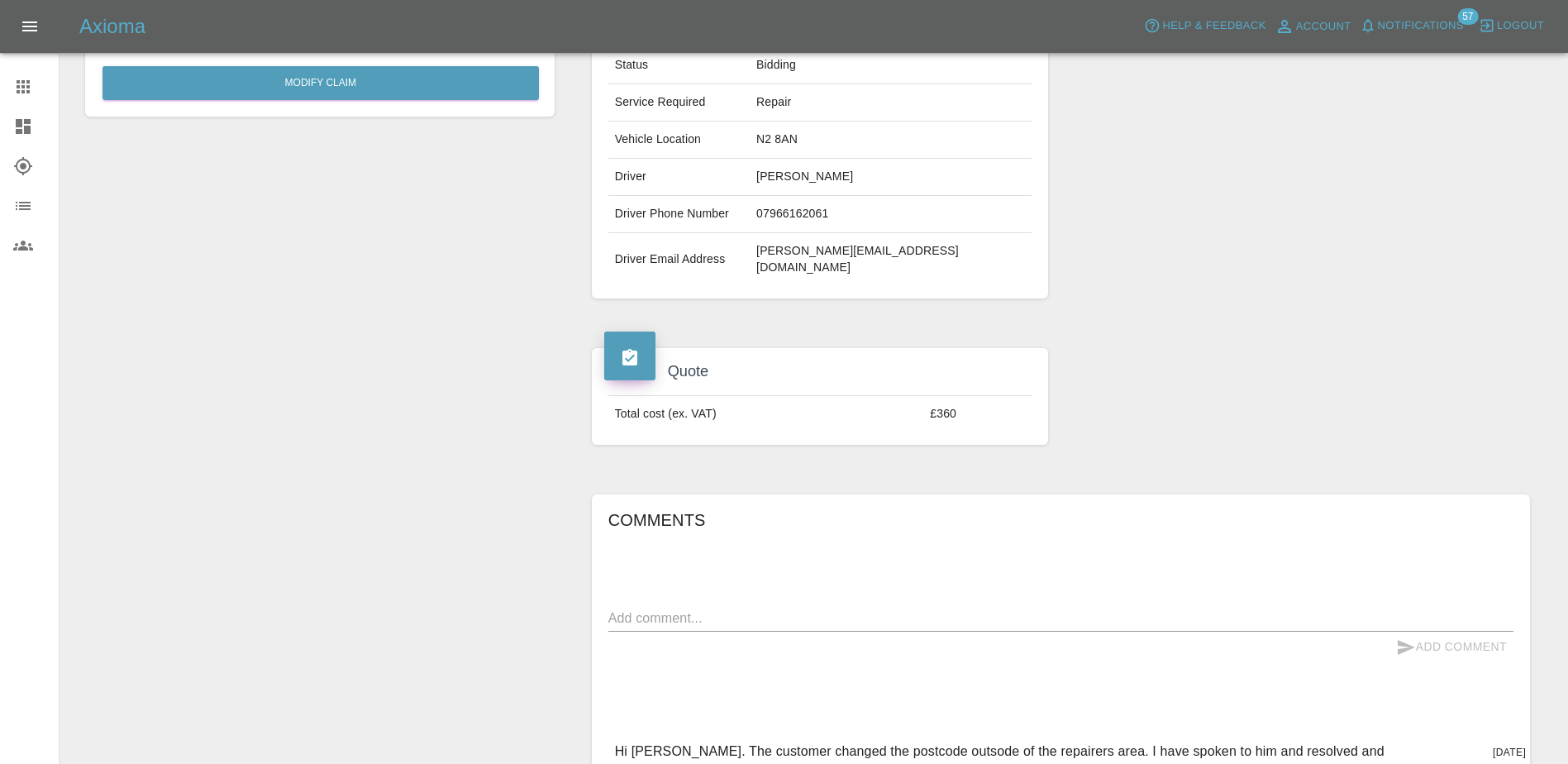
scroll to position [248, 0]
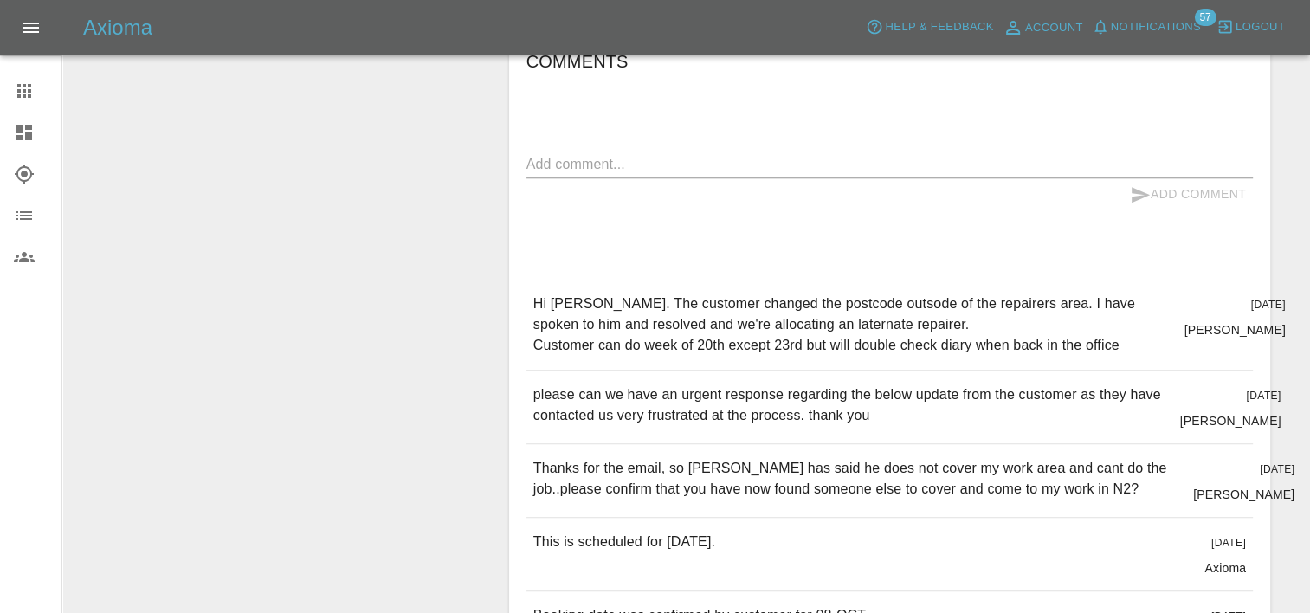
scroll to position [866, 0]
click at [938, 154] on textarea at bounding box center [889, 164] width 726 height 20
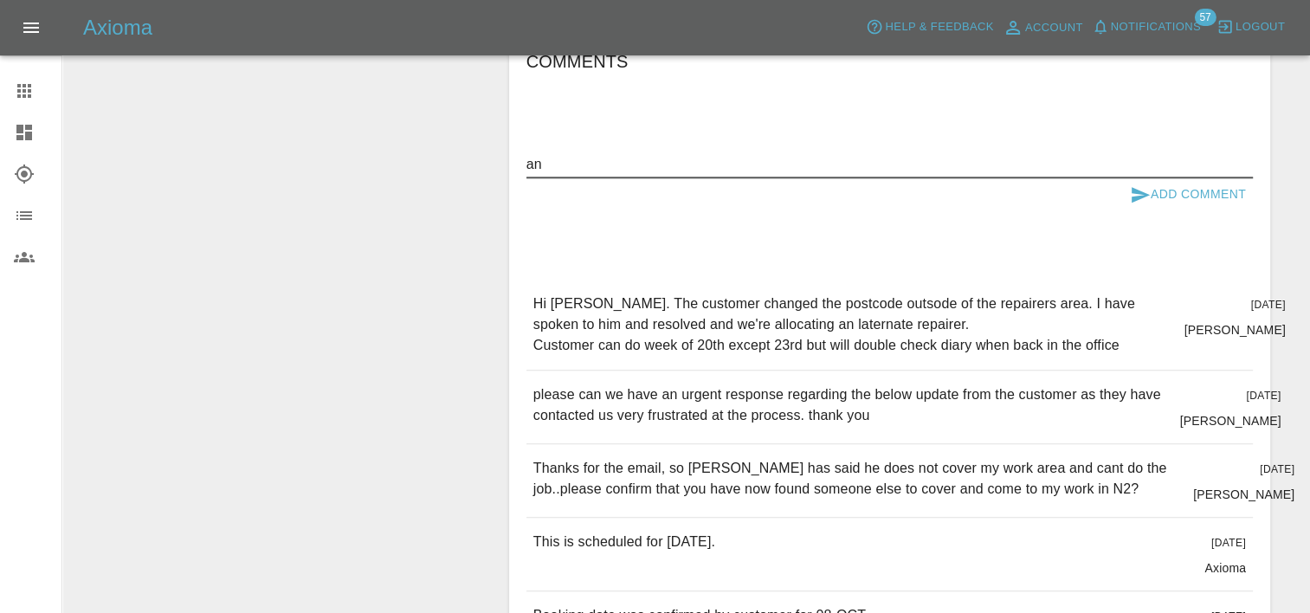
type textarea "a"
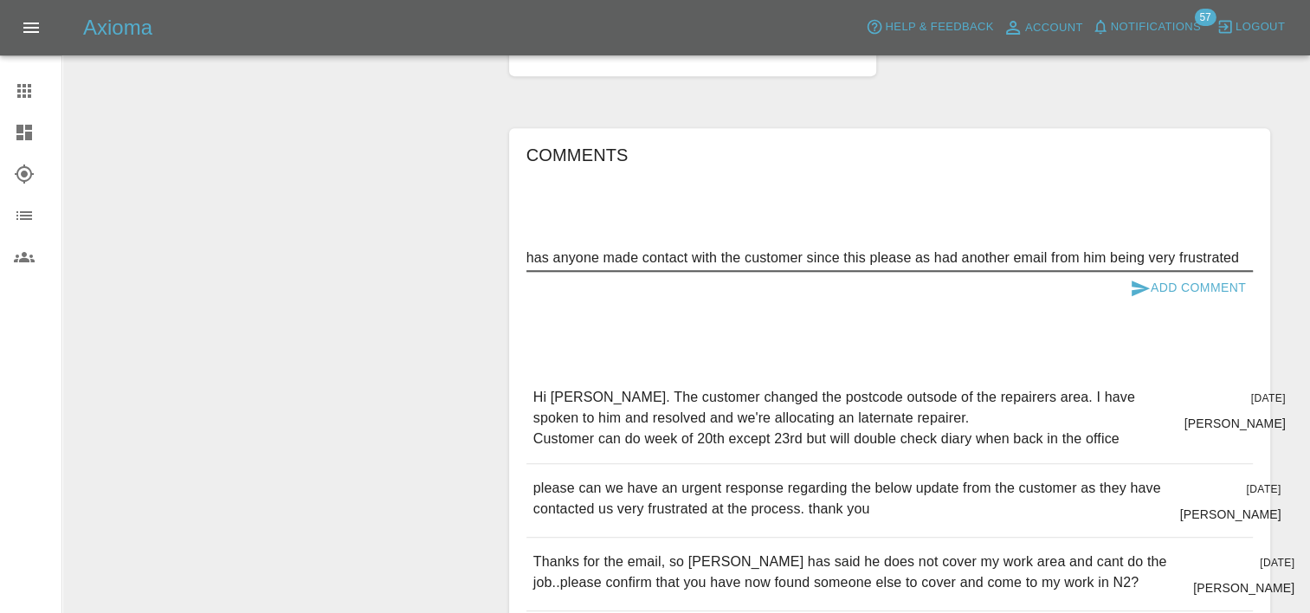
scroll to position [772, 0]
type textarea "has anyone made contact with the customer since this please as had another emai…"
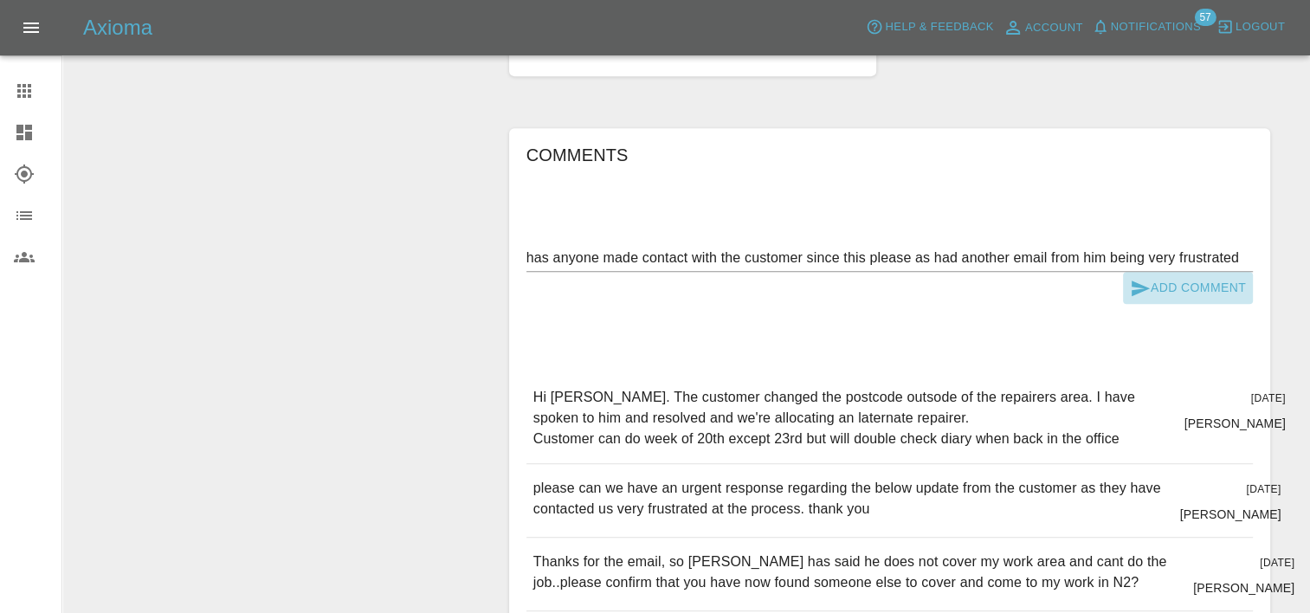
click at [1199, 272] on button "Add Comment" at bounding box center [1188, 288] width 130 height 32
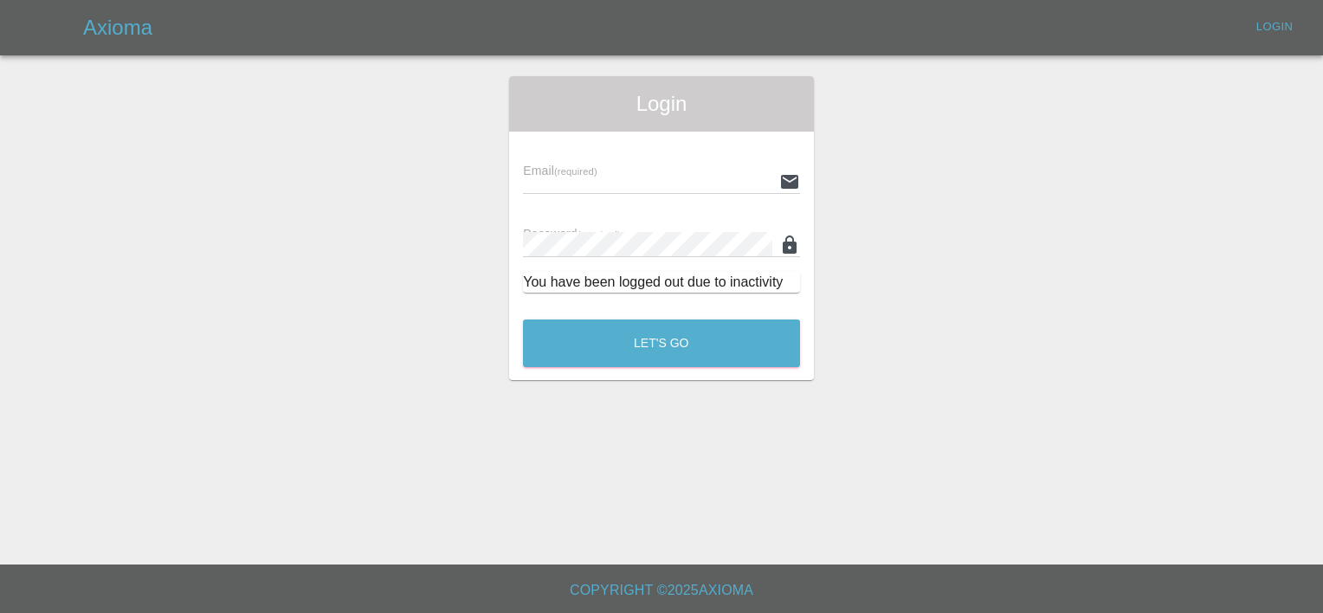
type input "[PERSON_NAME][EMAIL_ADDRESS][PERSON_NAME][DOMAIN_NAME]"
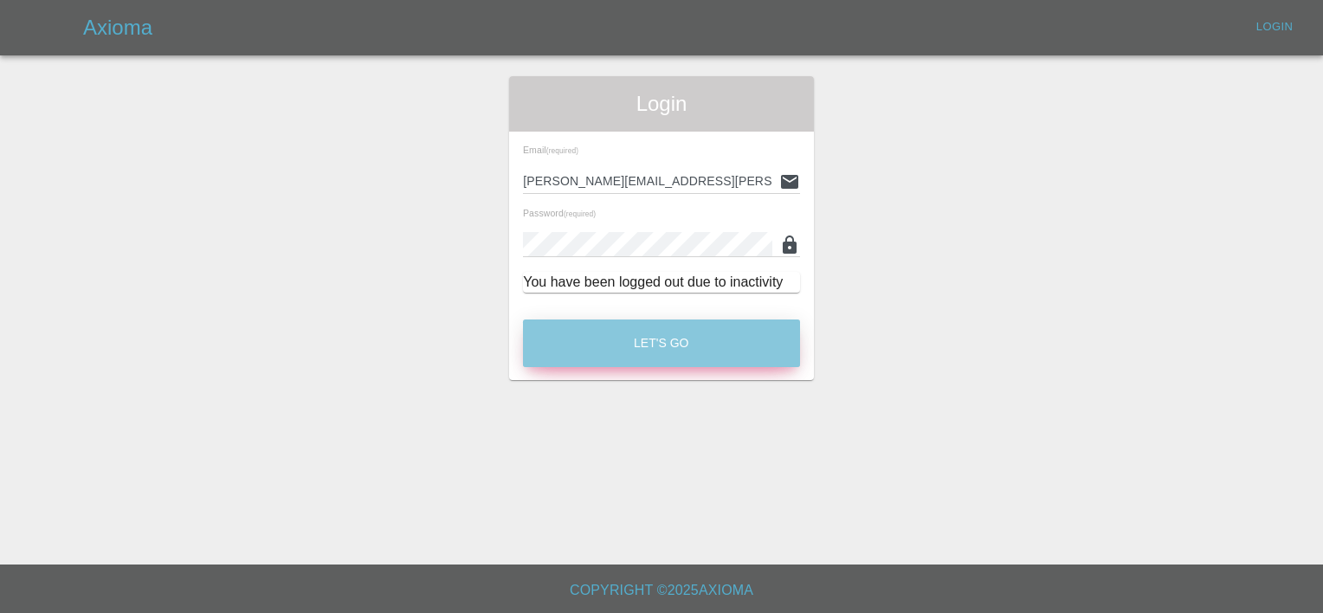
click at [738, 341] on button "Let's Go" at bounding box center [661, 343] width 277 height 48
